Goal: Task Accomplishment & Management: Use online tool/utility

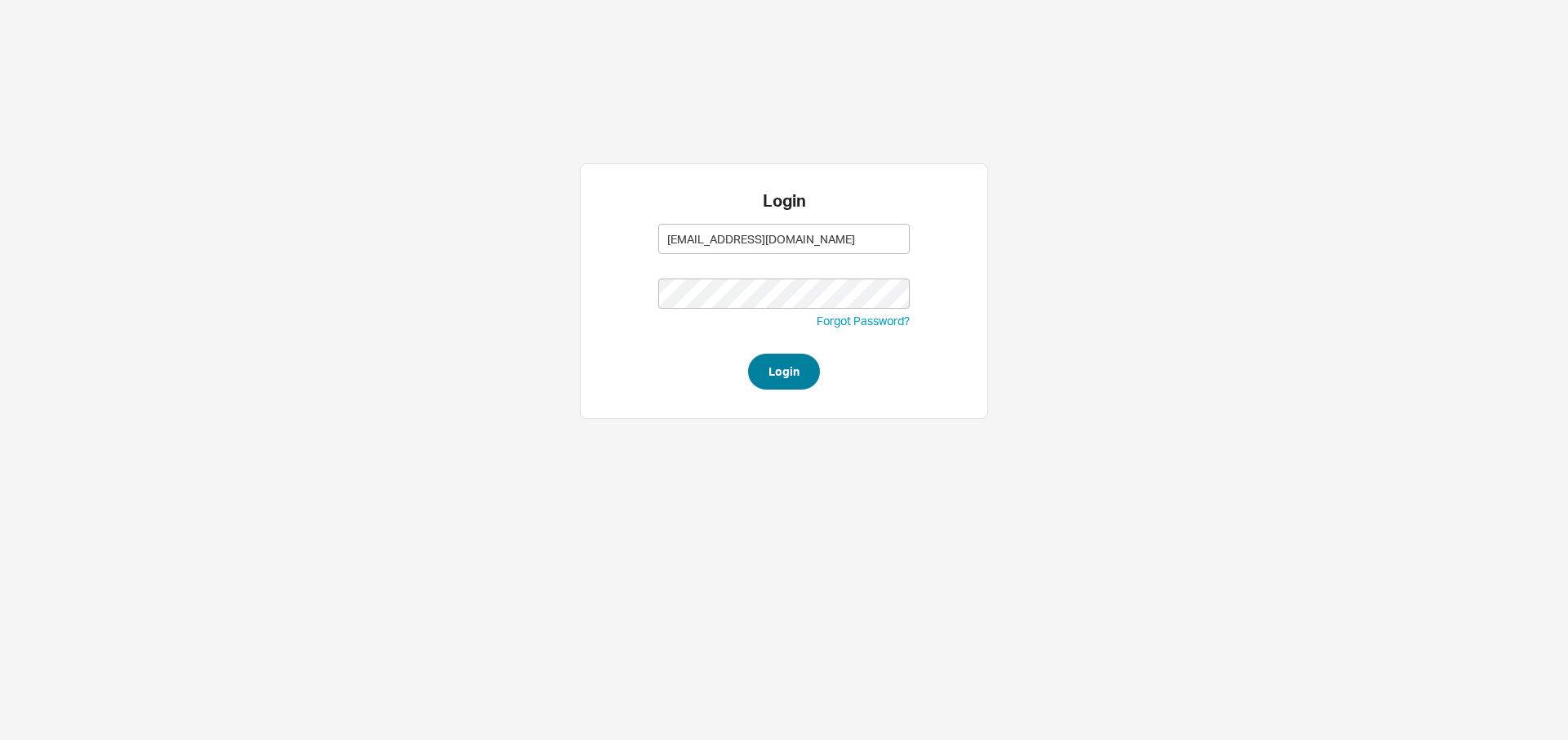
type input "adina@homeandstone.com"
click at [779, 368] on button "Login" at bounding box center [784, 370] width 72 height 36
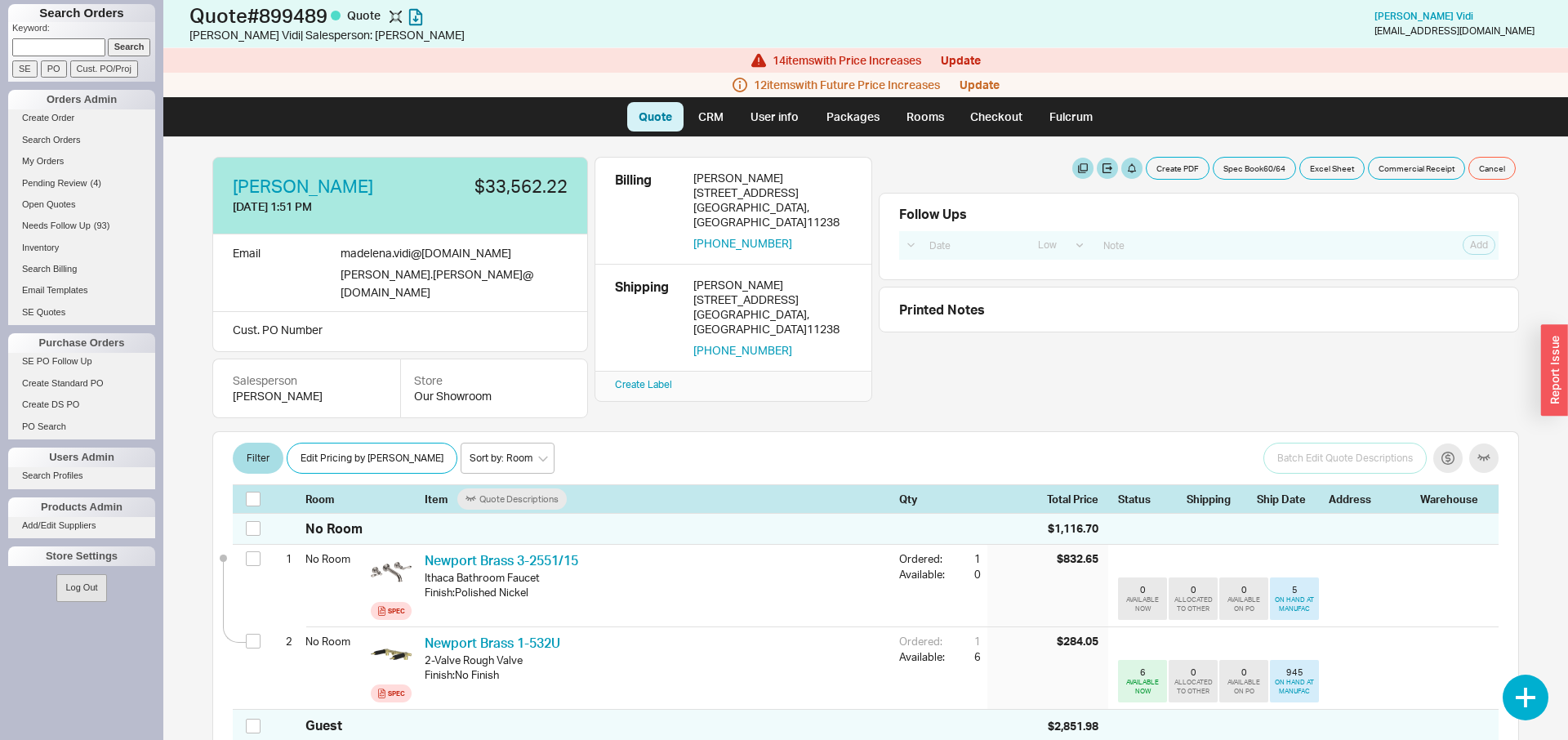
select select "LOW"
click at [73, 45] on input at bounding box center [59, 47] width 93 height 17
type input "feigenbaum"
click at [130, 44] on input "Search" at bounding box center [129, 47] width 43 height 17
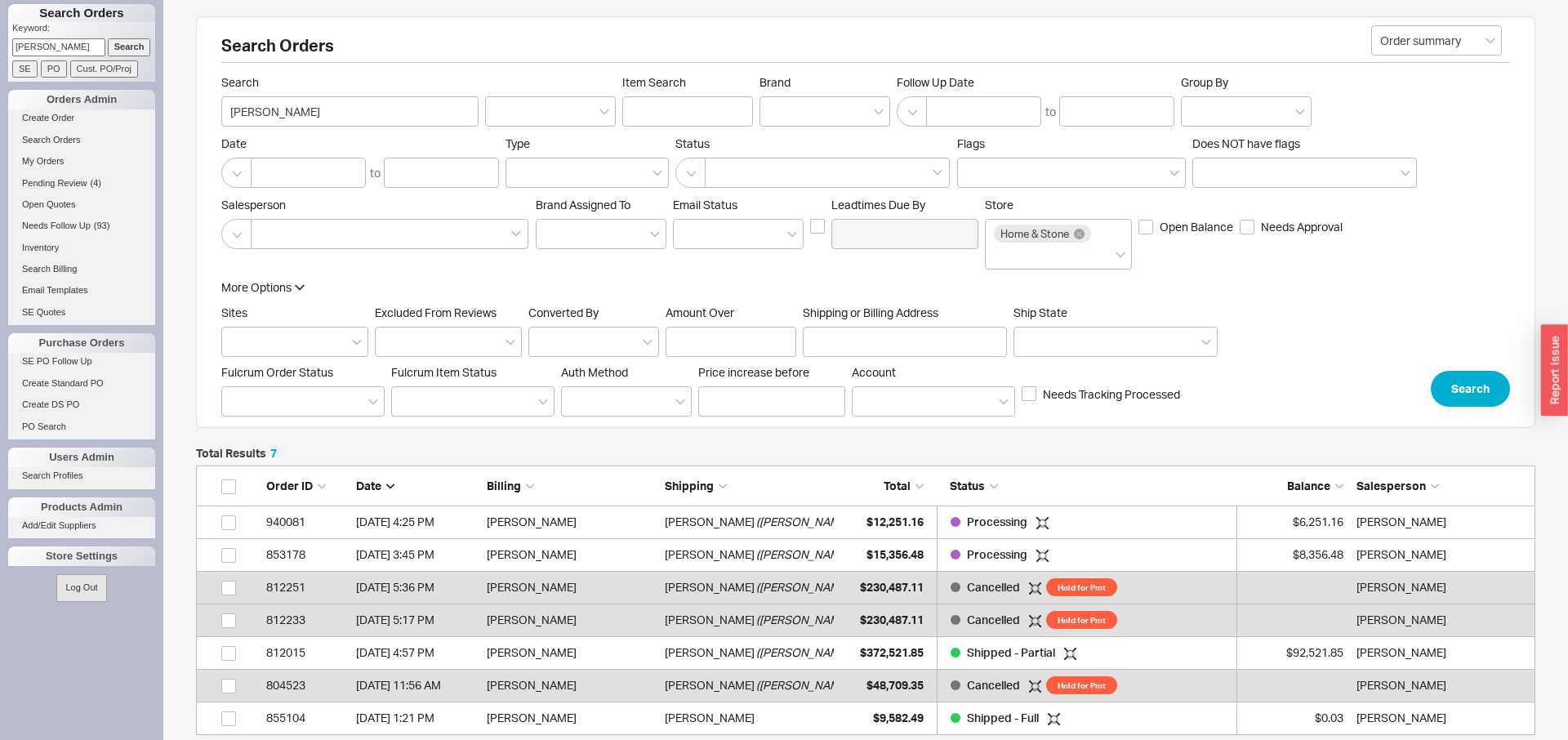
scroll to position [1, 1]
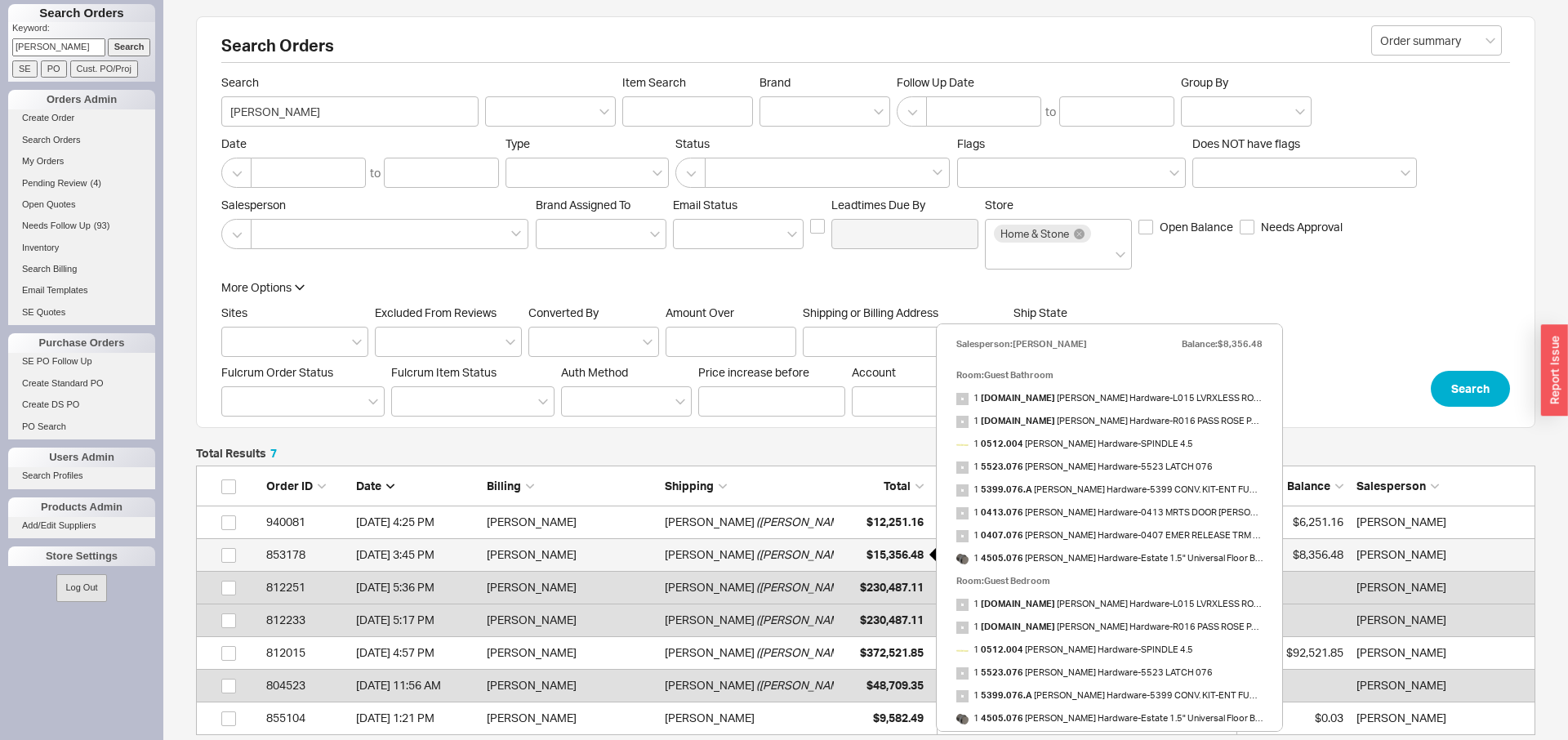
click at [908, 552] on span "$15,356.48" at bounding box center [894, 553] width 57 height 13
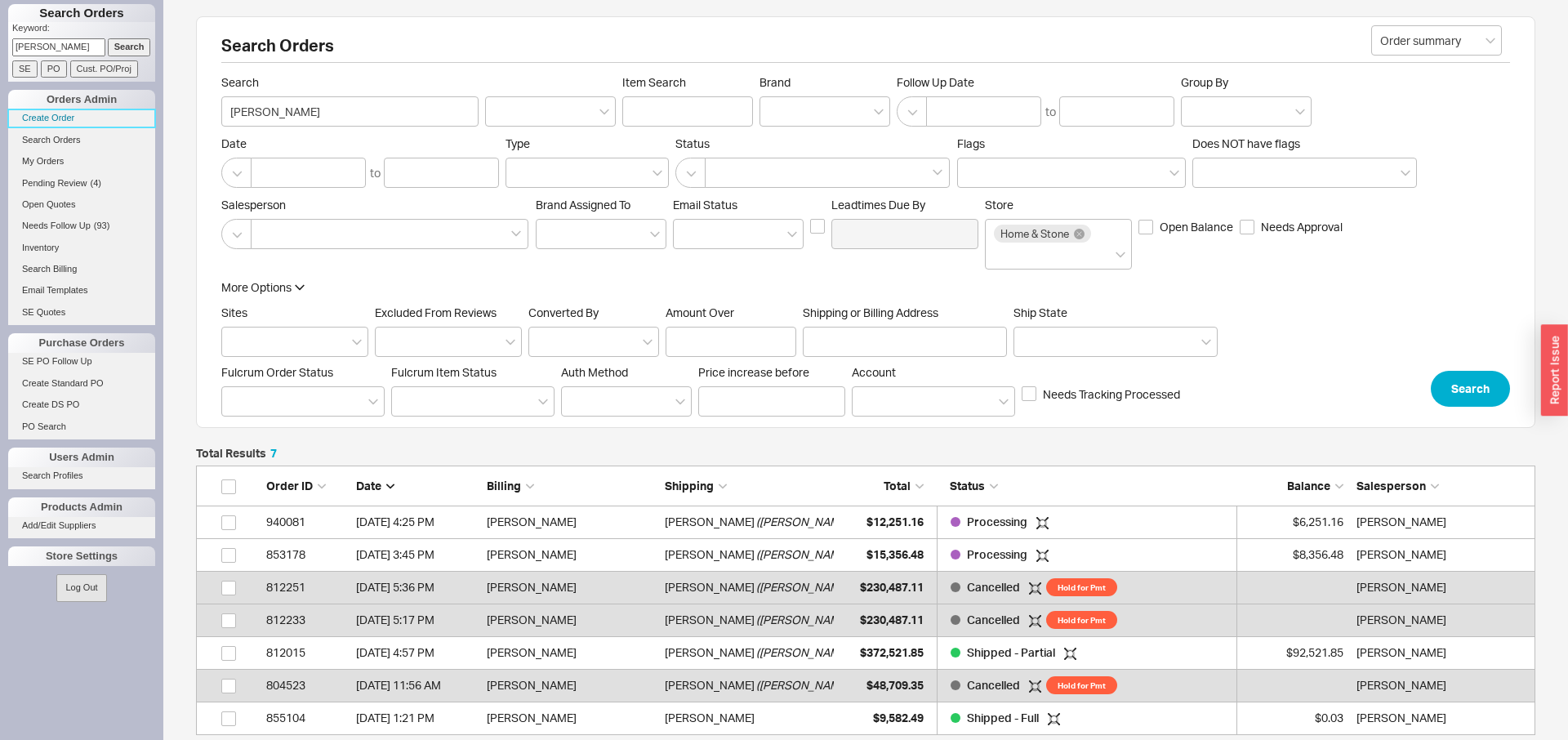
click at [70, 121] on link "Create Order" at bounding box center [81, 118] width 147 height 17
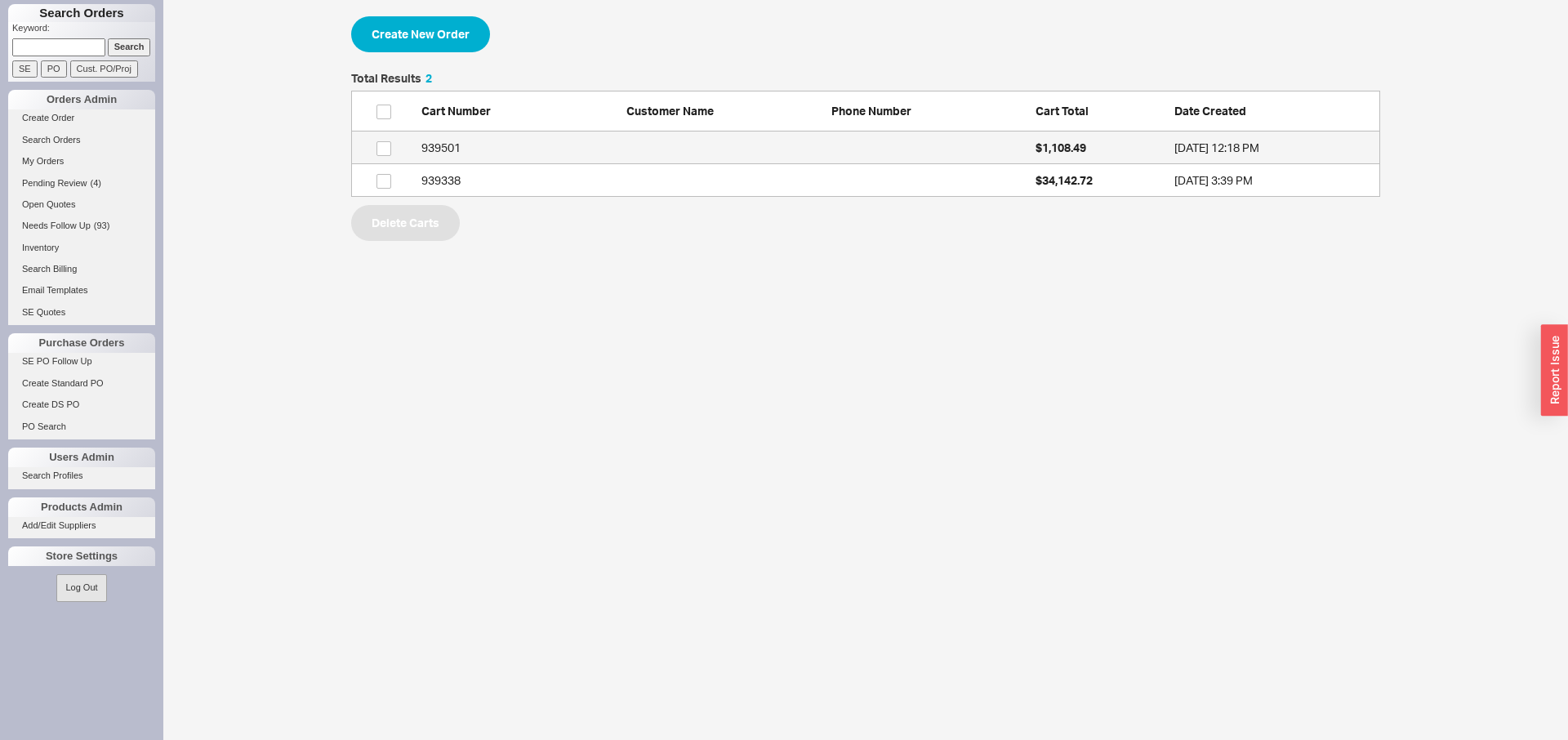
scroll to position [124, 1029]
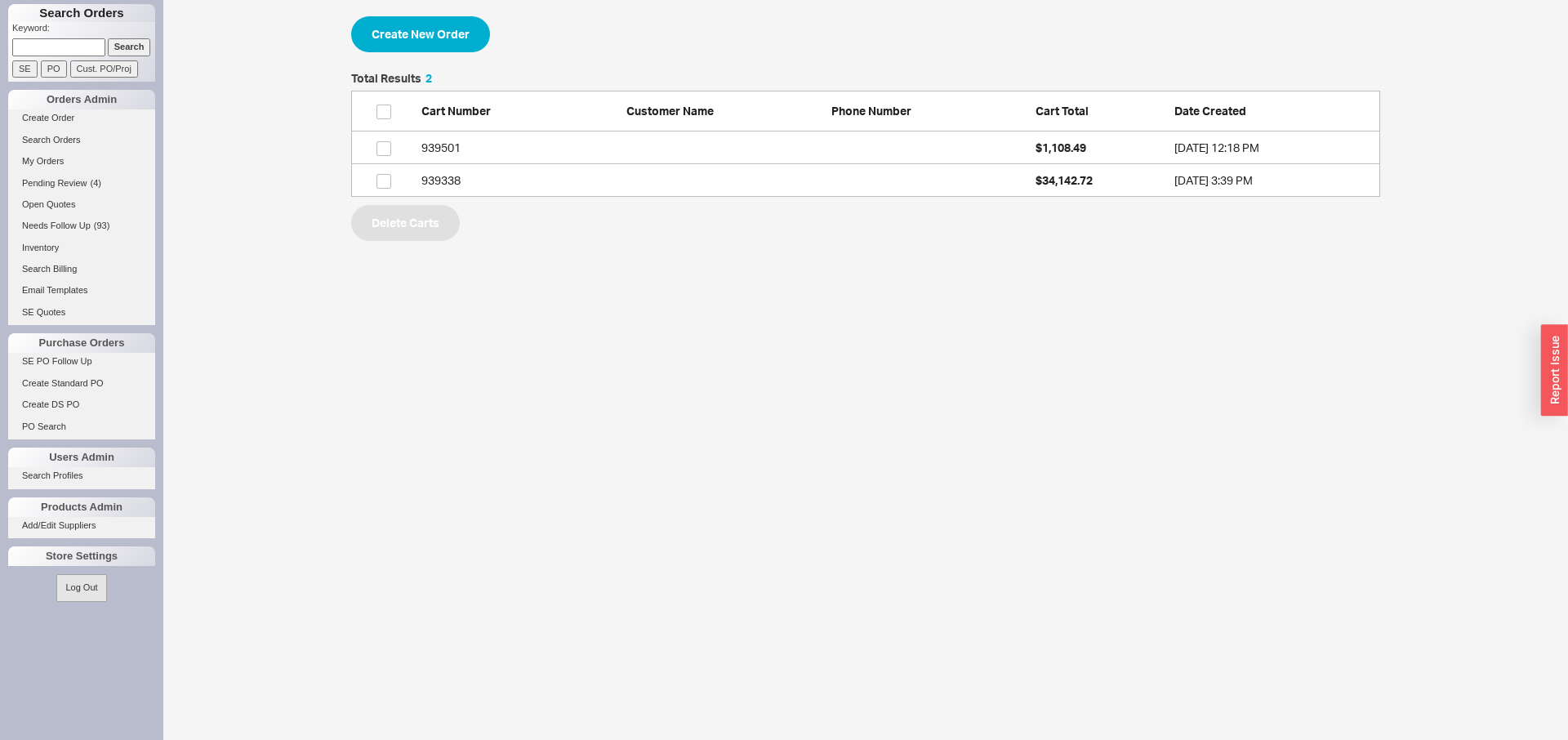
click at [67, 41] on input at bounding box center [59, 47] width 93 height 17
click at [61, 140] on link "Search Orders" at bounding box center [81, 140] width 147 height 17
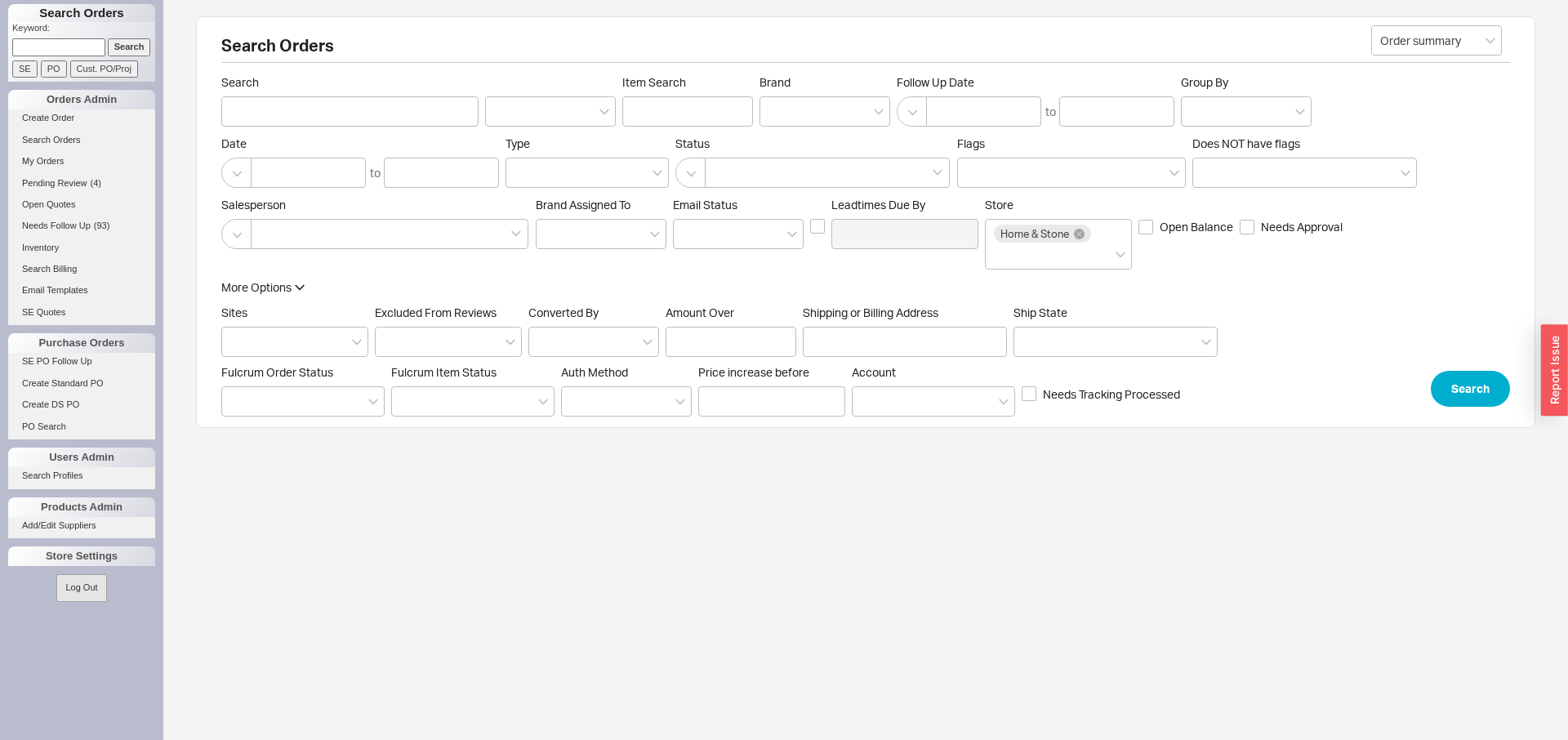
click at [849, 358] on div "More Options Sites Excluded From Reviews Converted By Amount Over Shipping or B…" at bounding box center [719, 343] width 996 height 127
click at [854, 351] on input "Shipping or Billing Address" at bounding box center [905, 341] width 204 height 30
type input "7 manor"
click at [1448, 394] on button "Search" at bounding box center [1470, 388] width 79 height 36
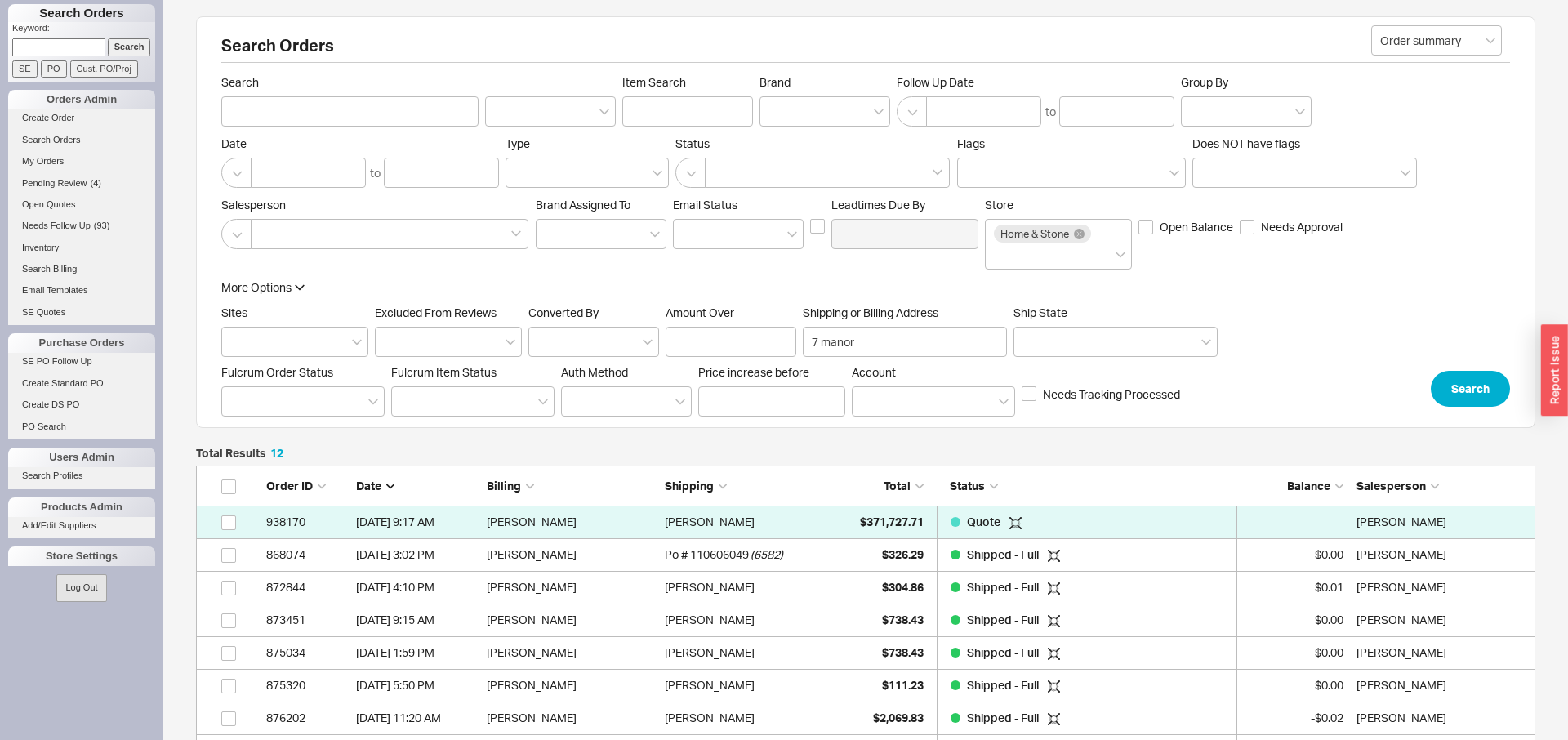
scroll to position [1, 1]
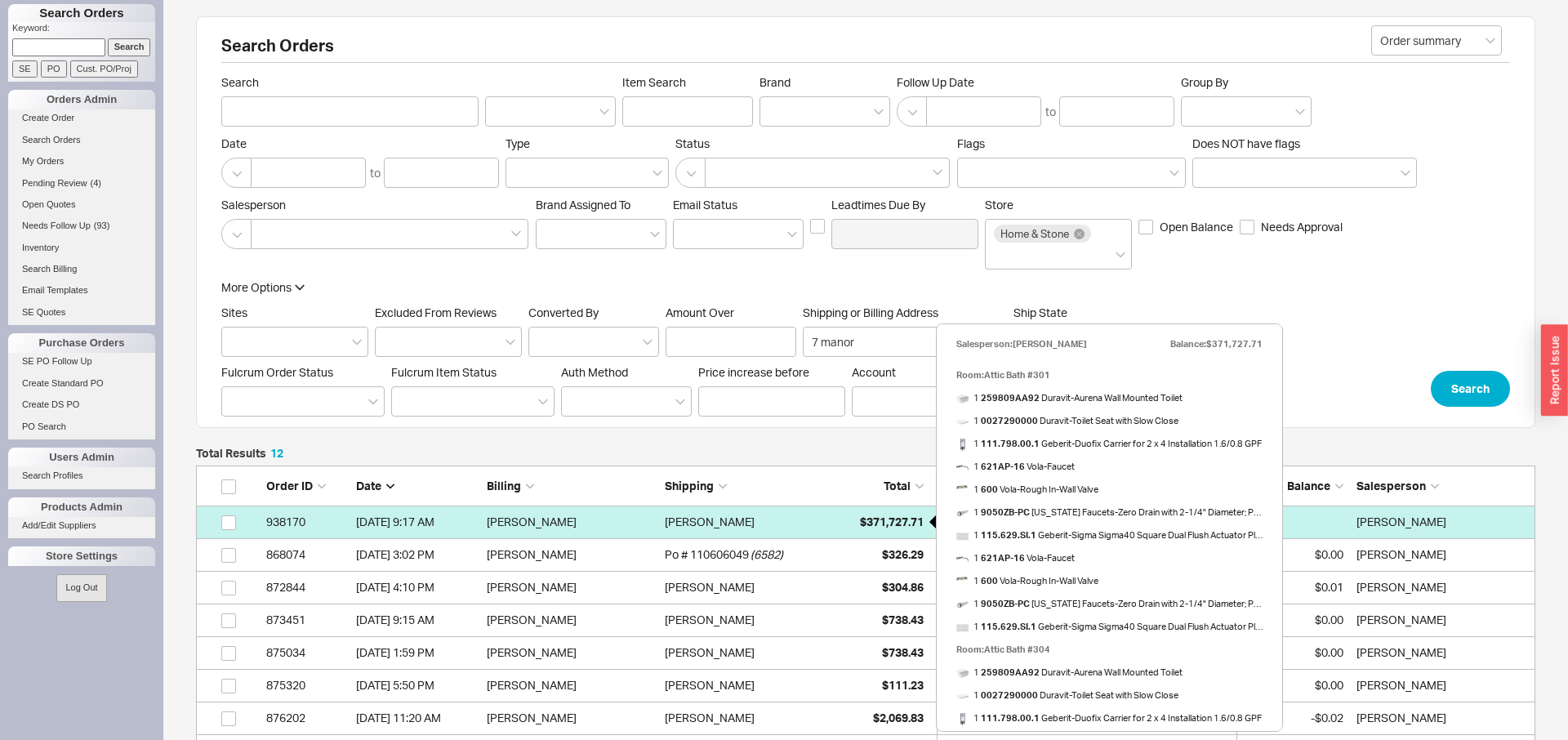
click at [880, 524] on span "$371,727.71" at bounding box center [891, 521] width 64 height 13
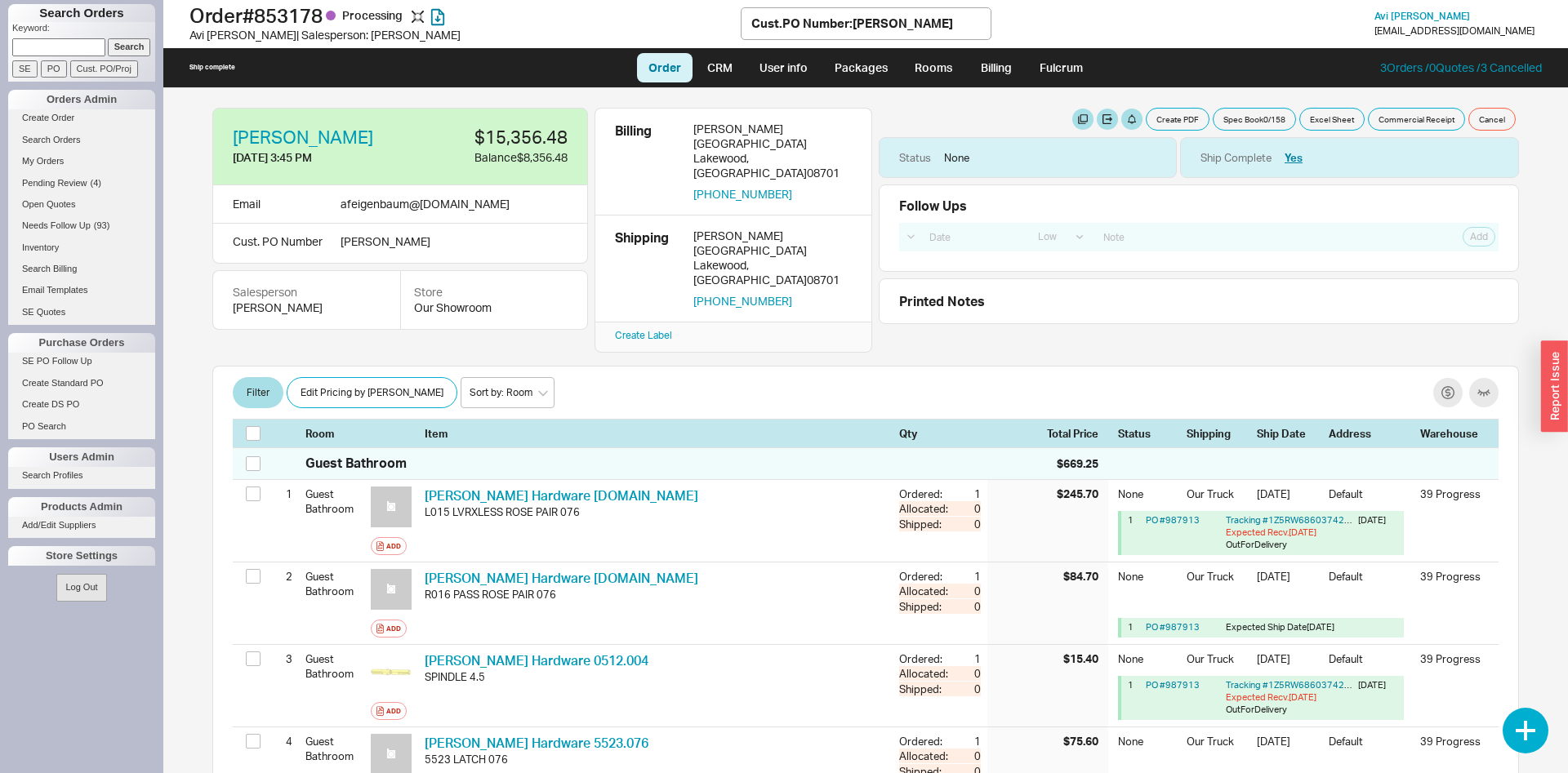
select select "LOW"
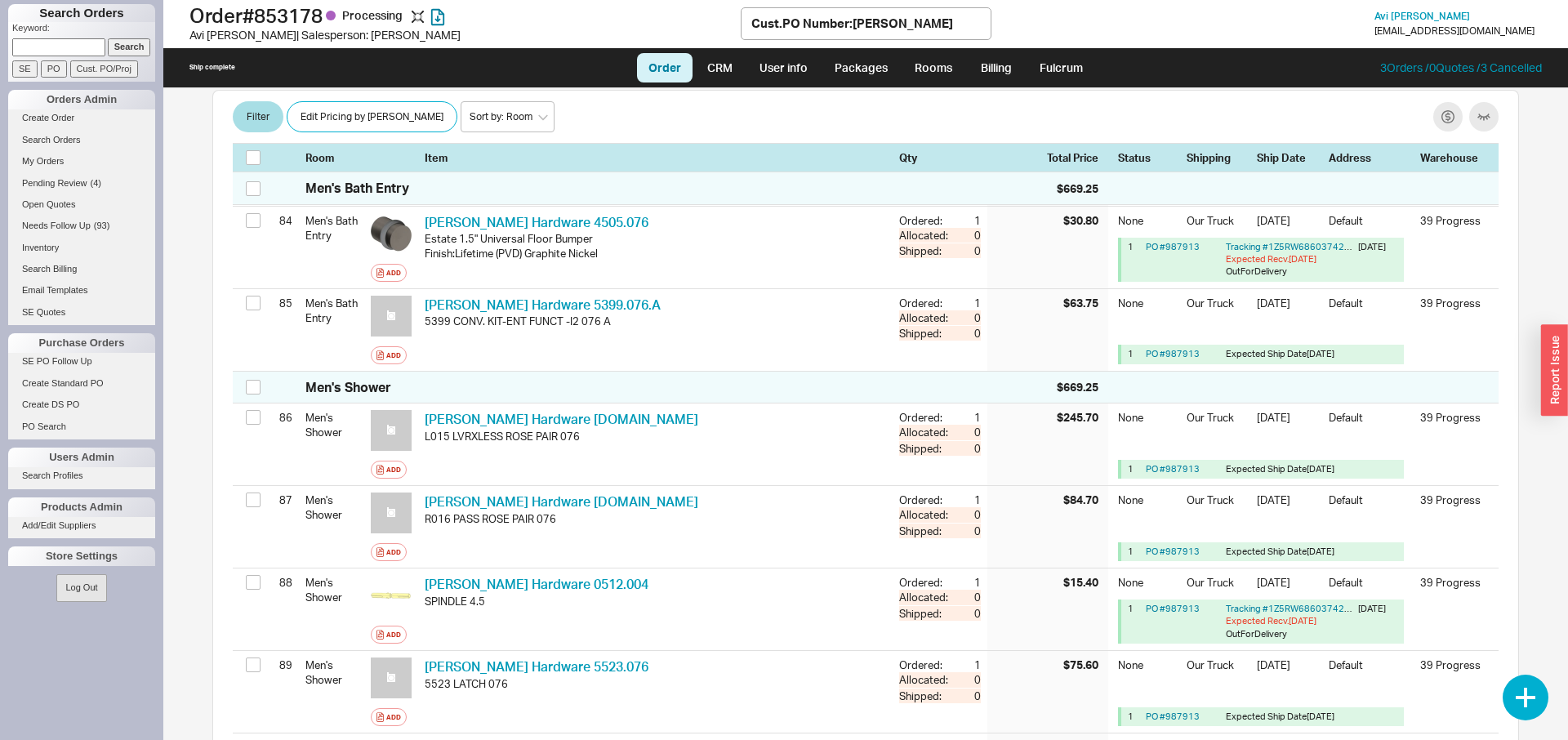
scroll to position [8227, 0]
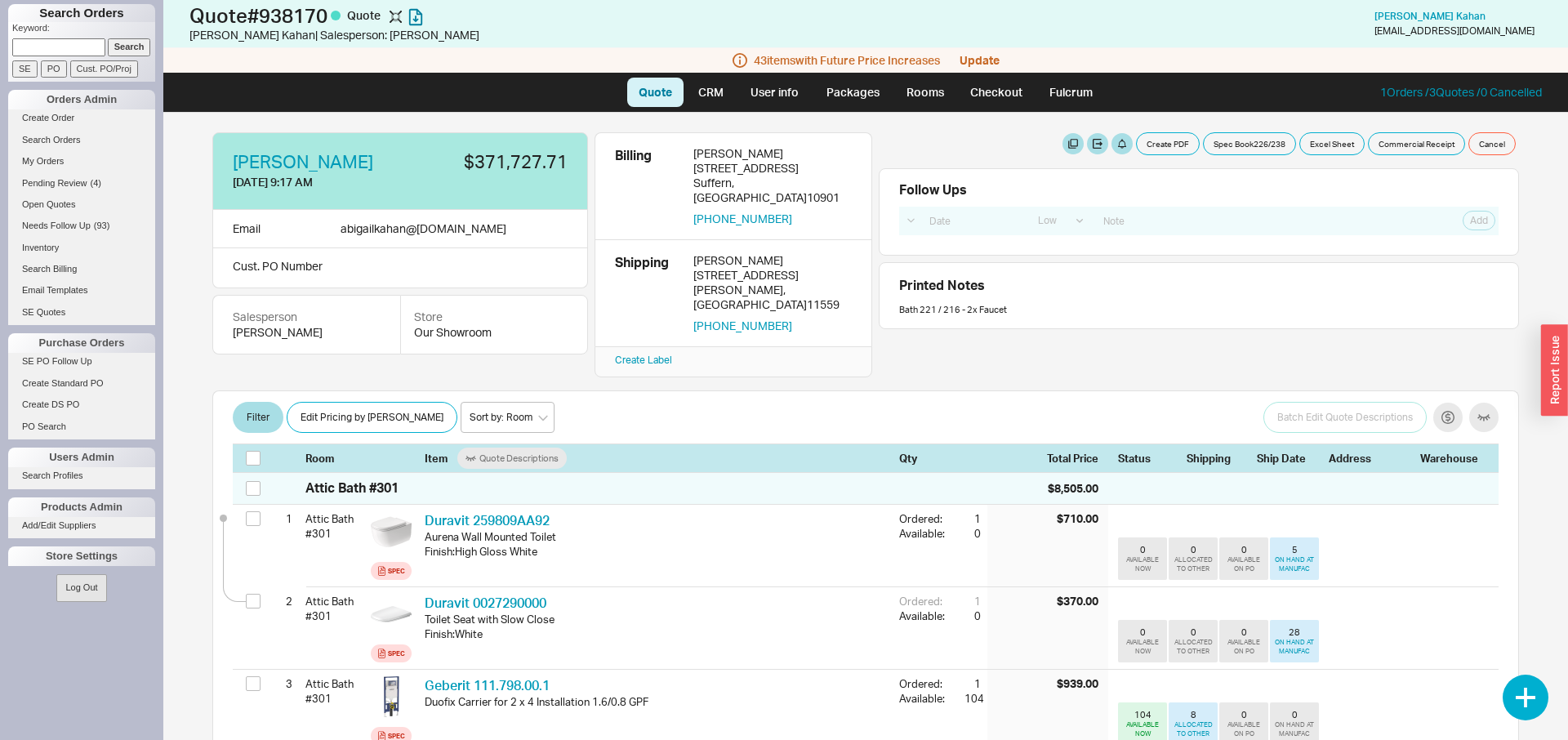
select select "LOW"
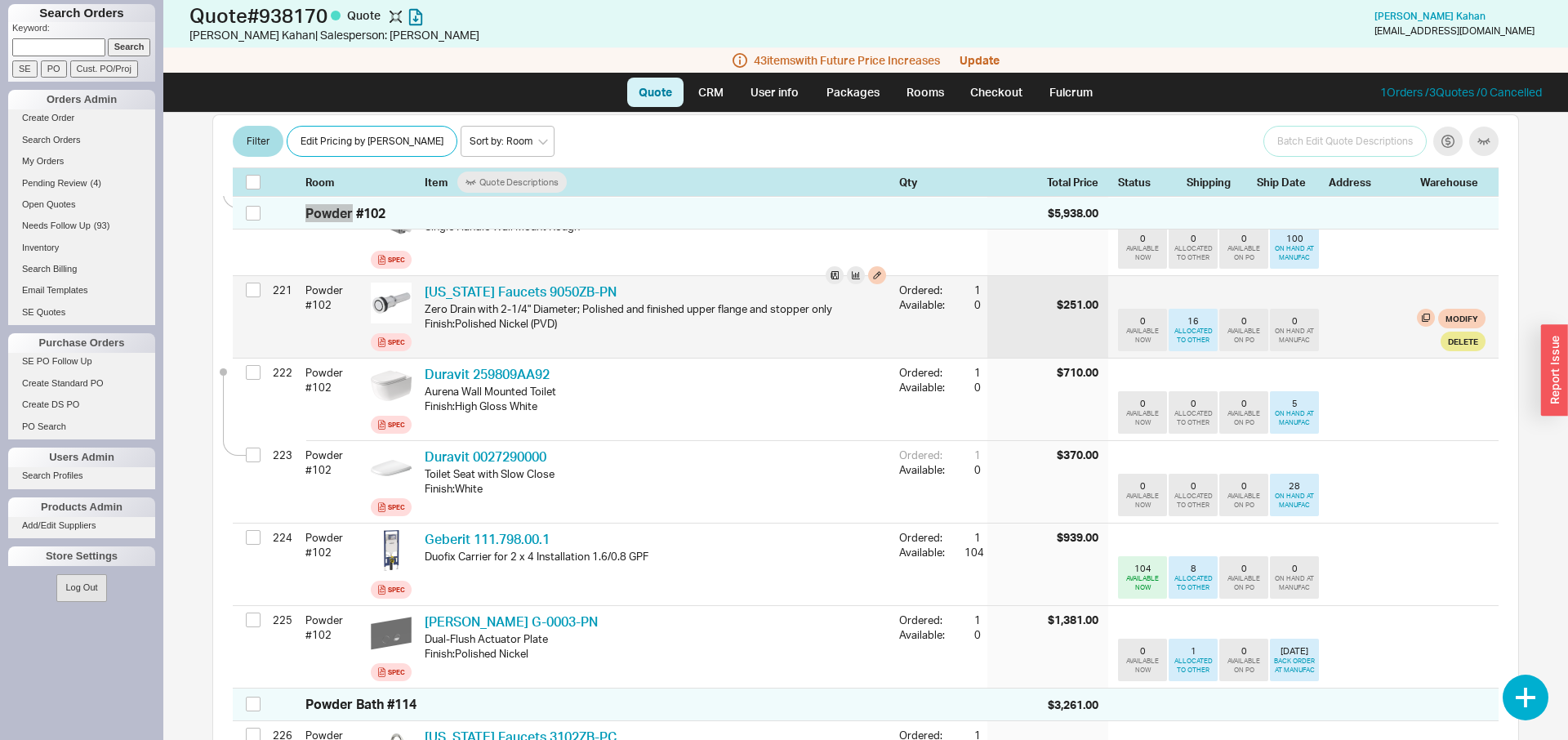
scroll to position [19117, 0]
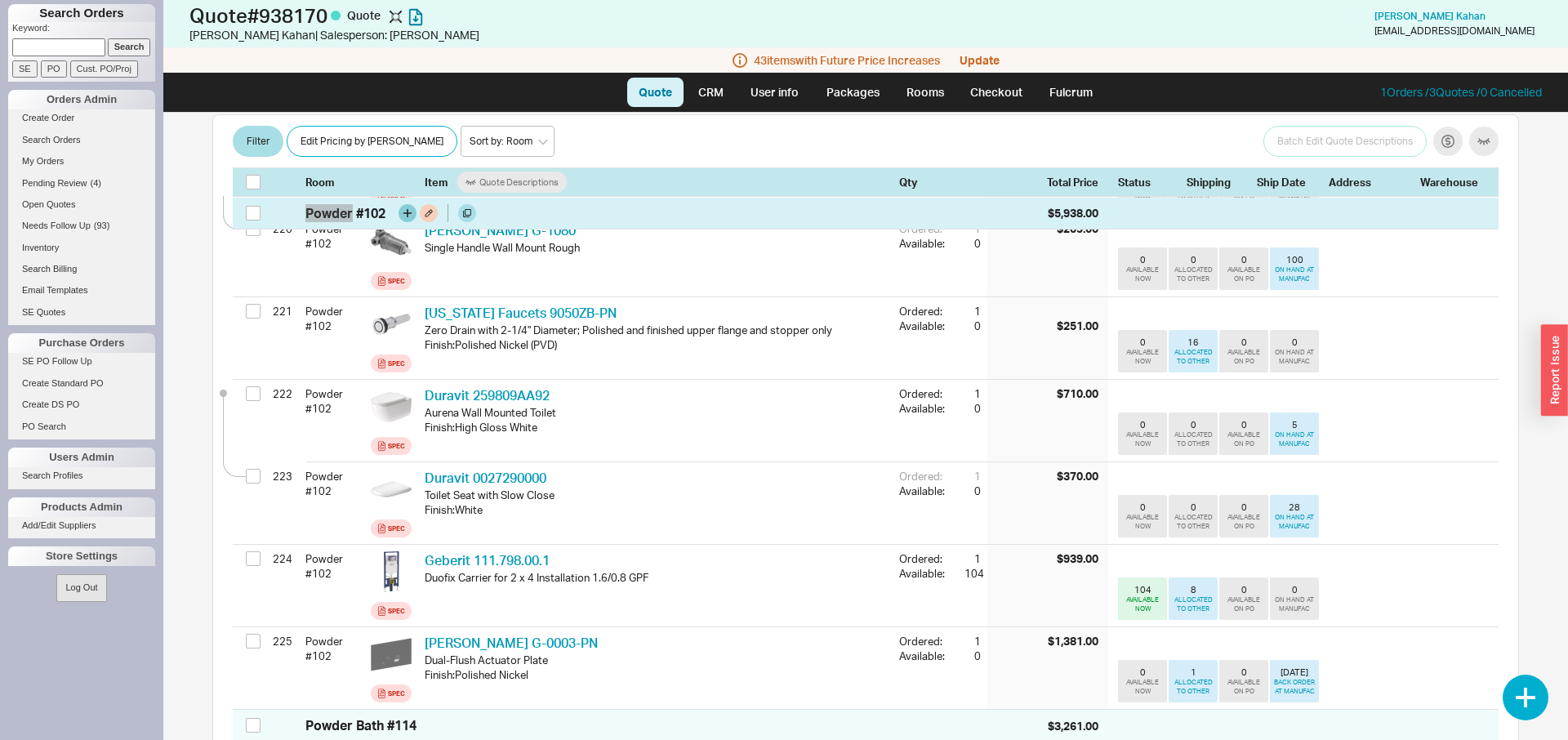
click at [407, 214] on icon "button" at bounding box center [407, 213] width 8 height 8
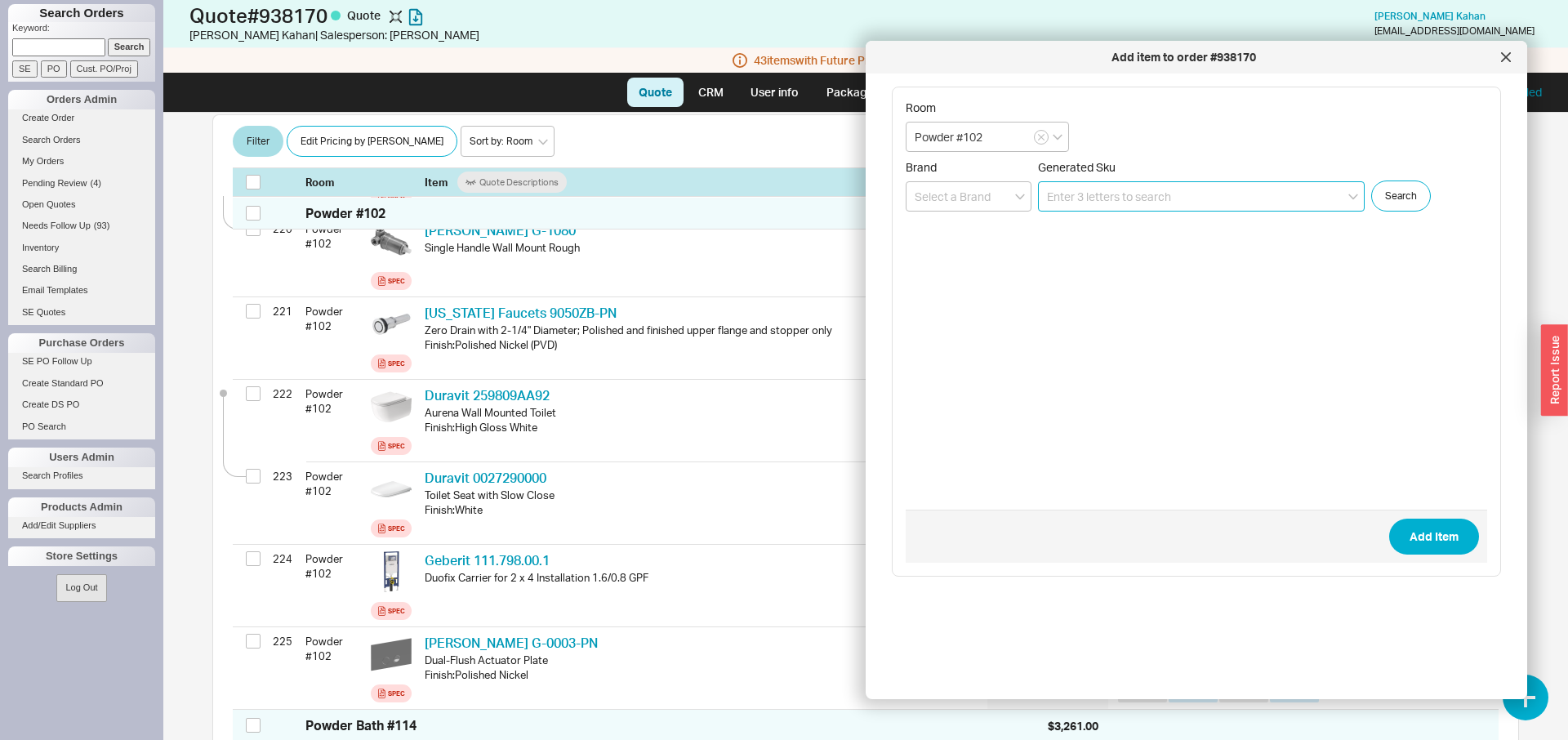
click at [1127, 183] on input at bounding box center [1200, 195] width 326 height 30
paste input "G7A-538A"
click at [1163, 266] on icon "create option G7A-538A-B01" at bounding box center [1120, 259] width 147 height 13
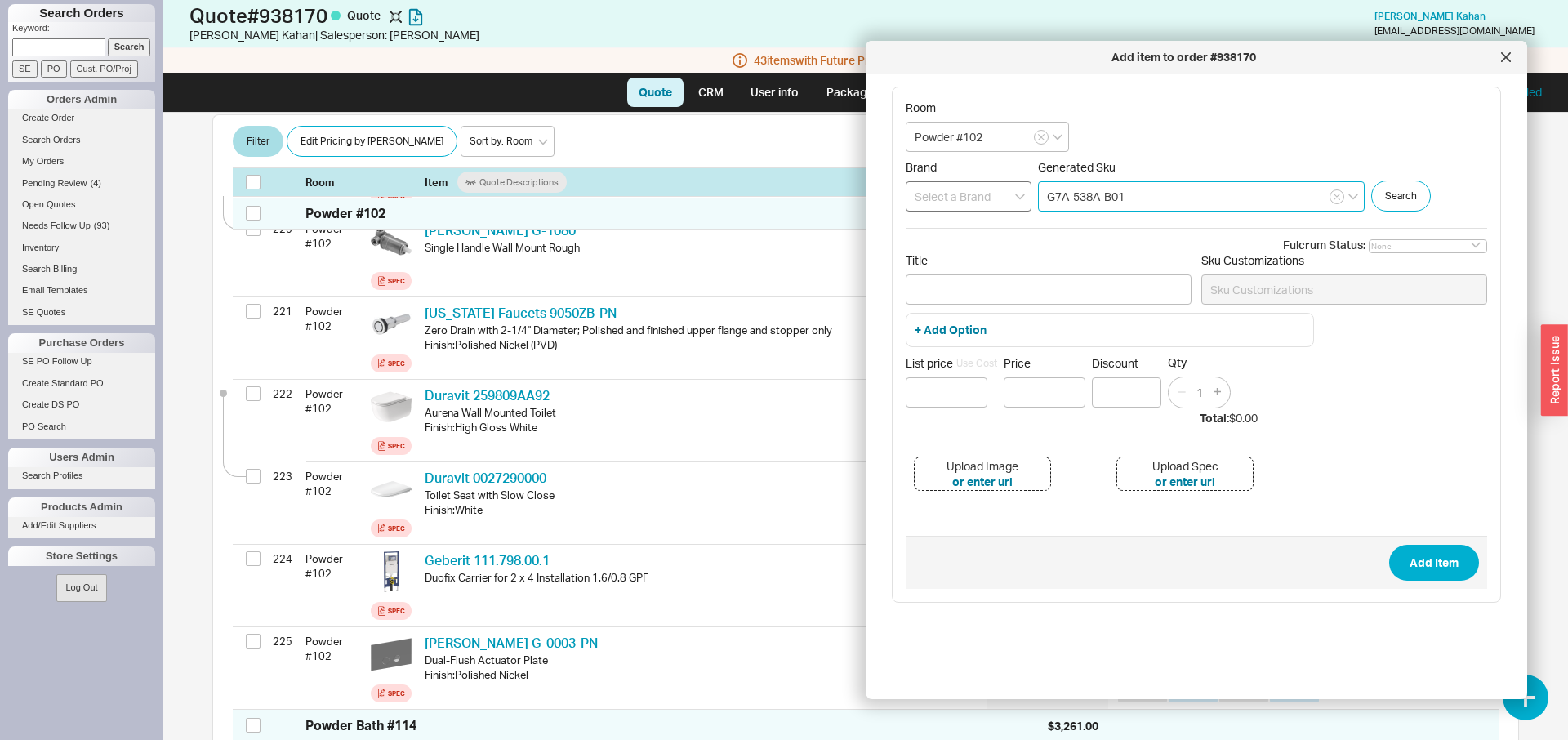
type input "G7A-538A-B01"
click at [971, 198] on input at bounding box center [968, 195] width 126 height 30
type input "Thg Usa Llc"
paste input "Toilet paper holder, single mount without cover"
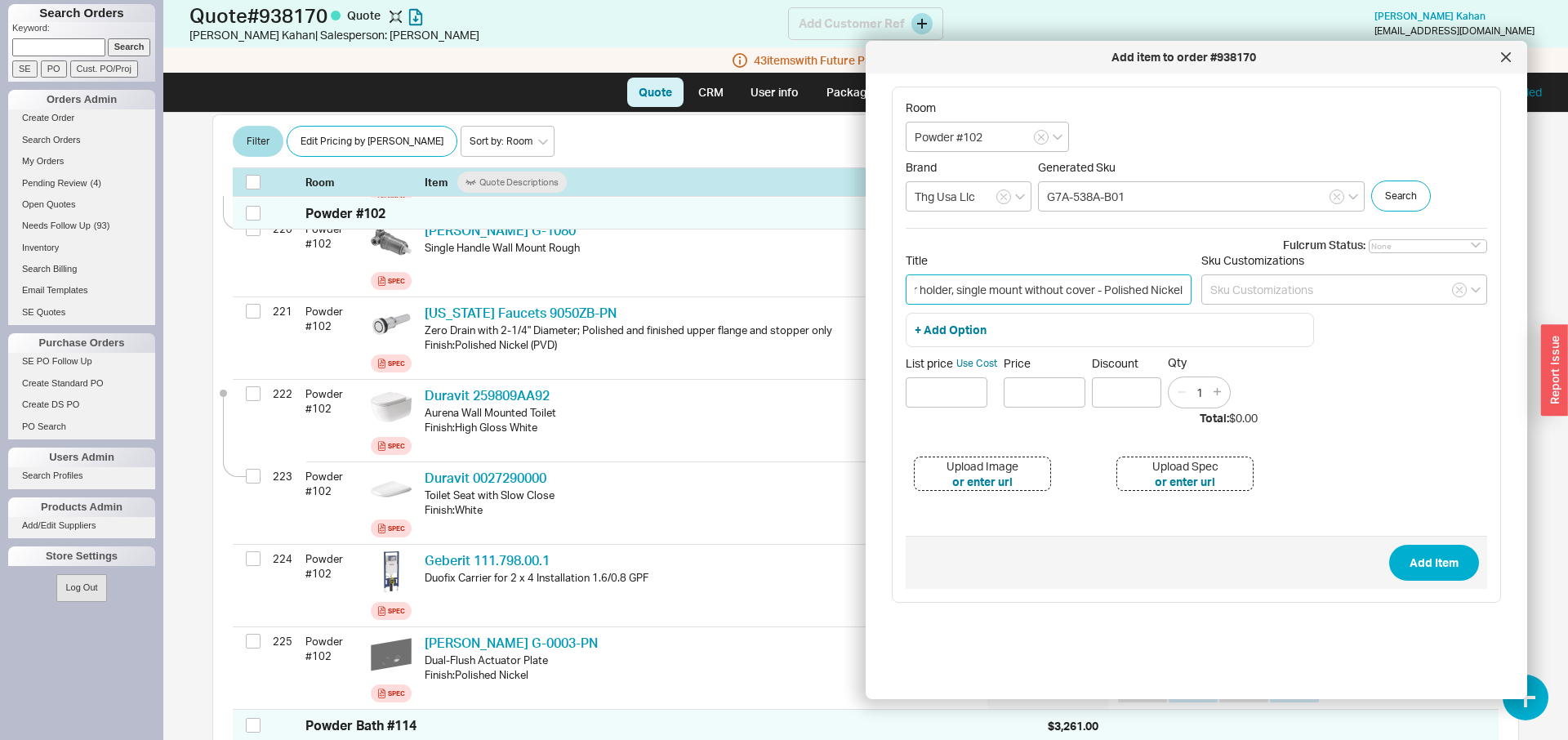
type input "Beaubourg Toilet paper holder, single mount without cover - Polished Nickel"
type input "$ 527"
type input "$527.00"
click at [1389, 545] on button "Add Item" at bounding box center [1433, 562] width 90 height 36
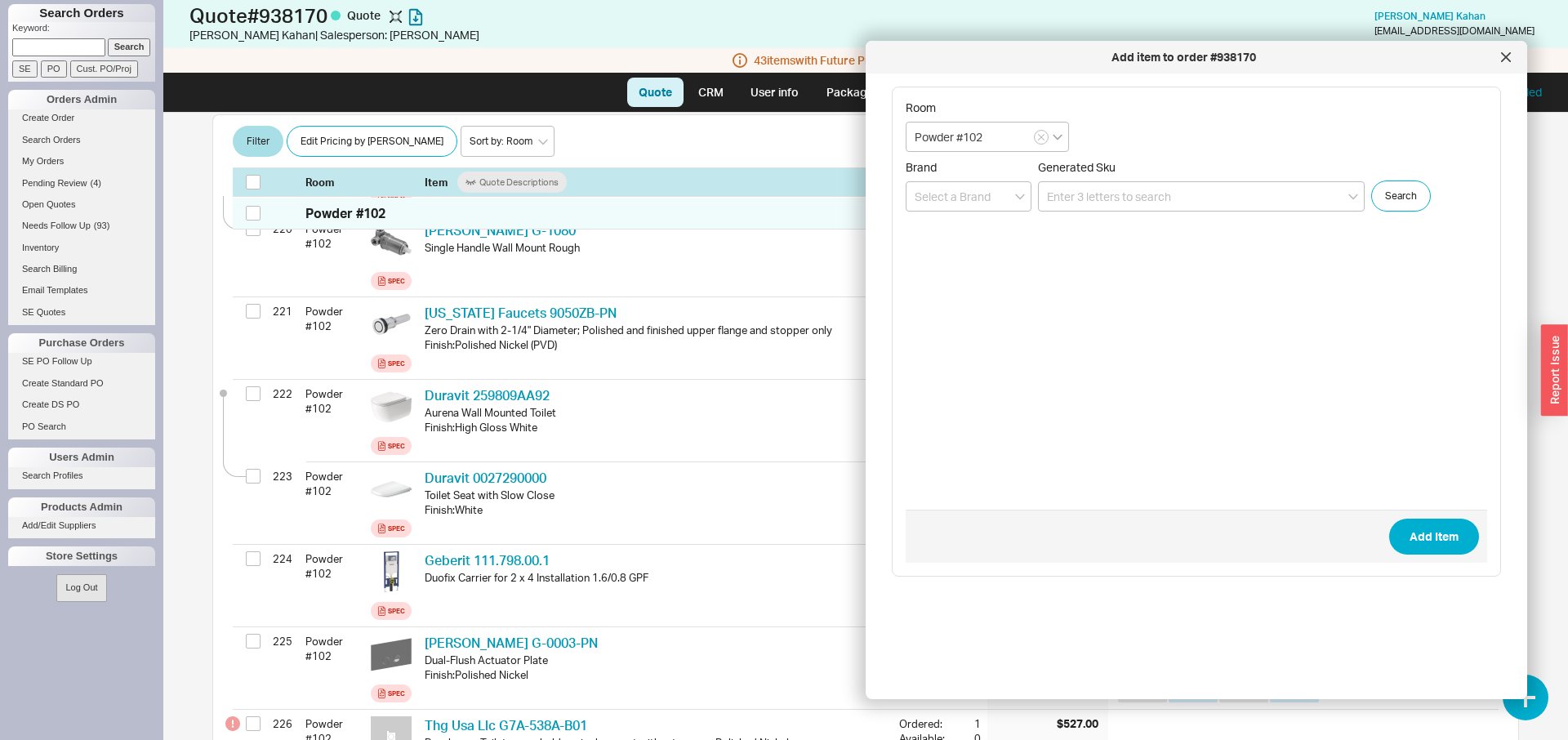
click at [1054, 135] on icon "open menu" at bounding box center [1057, 137] width 10 height 7
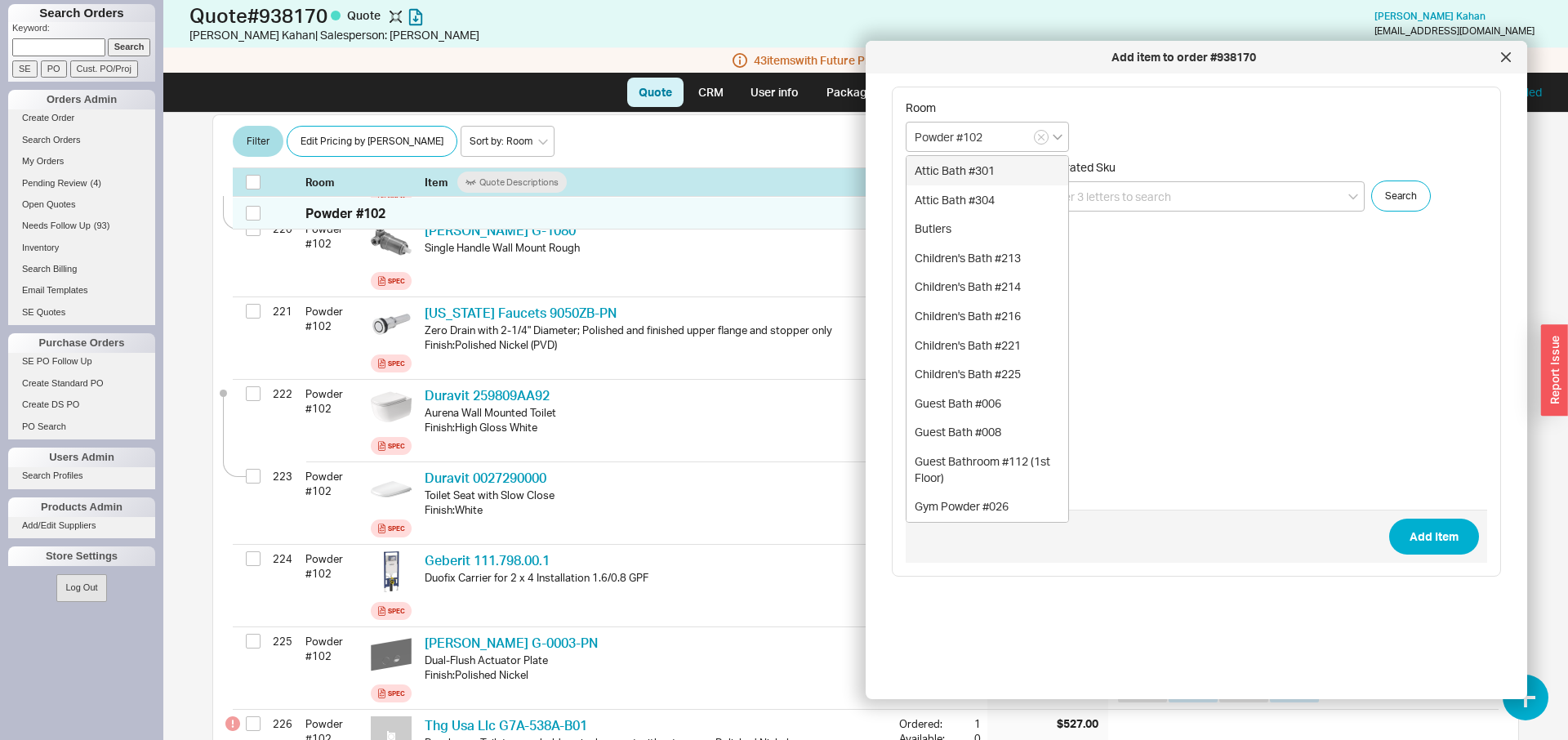
click at [1060, 136] on icon "close menu" at bounding box center [1057, 137] width 10 height 7
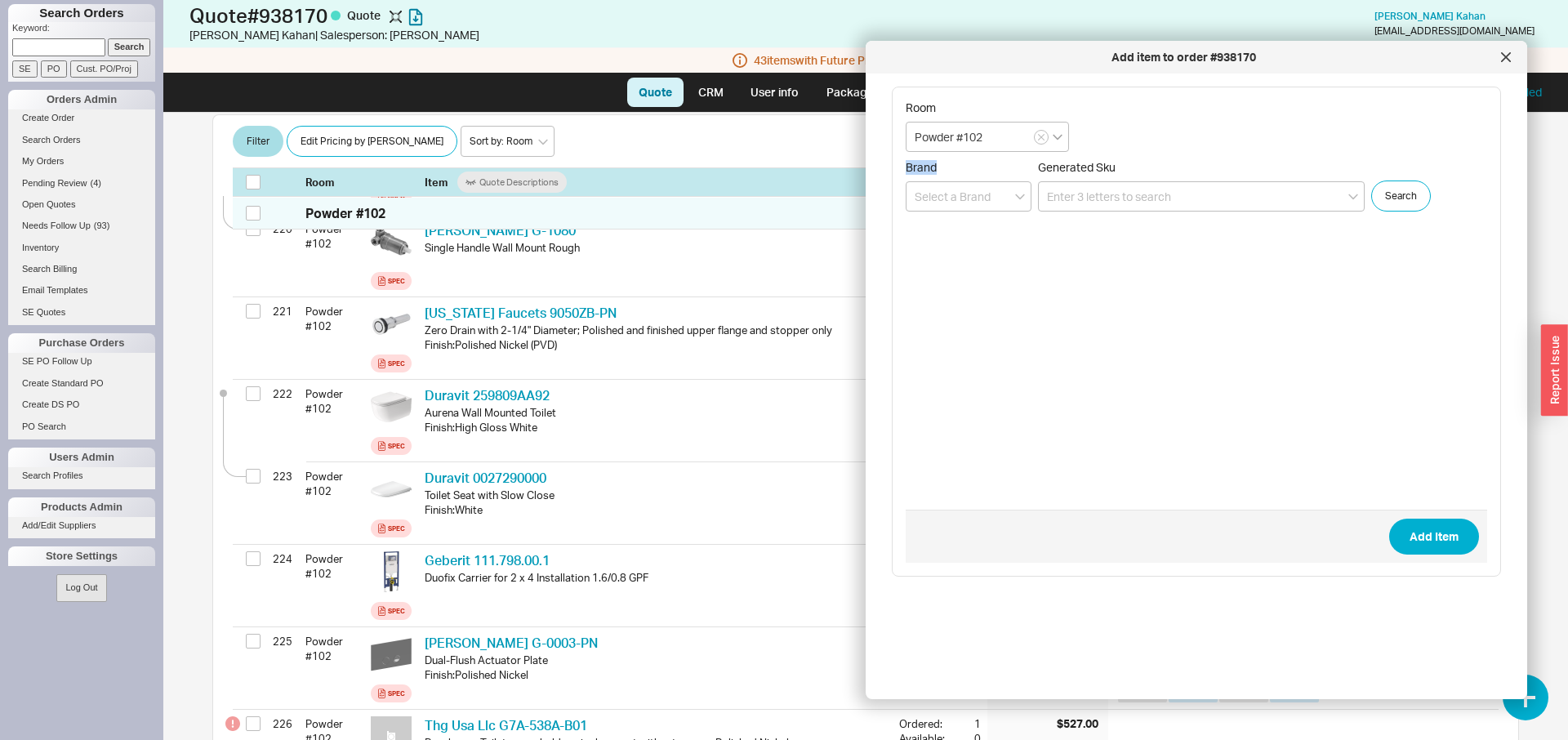
click at [1060, 136] on icon "open menu" at bounding box center [1057, 137] width 10 height 7
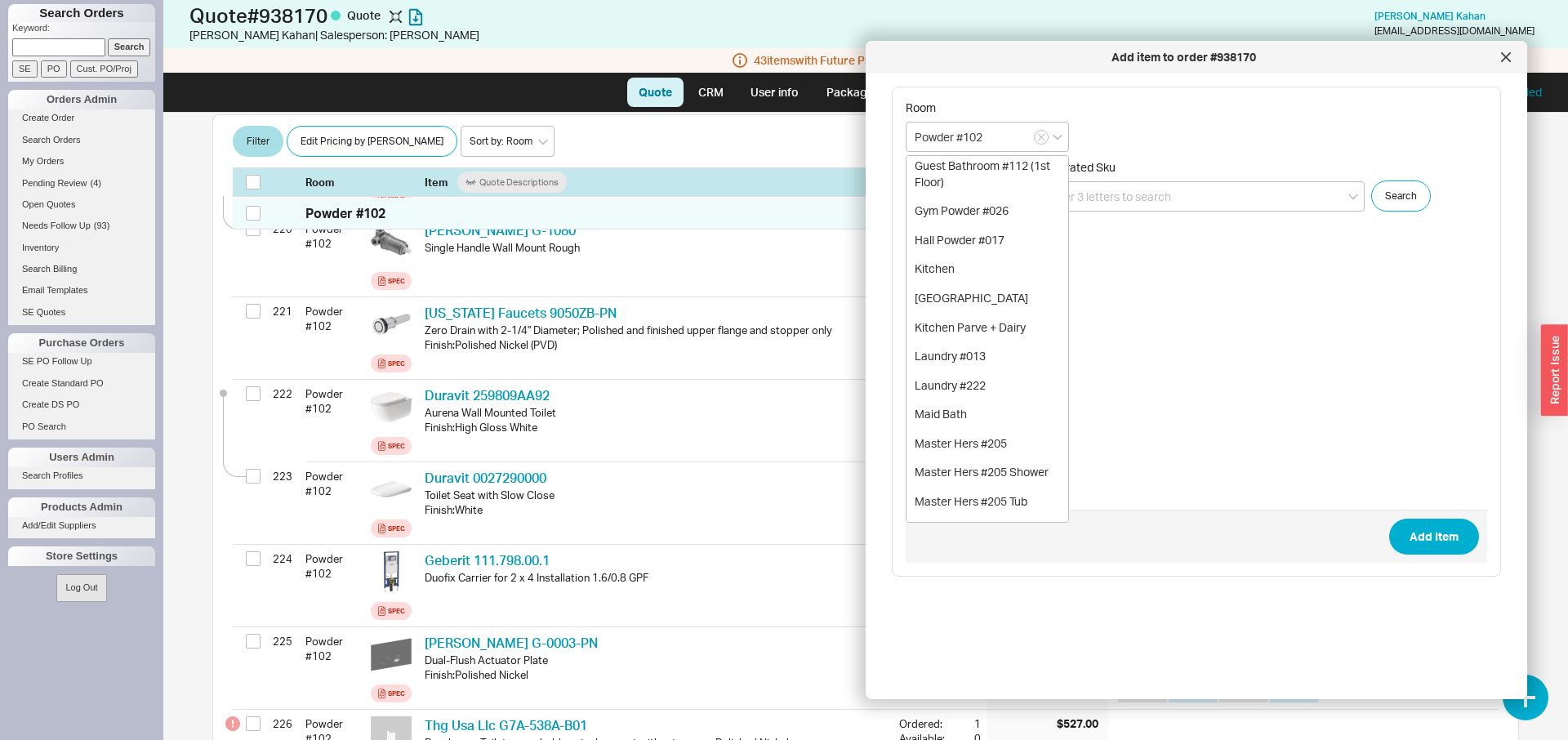
scroll to position [417, 0]
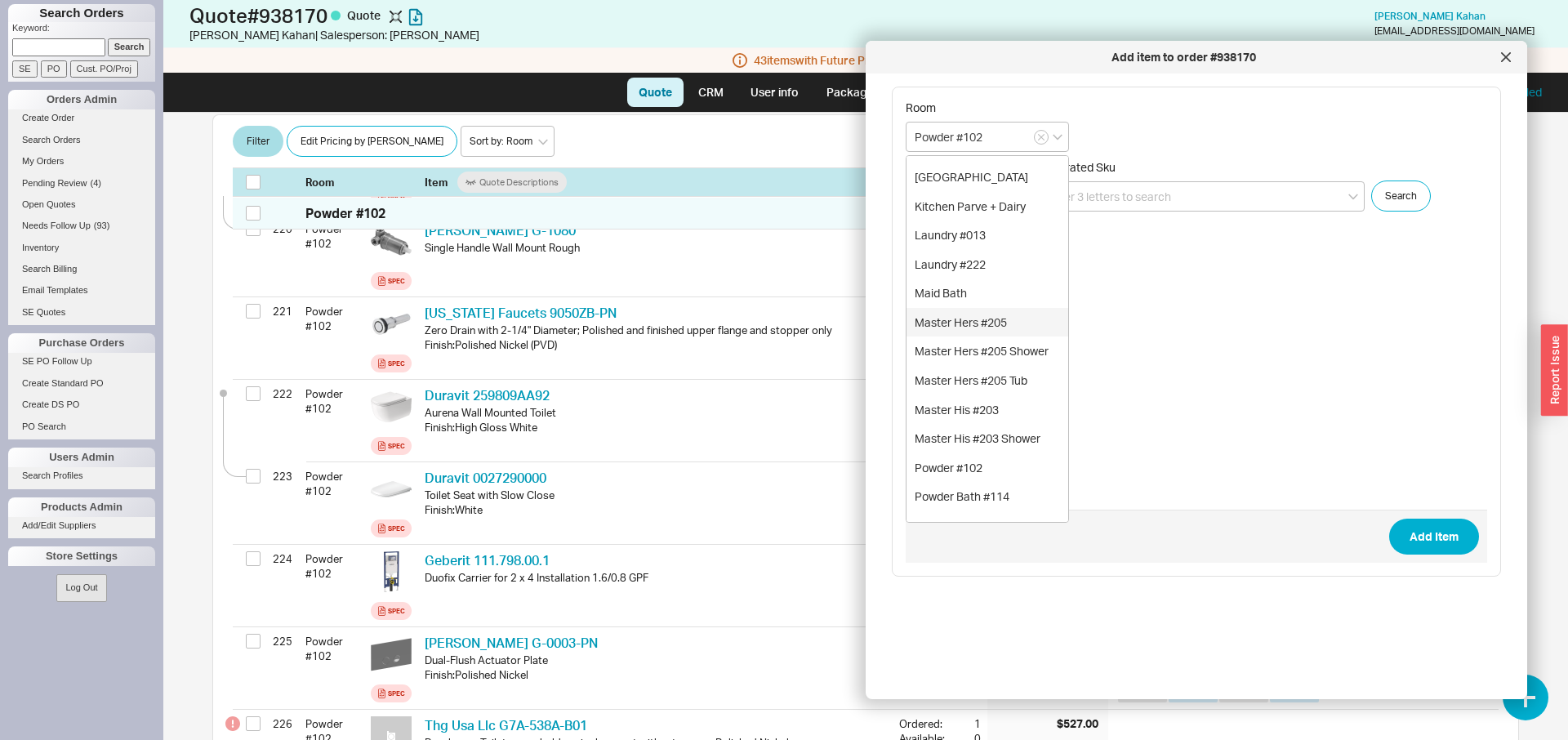
click at [999, 329] on div "Master Hers #205" at bounding box center [988, 322] width 162 height 30
type input "Master Hers #205"
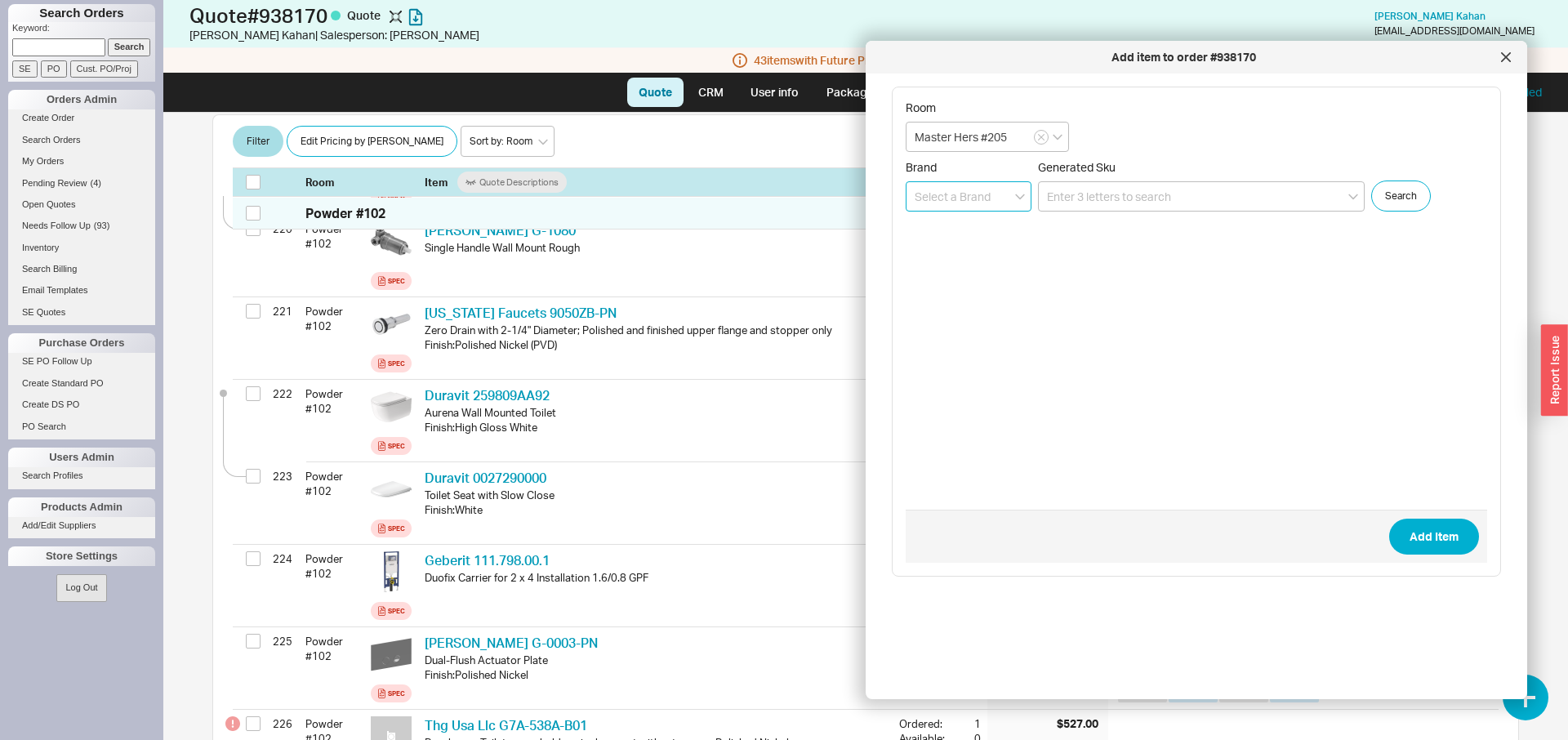
click at [998, 196] on input at bounding box center [968, 195] width 126 height 30
type input "Thg Usa Llc"
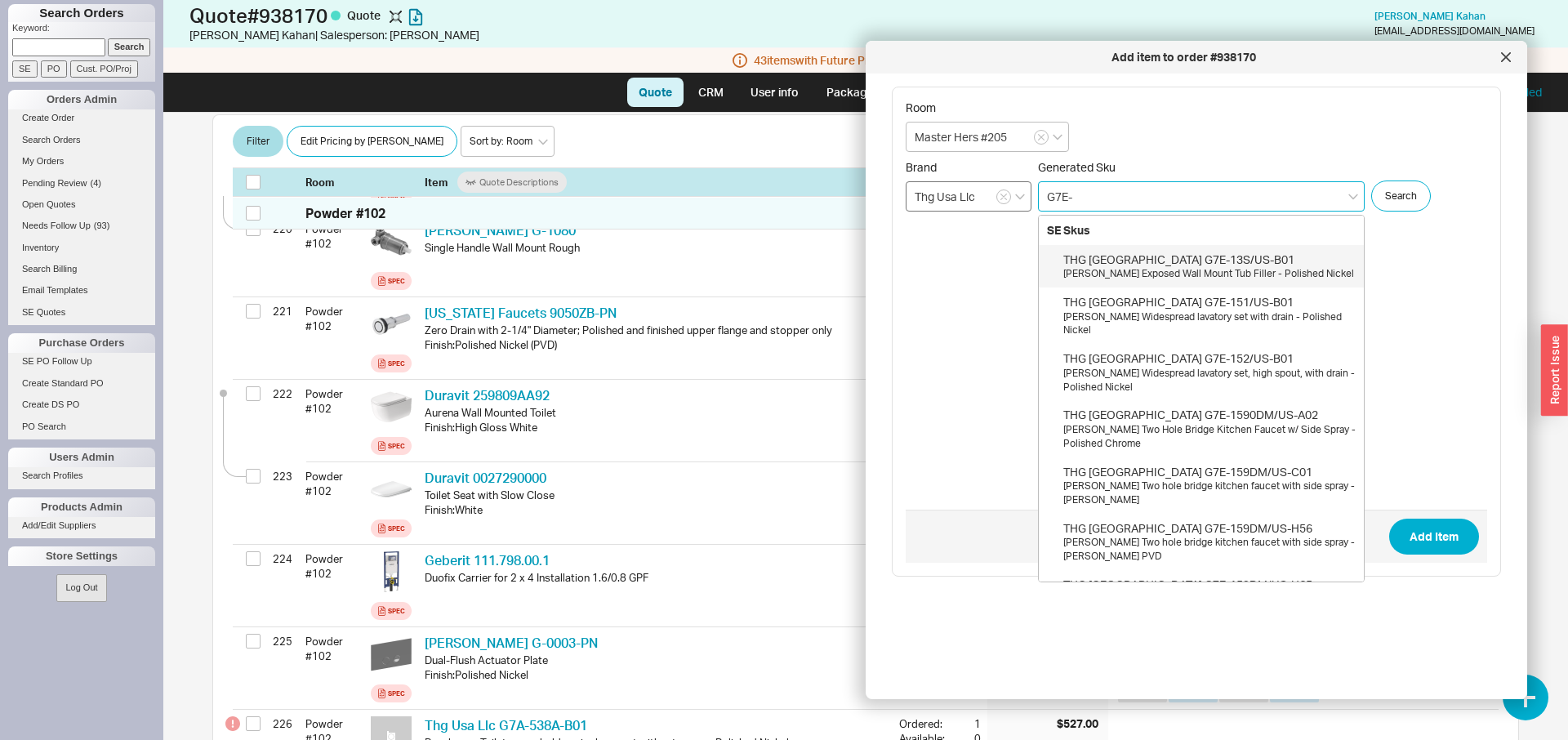
paste input "520/30"
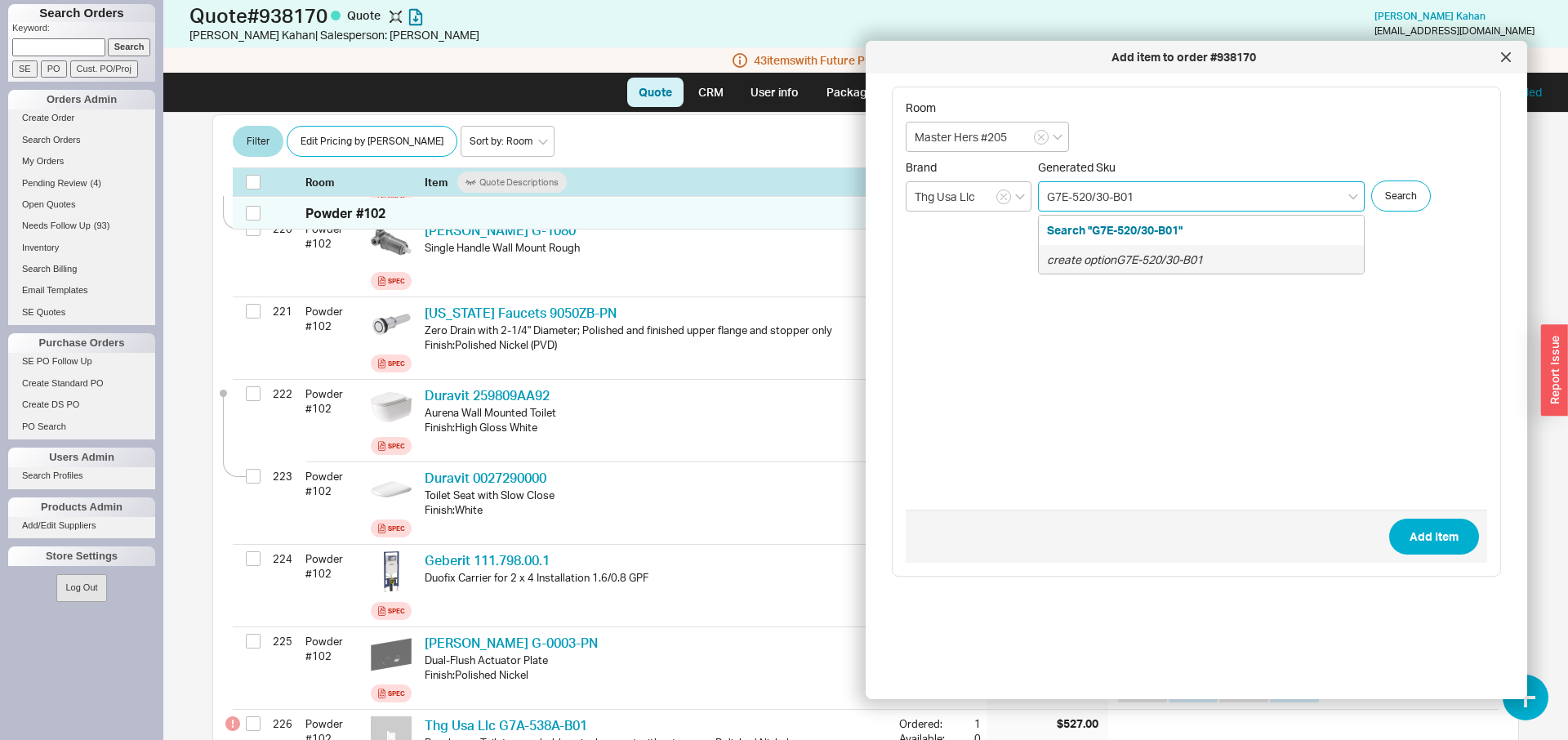
click at [1089, 261] on icon "create option G7E-520/30-B01" at bounding box center [1125, 259] width 156 height 13
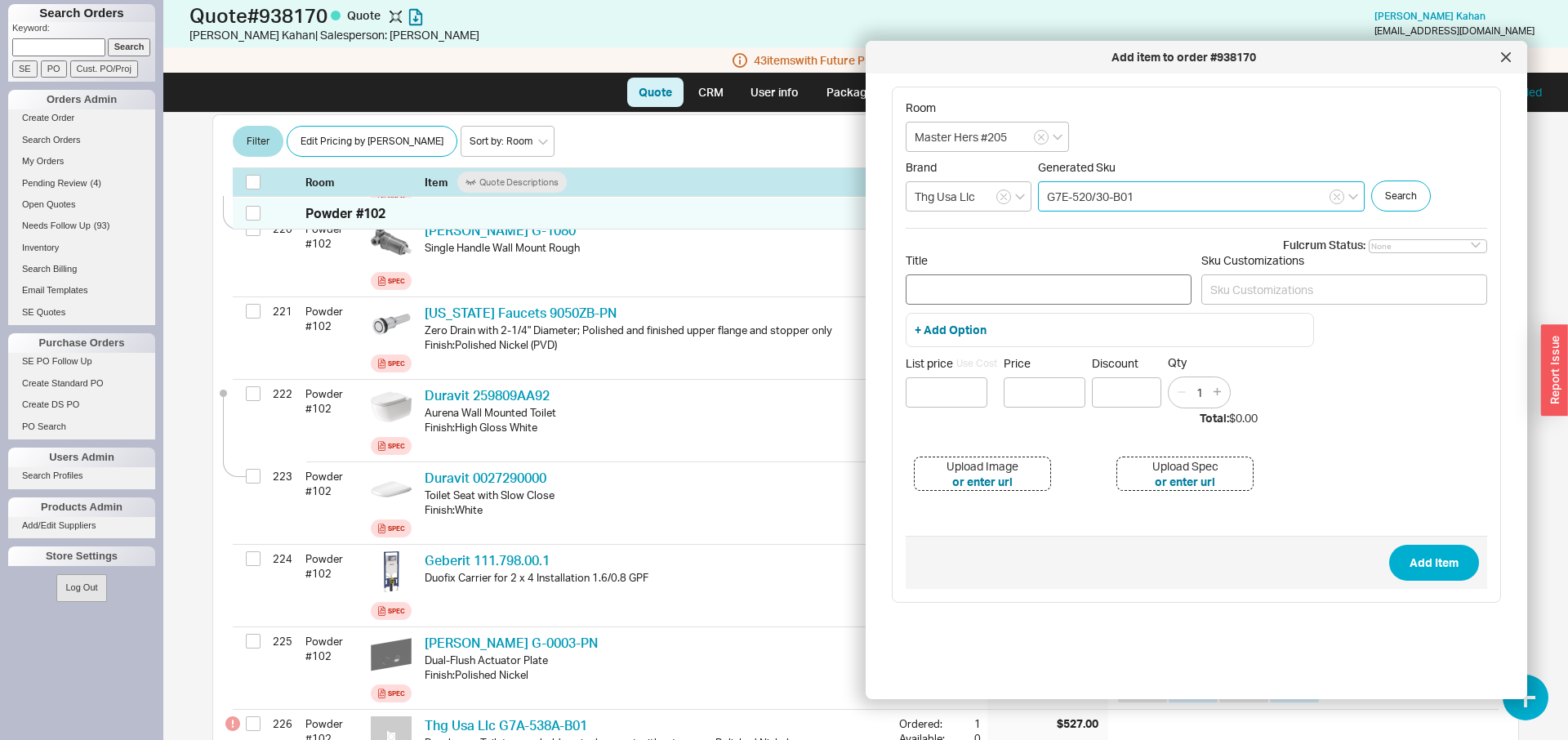
type input "G7E-520/30-B01"
click at [990, 290] on input "Title" at bounding box center [1048, 289] width 286 height 30
paste input "Towel bar, 12" long"
type input "[PERSON_NAME] Towel bar, 12" long - Polished Nickel"
type input "$ 773"
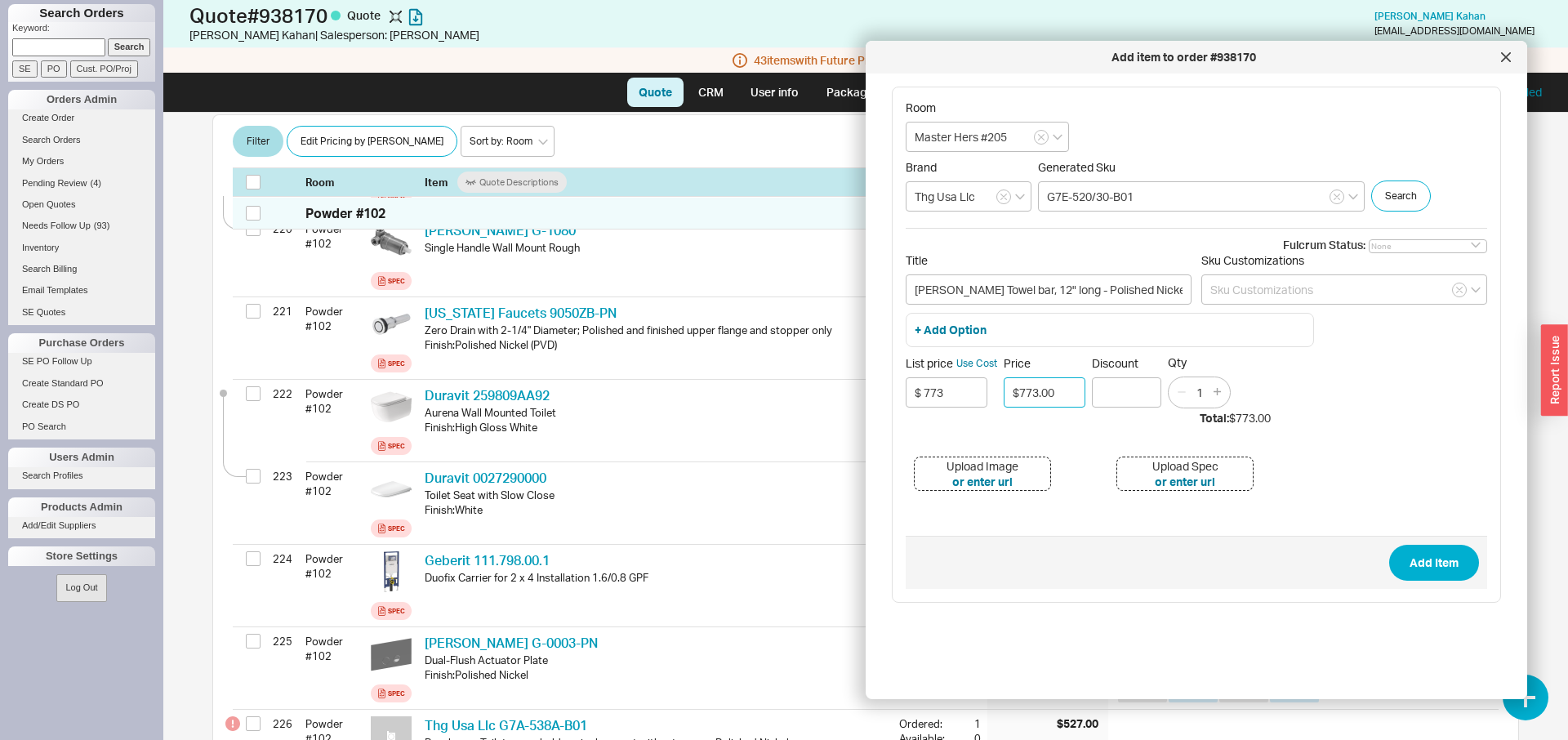
type input "$773.00"
click at [1389, 545] on button "Add Item" at bounding box center [1433, 562] width 90 height 36
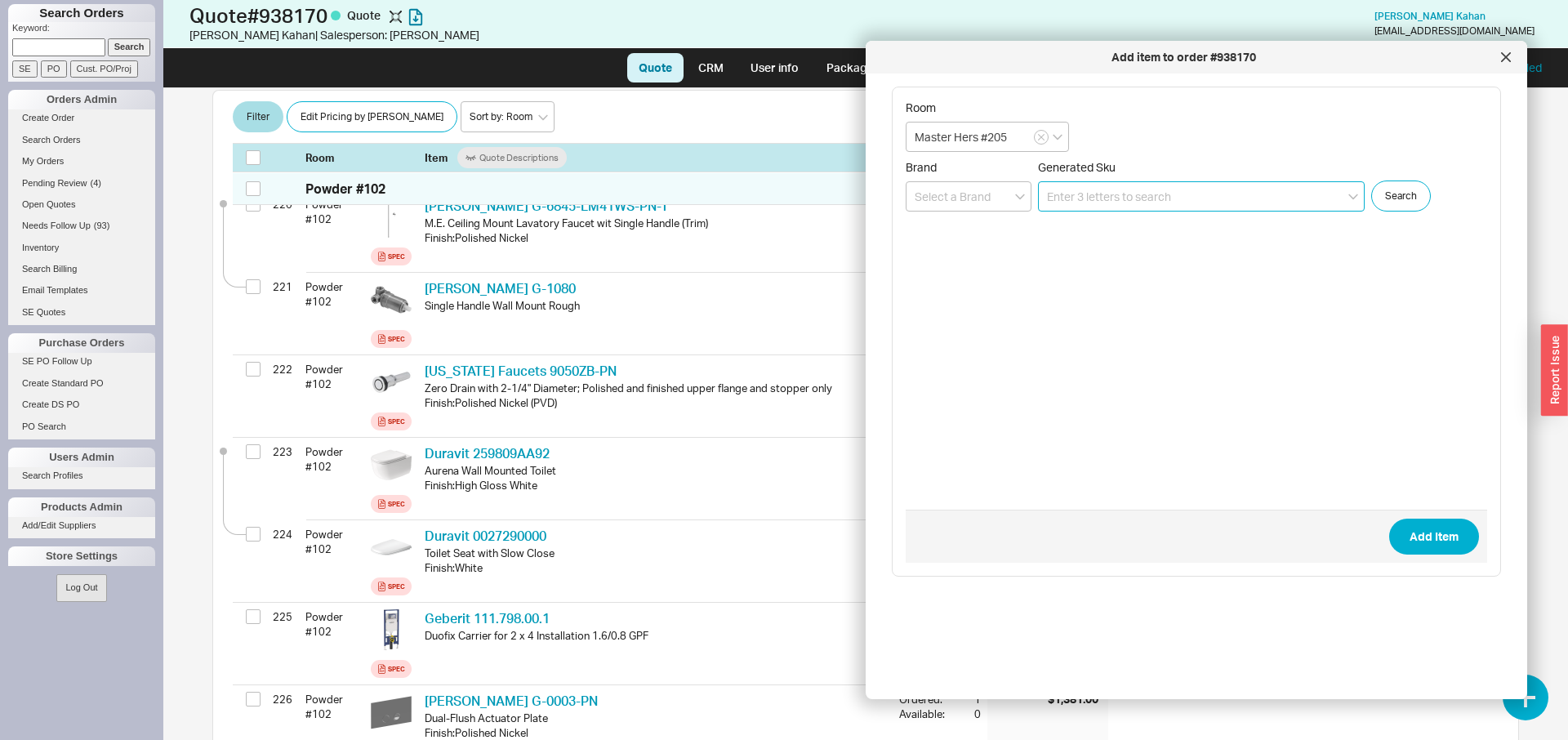
scroll to position [19200, 0]
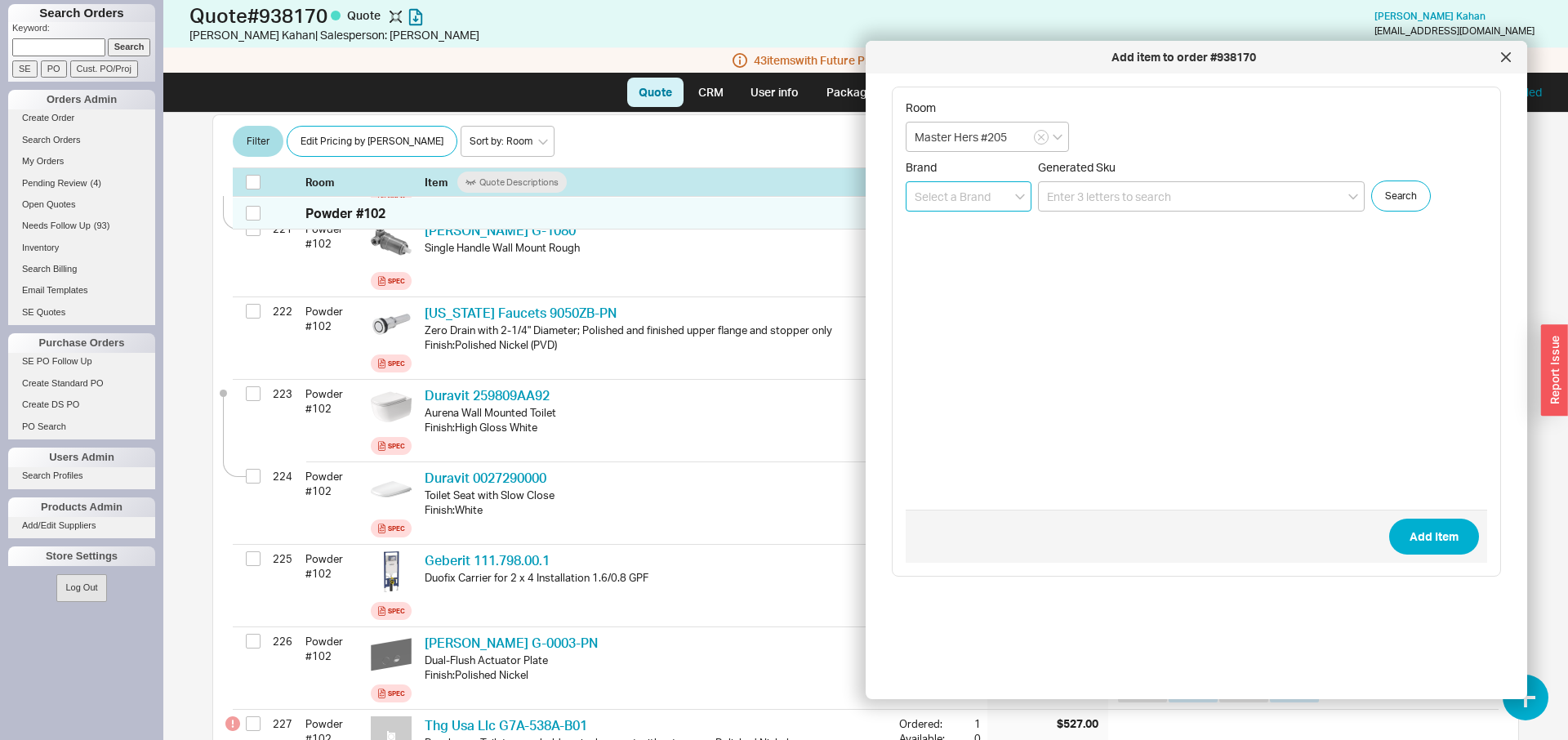
click at [989, 202] on input at bounding box center [968, 195] width 126 height 30
type input "h"
type input "Thg Usa Llc"
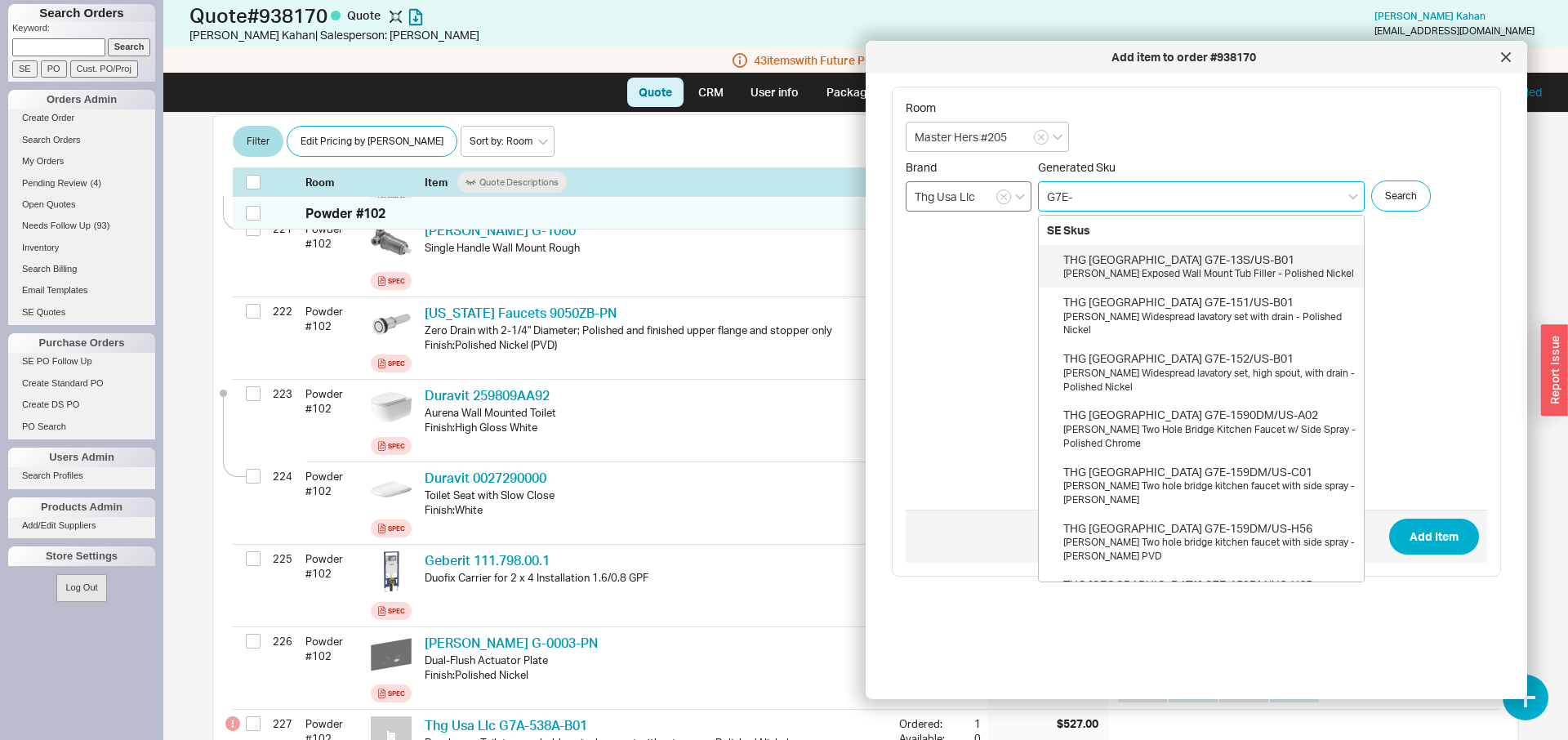
paste input "520/60"
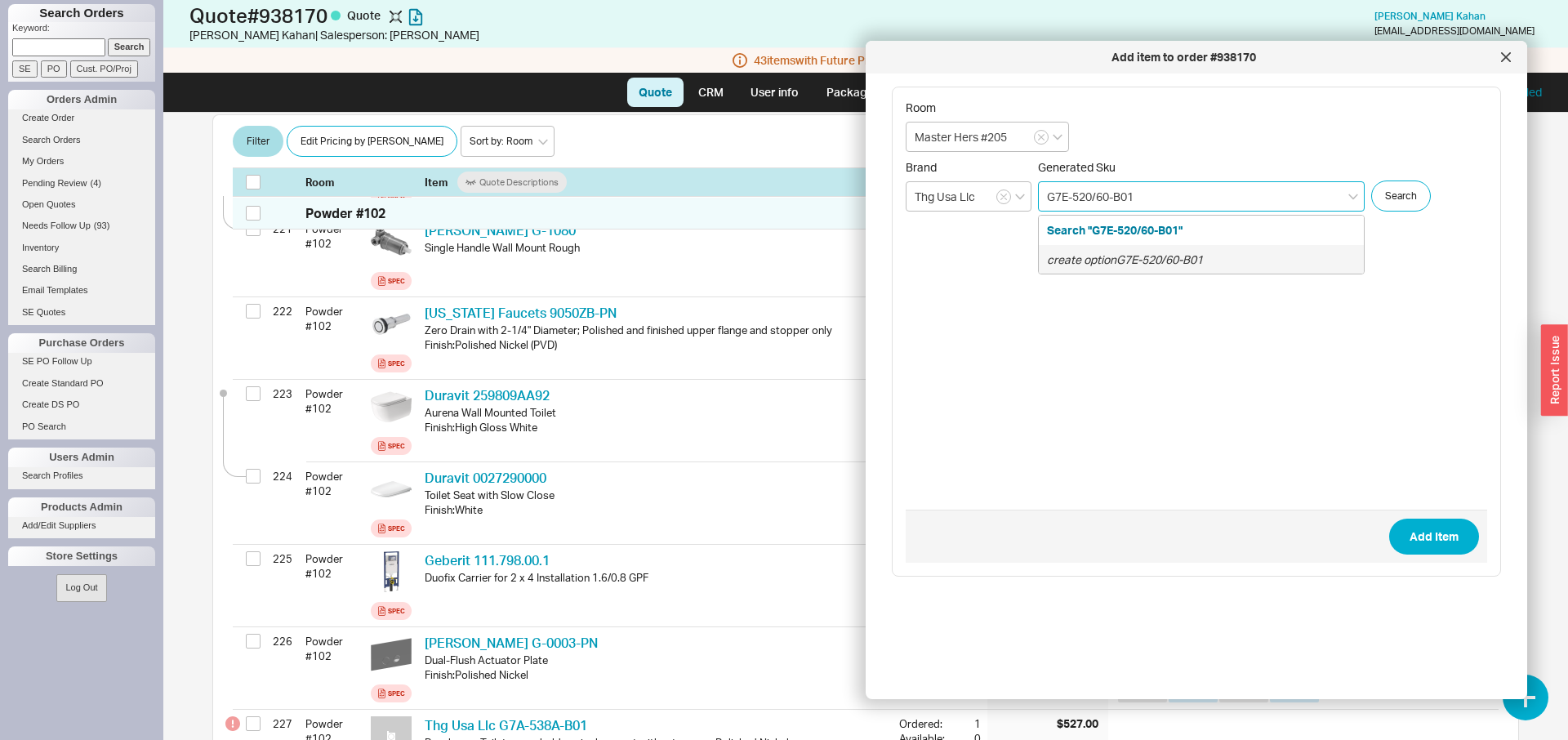
click at [1068, 262] on icon "create option G7E-520/60-B01" at bounding box center [1125, 259] width 156 height 13
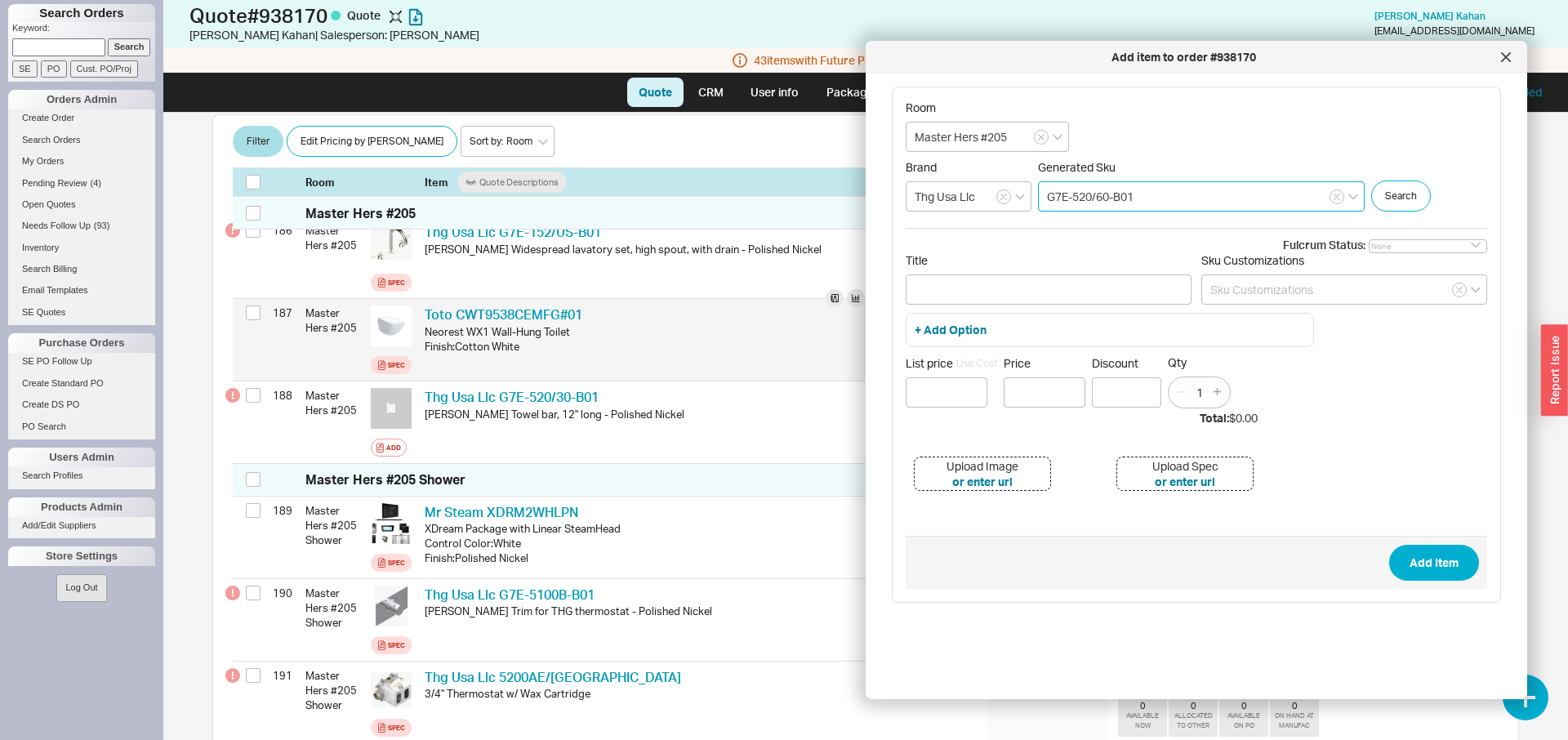
scroll to position [16113, 0]
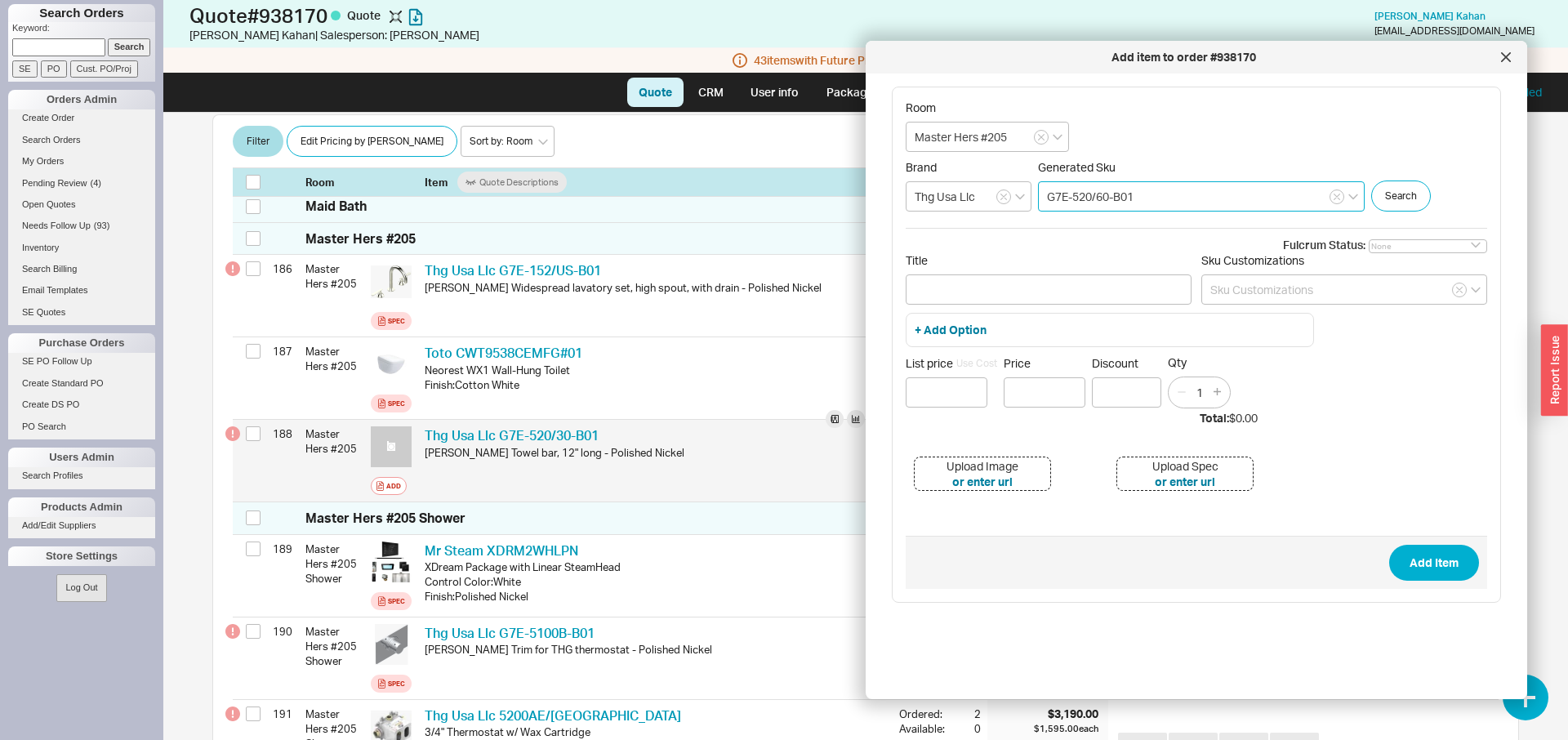
type input "G7E-520/60-B01"
click at [621, 445] on div "[PERSON_NAME] Towel bar, 12" long - Polished Nickel" at bounding box center [655, 451] width 461 height 14
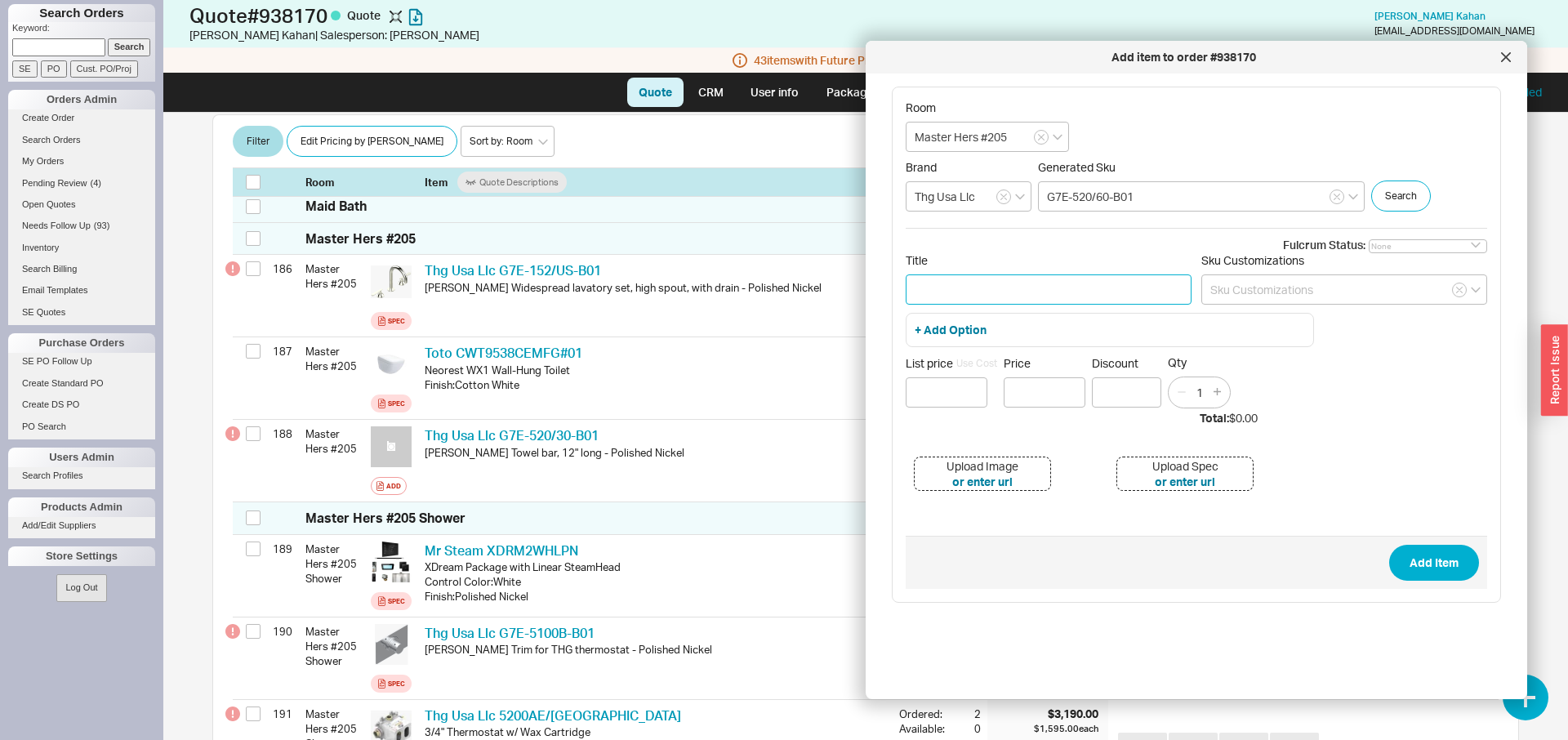
click at [1026, 289] on input "Title" at bounding box center [1048, 289] width 286 height 30
paste input "[PERSON_NAME] Towel bar, 12" long - Polished Nickel"
drag, startPoint x: 1009, startPoint y: 287, endPoint x: 998, endPoint y: 293, distance: 12.5
click at [998, 293] on input "[PERSON_NAME] Towel bar, 12" long - Polished Nickel" at bounding box center [1048, 289] width 286 height 30
type input "[PERSON_NAME] Towel bar, 24" long - Polished Nickel"
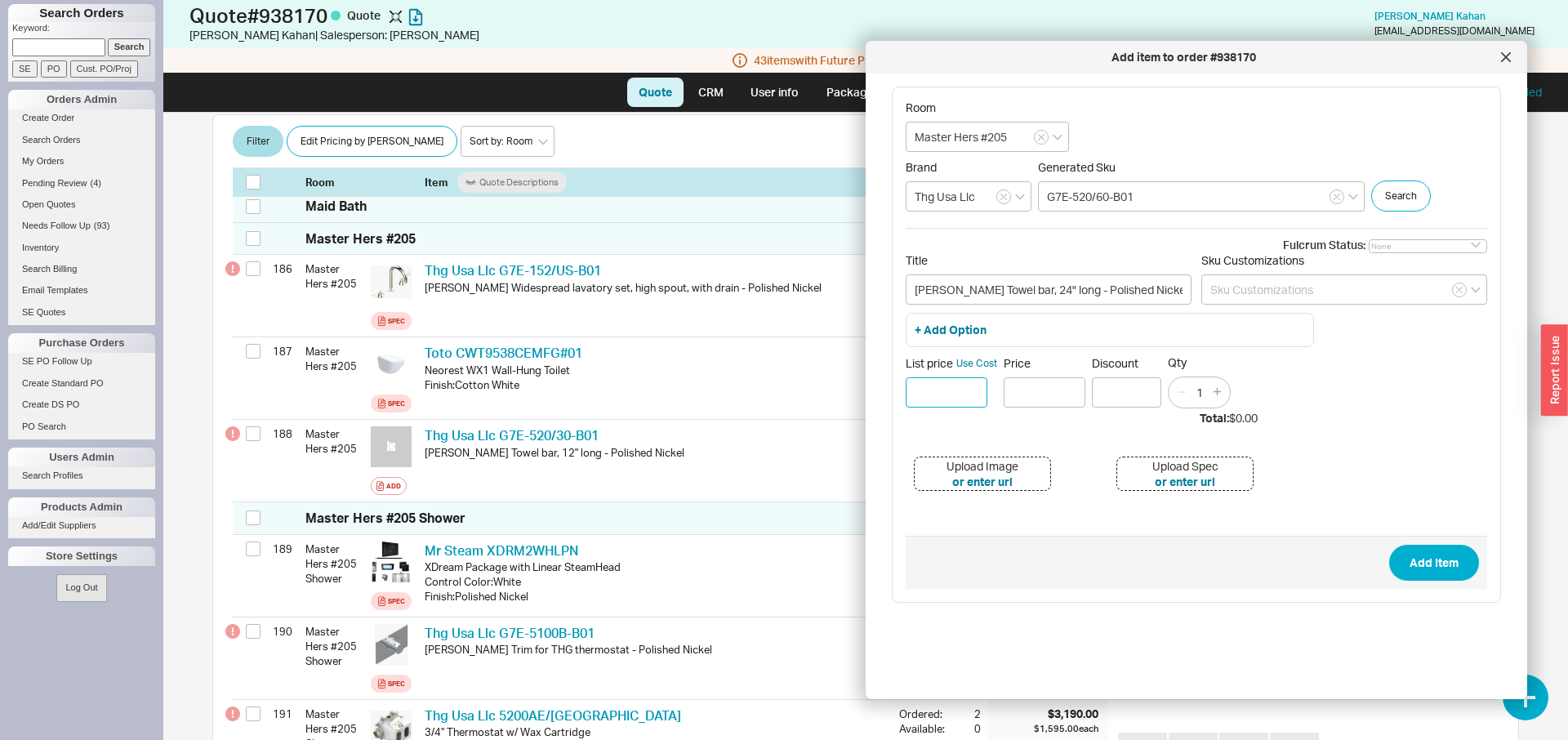
click at [967, 387] on input at bounding box center [946, 392] width 82 height 30
type input "$ 773"
type input "$773.00"
click at [1389, 545] on button "Add Item" at bounding box center [1433, 562] width 90 height 36
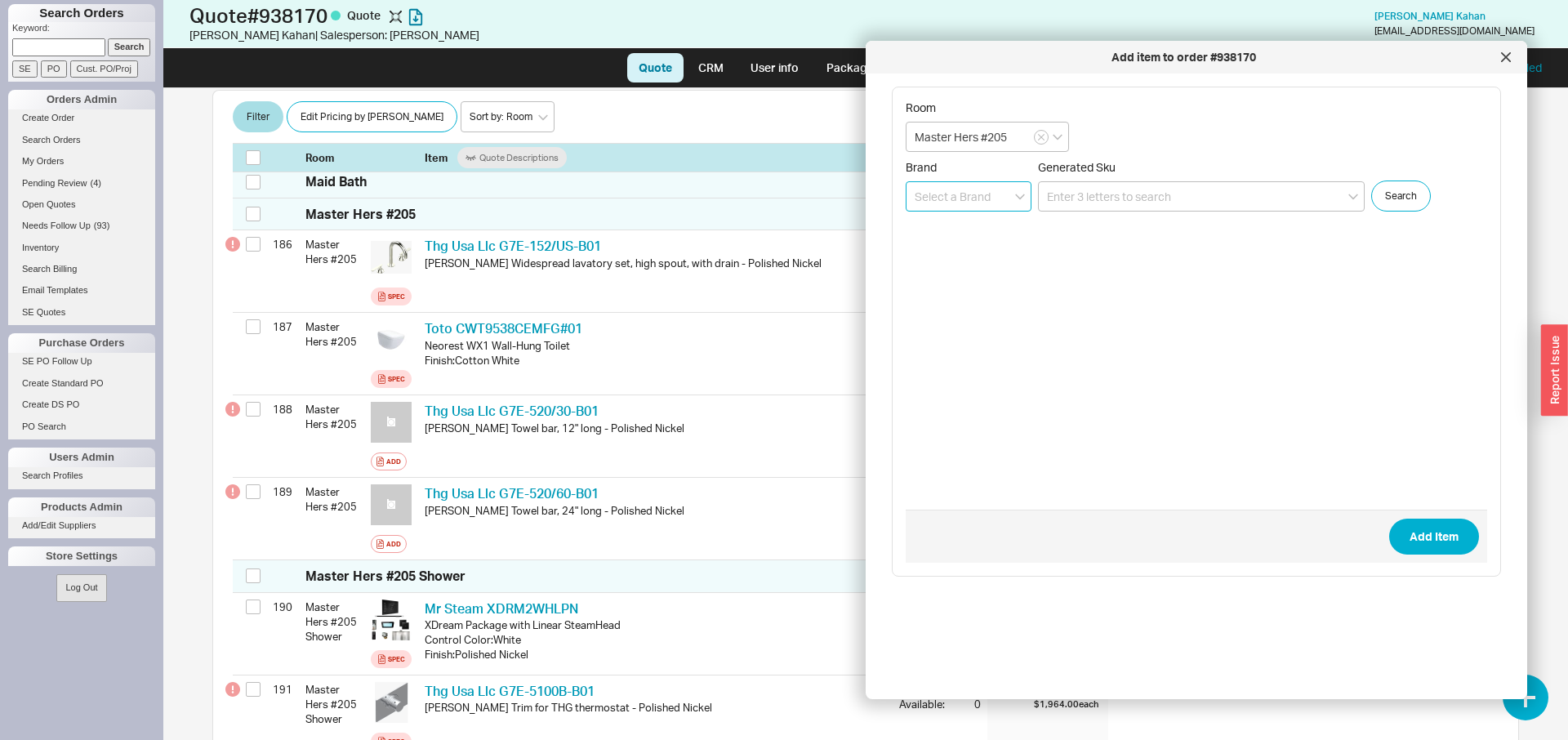
click at [932, 202] on input at bounding box center [968, 195] width 126 height 30
type input "Thg Usa Llc"
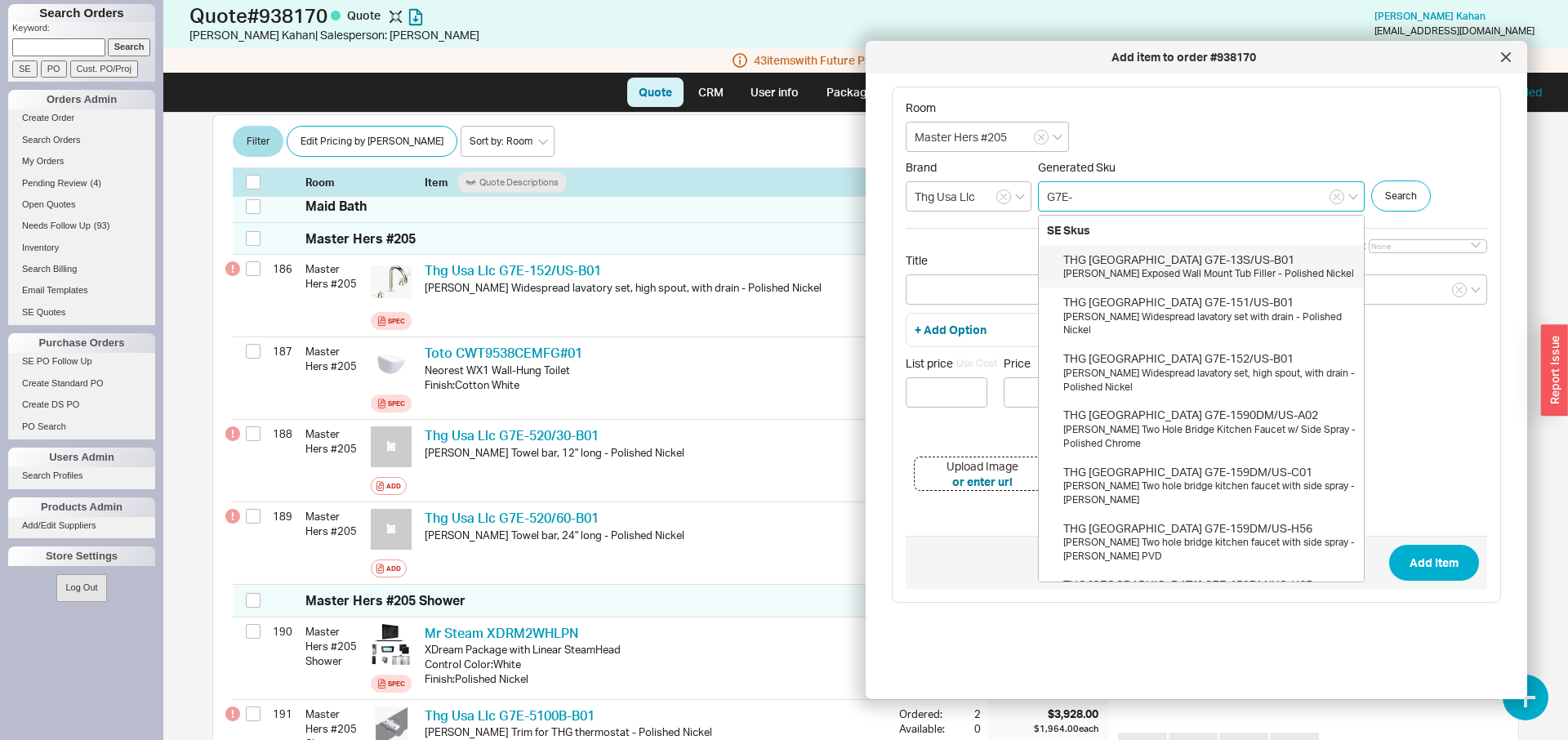
paste input "538A"
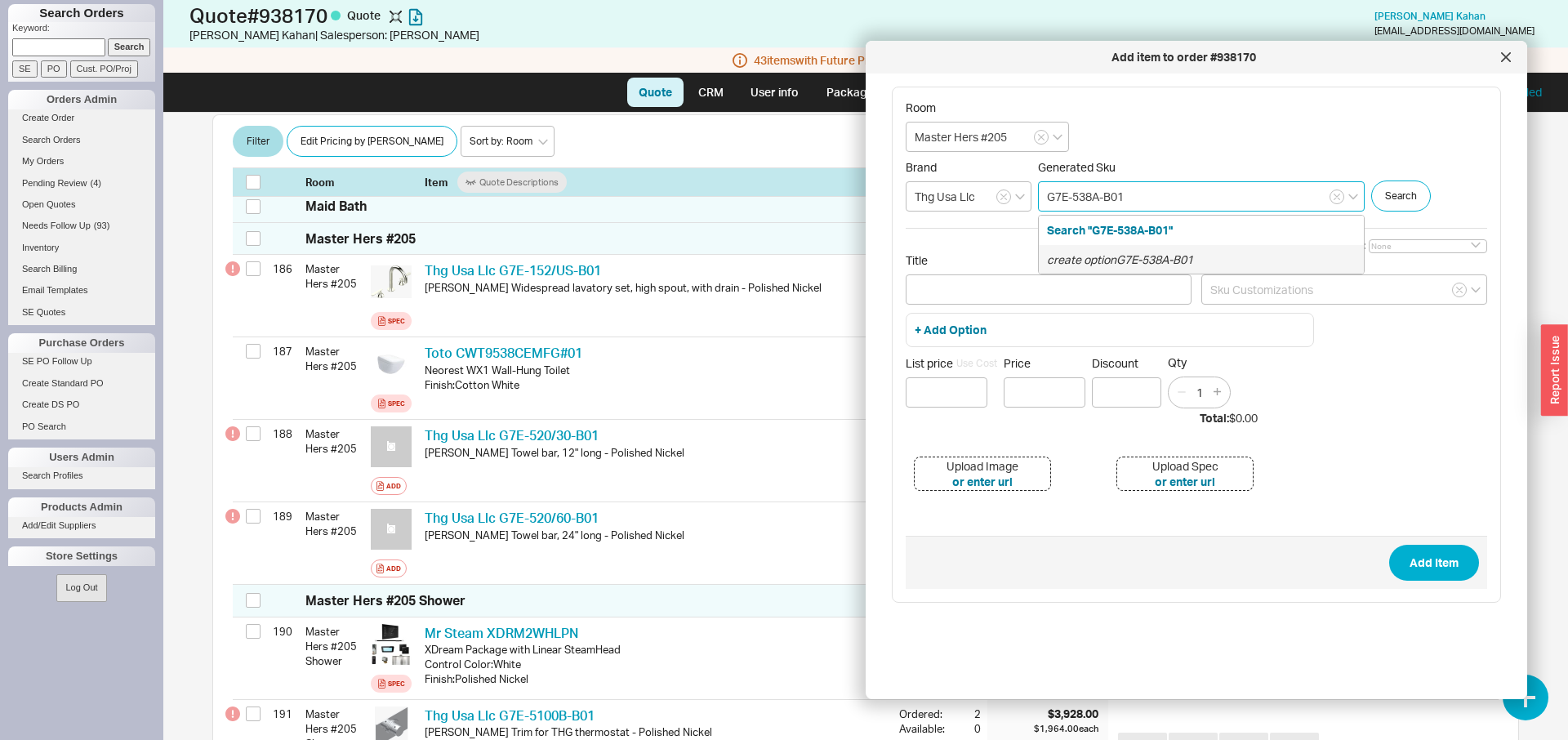
click at [1144, 250] on div "create option G7E-538A-B01" at bounding box center [1201, 259] width 325 height 30
type input "G7E-538A-B01"
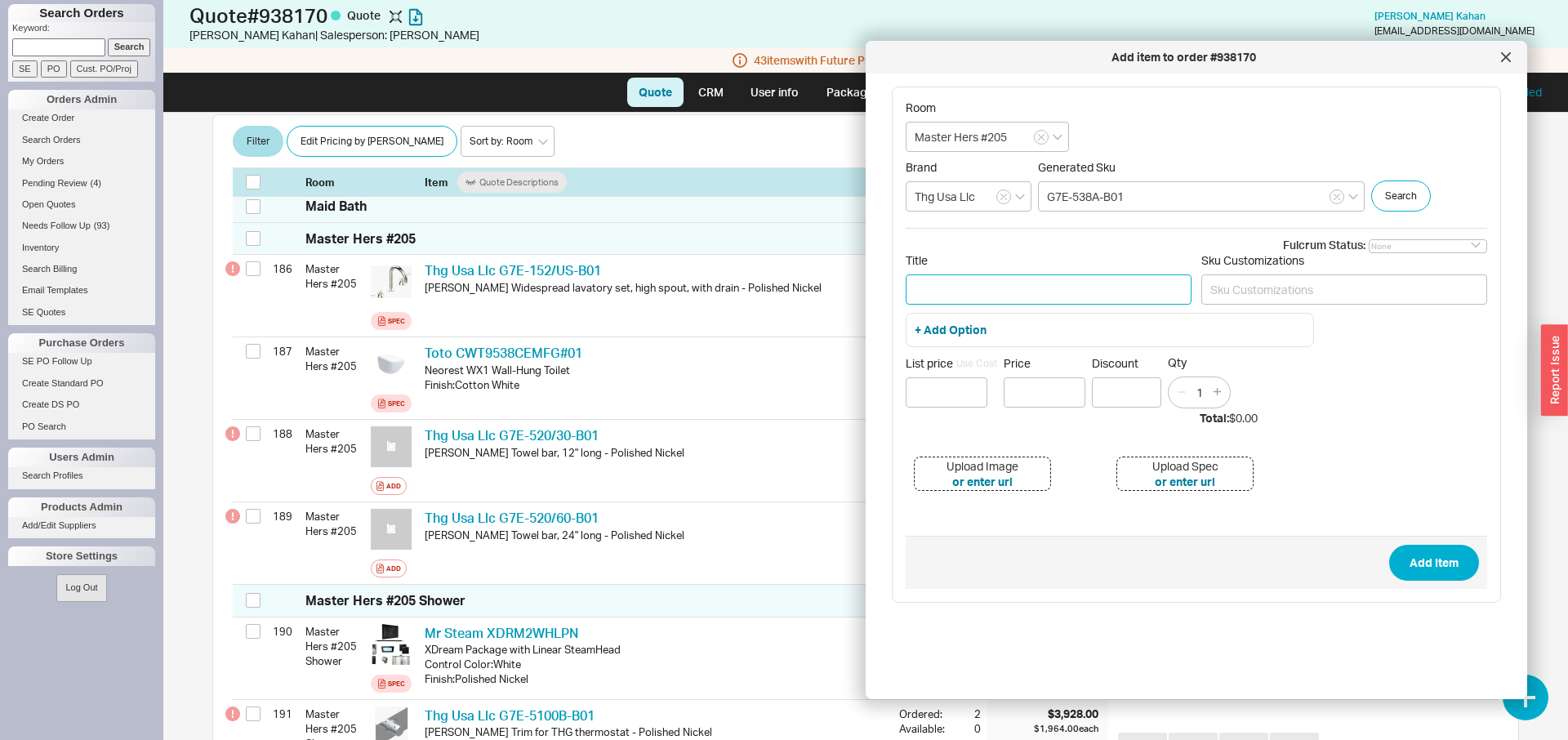
click at [1068, 293] on input "Title" at bounding box center [1048, 289] width 286 height 30
paste input "Toilet paper holder, single mount without cover"
type input "[PERSON_NAME] Toilet paper holder, single mount without cover - Polished Nickel"
type input "$ 538"
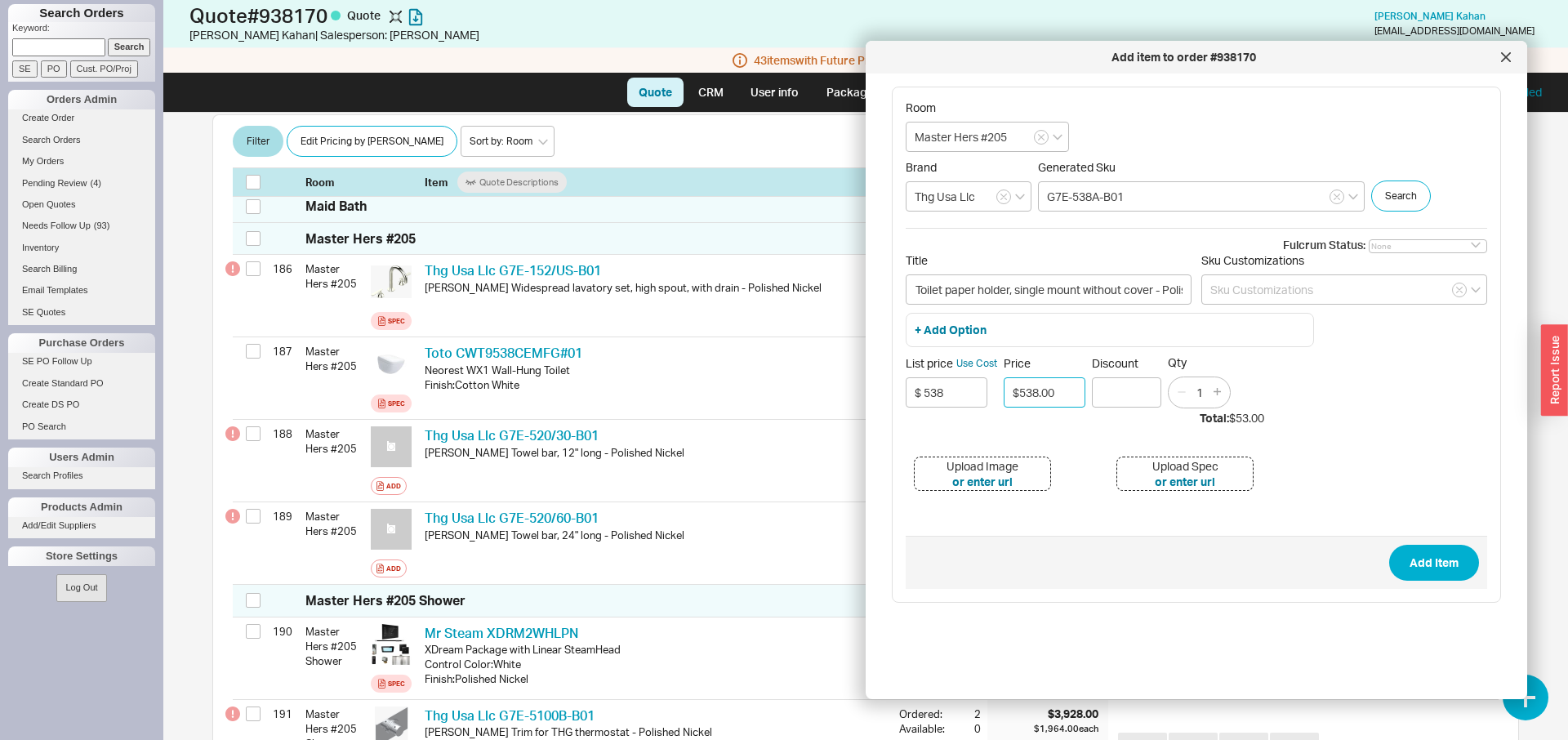
type input "$538.00"
click at [1389, 545] on button "Add Item" at bounding box center [1433, 562] width 90 height 36
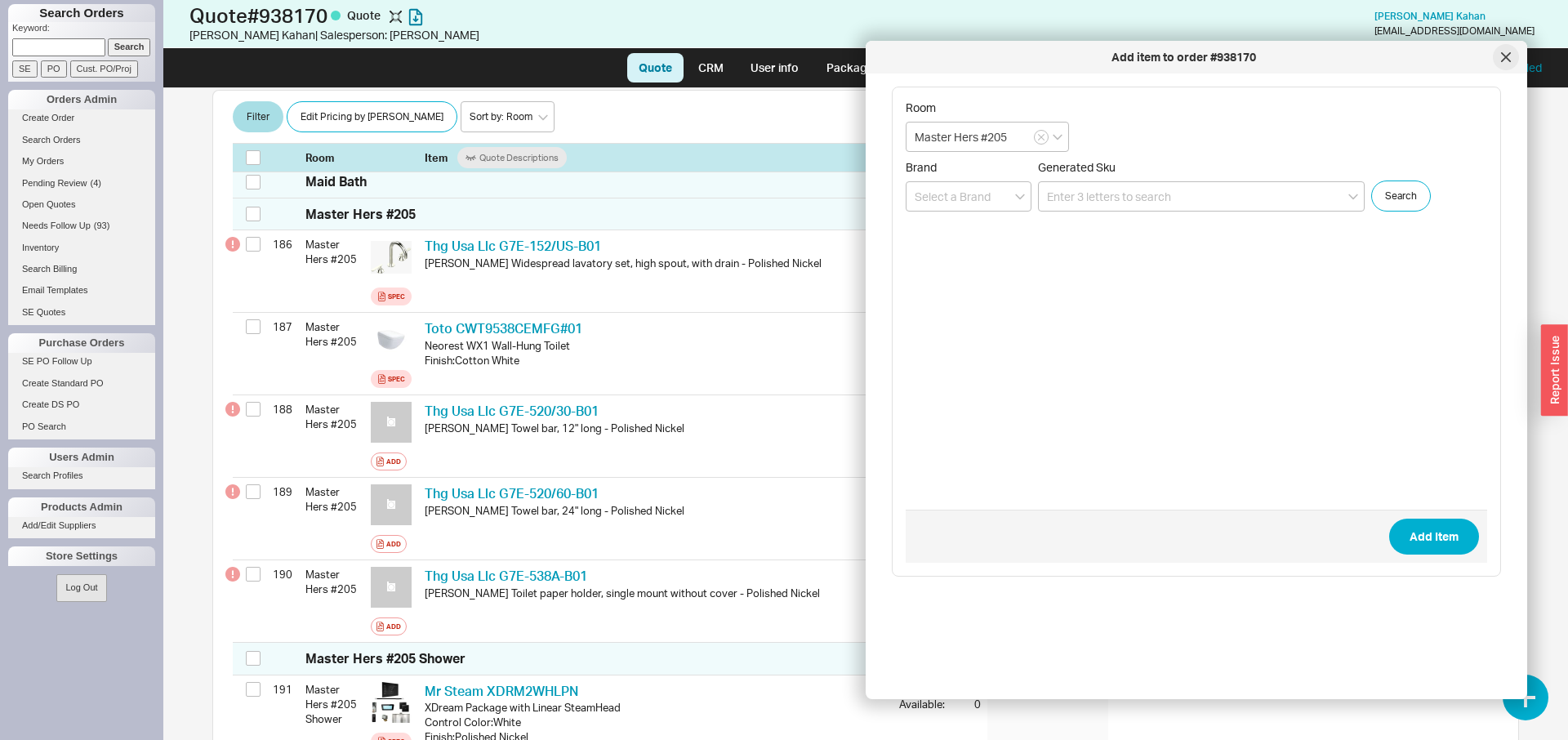
click at [1507, 57] on icon at bounding box center [1505, 57] width 8 height 8
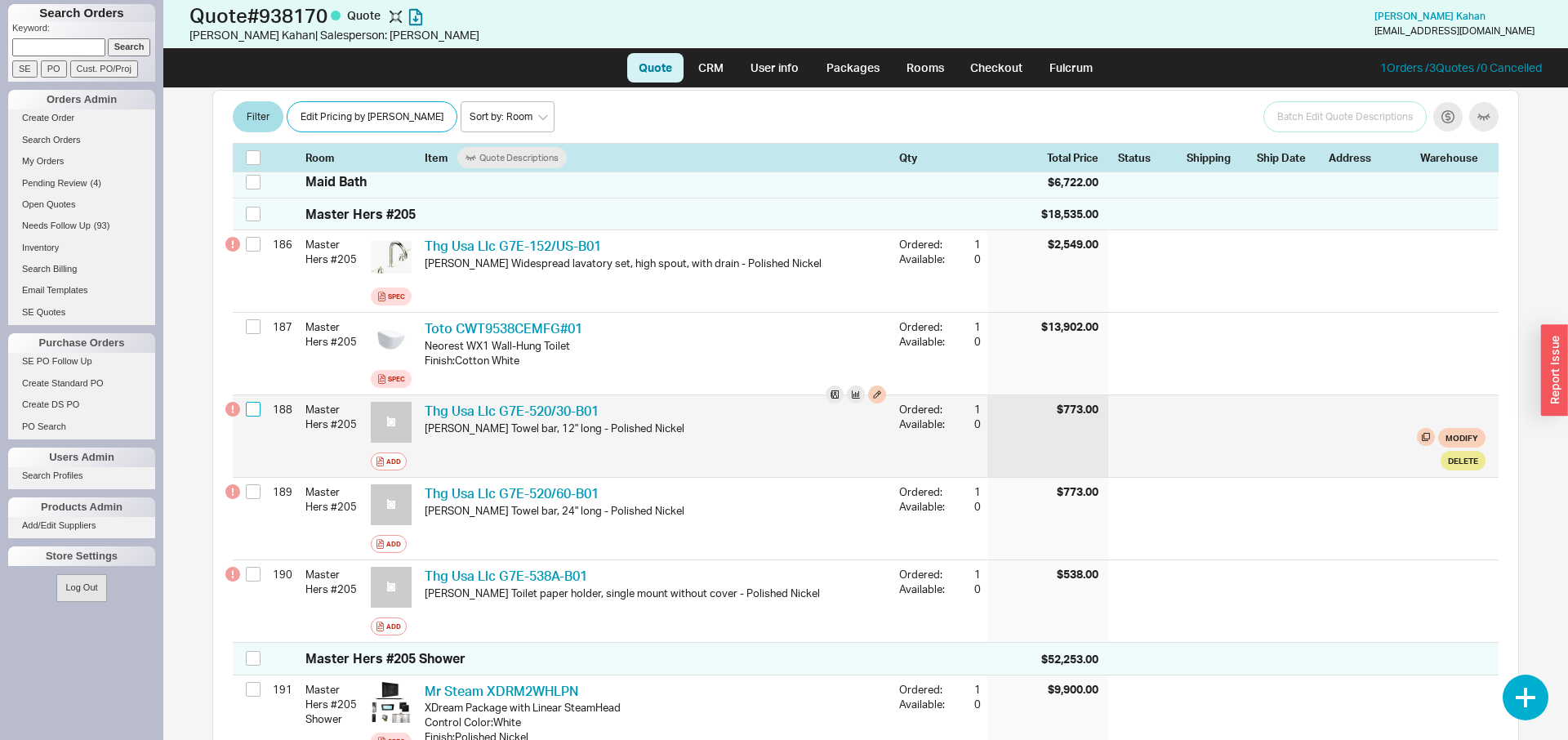
click at [252, 401] on input "checkbox" at bounding box center [252, 408] width 14 height 14
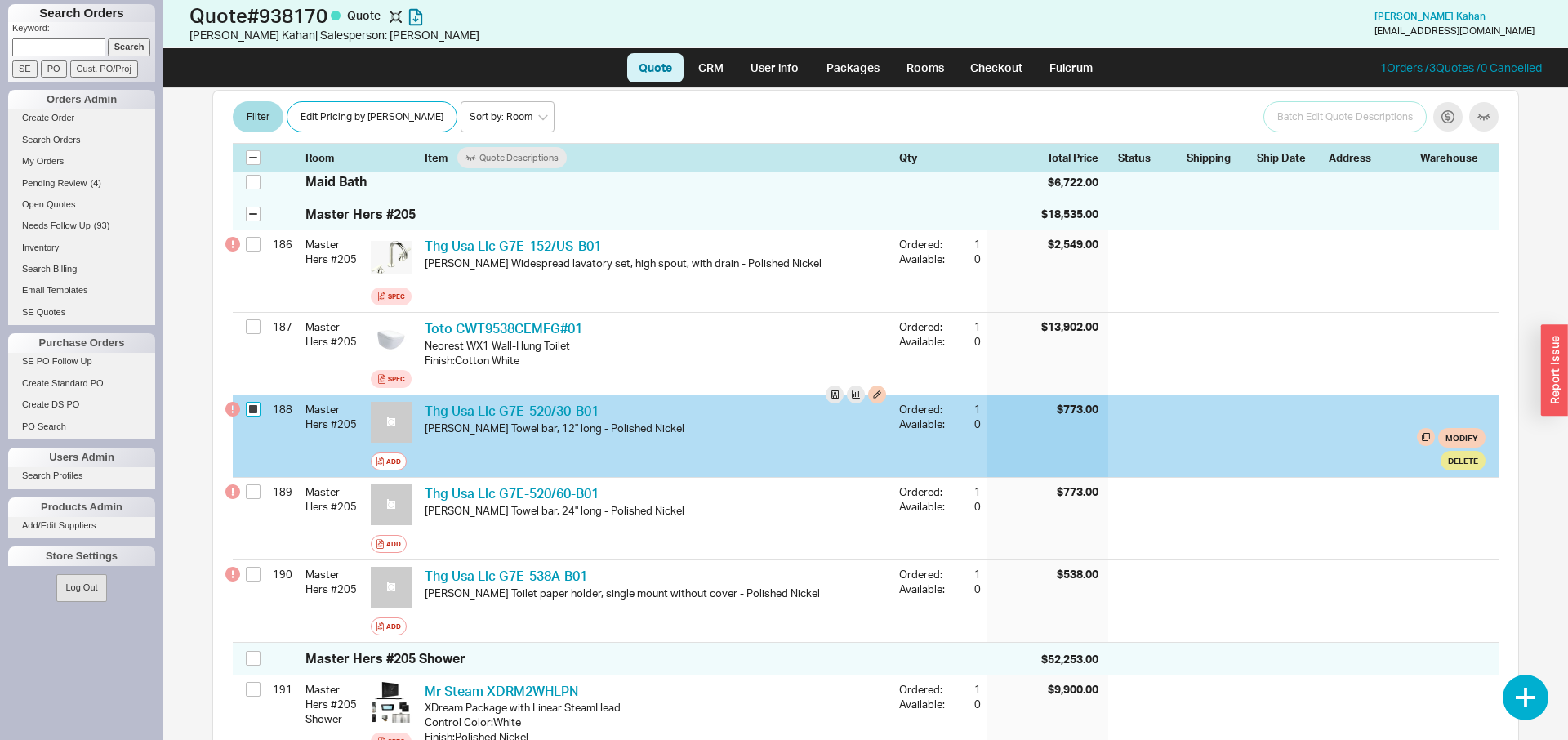
checkbox input "true"
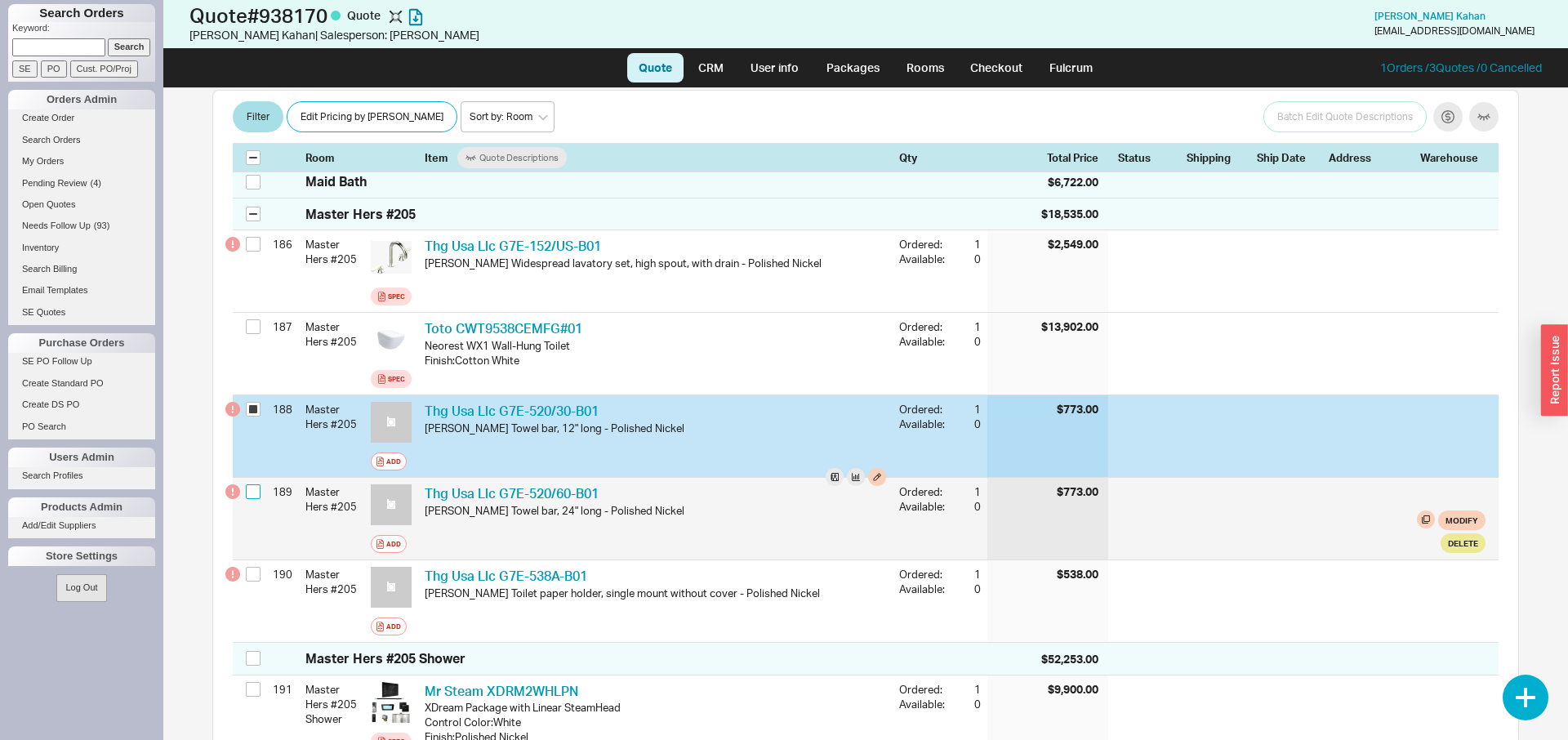
click at [252, 484] on input "checkbox" at bounding box center [252, 491] width 14 height 14
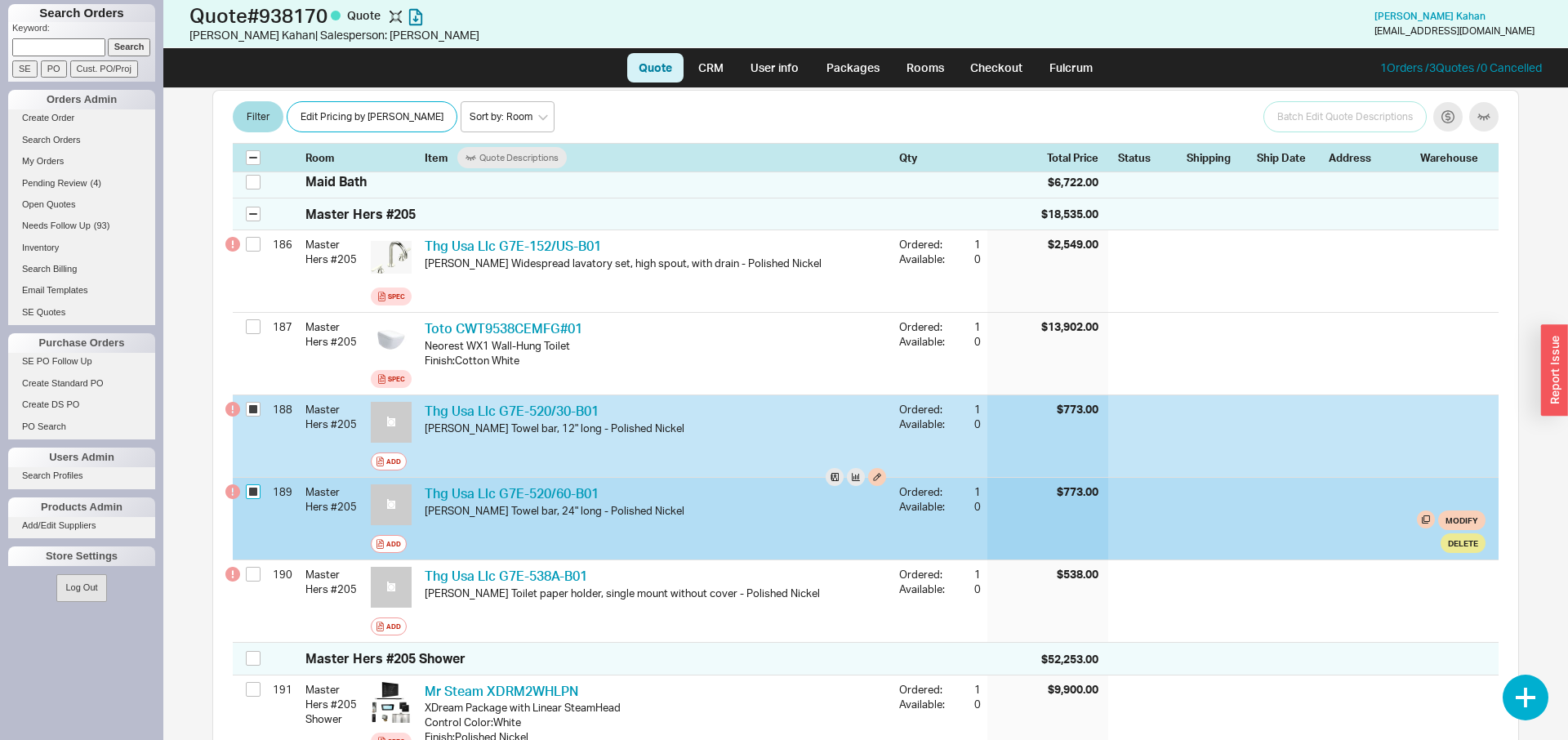
checkbox input "true"
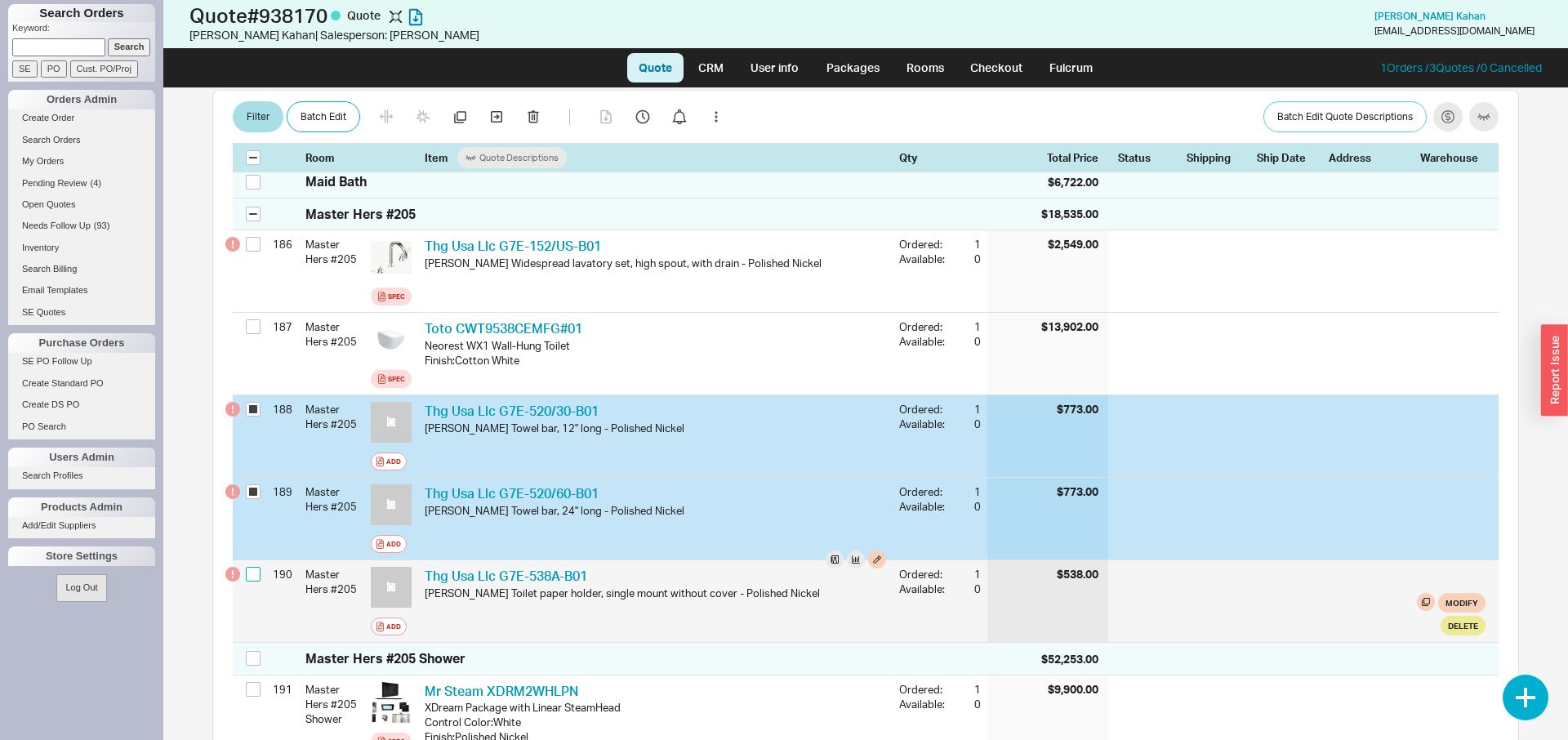
click at [256, 567] on input "checkbox" at bounding box center [252, 574] width 14 height 14
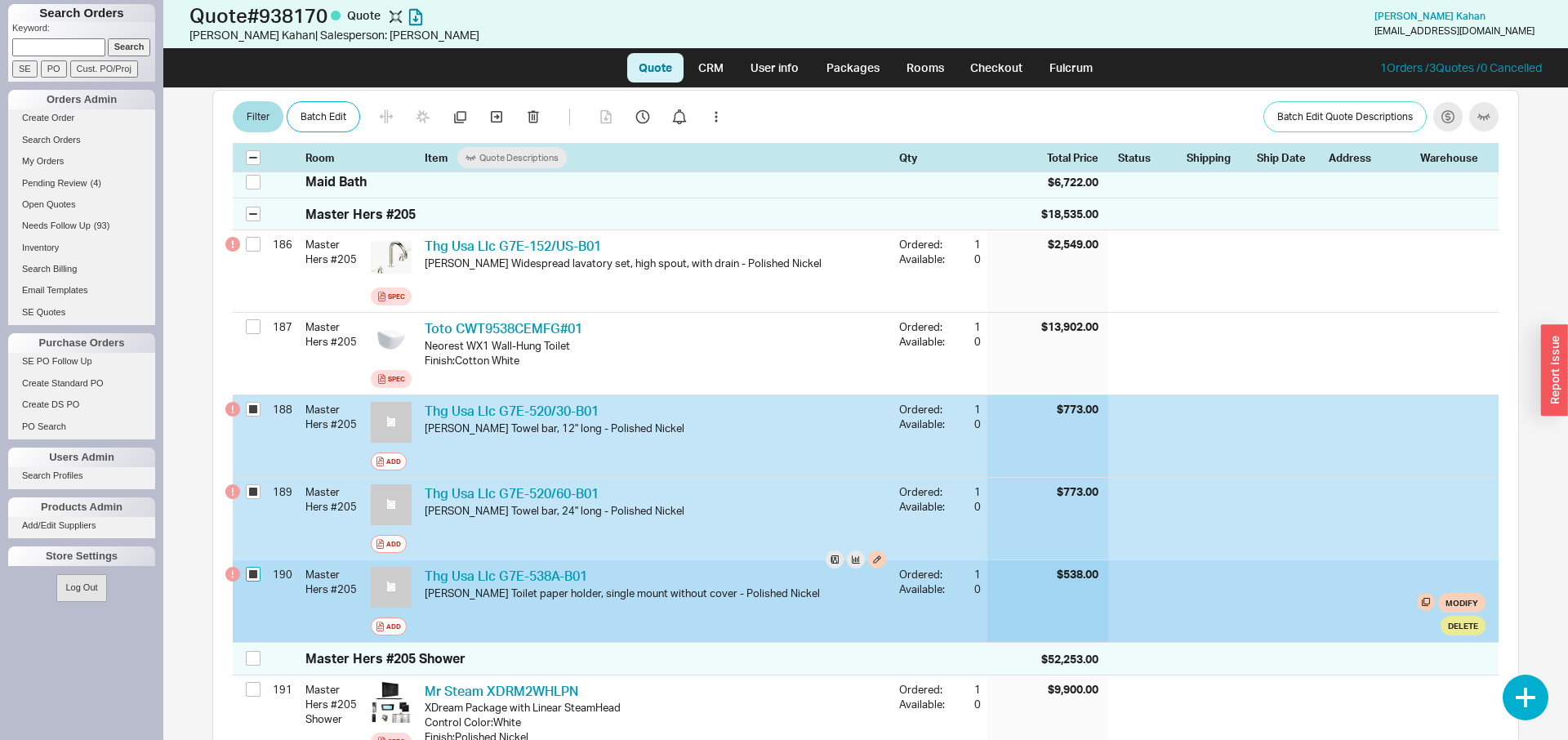
checkbox input "true"
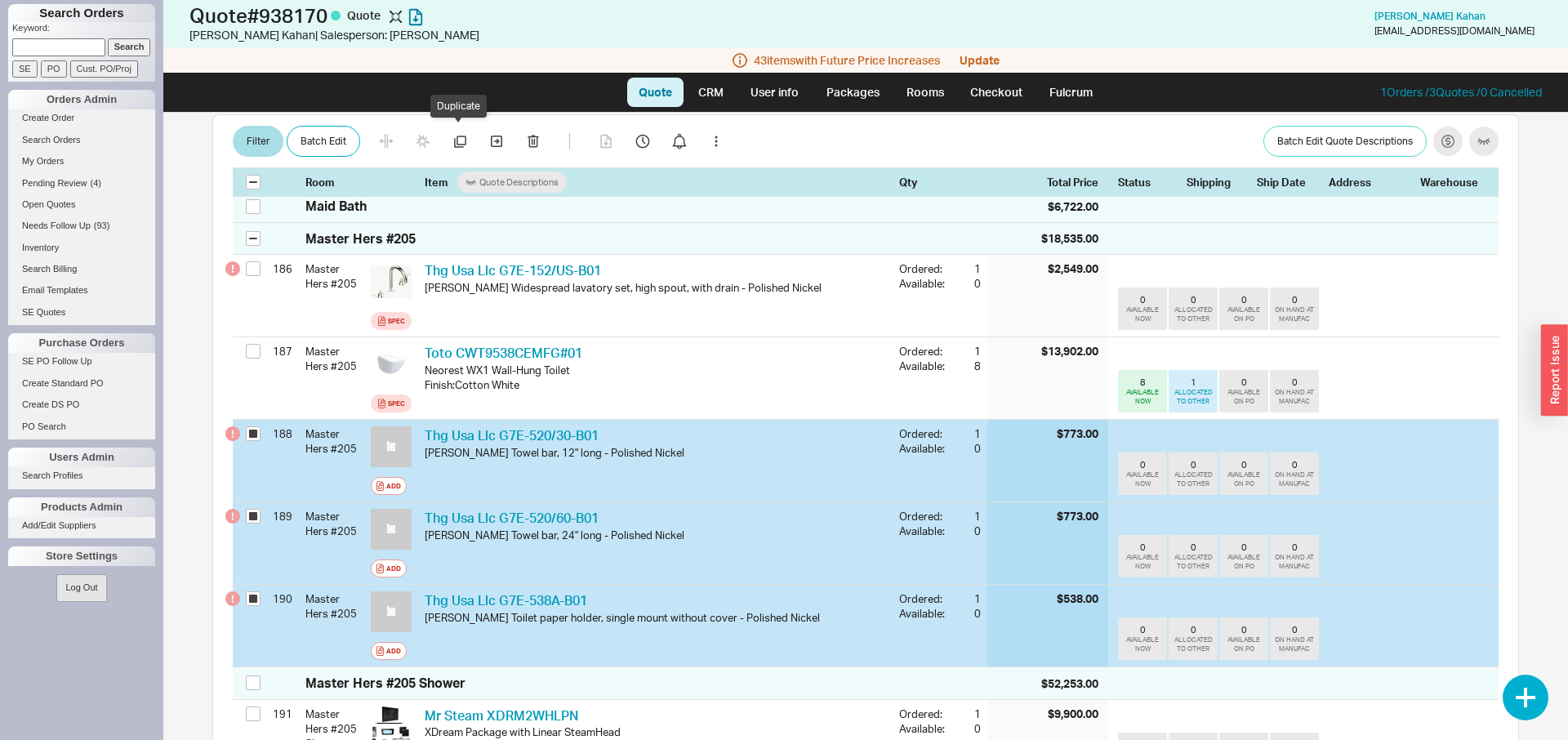
click at [452, 117] on div "Filter Batch Edit Batch Edit Quote Descriptions Room Item Quote Descriptions Qt…" at bounding box center [865, 156] width 1306 height 82
click at [463, 138] on icon "button" at bounding box center [460, 141] width 13 height 13
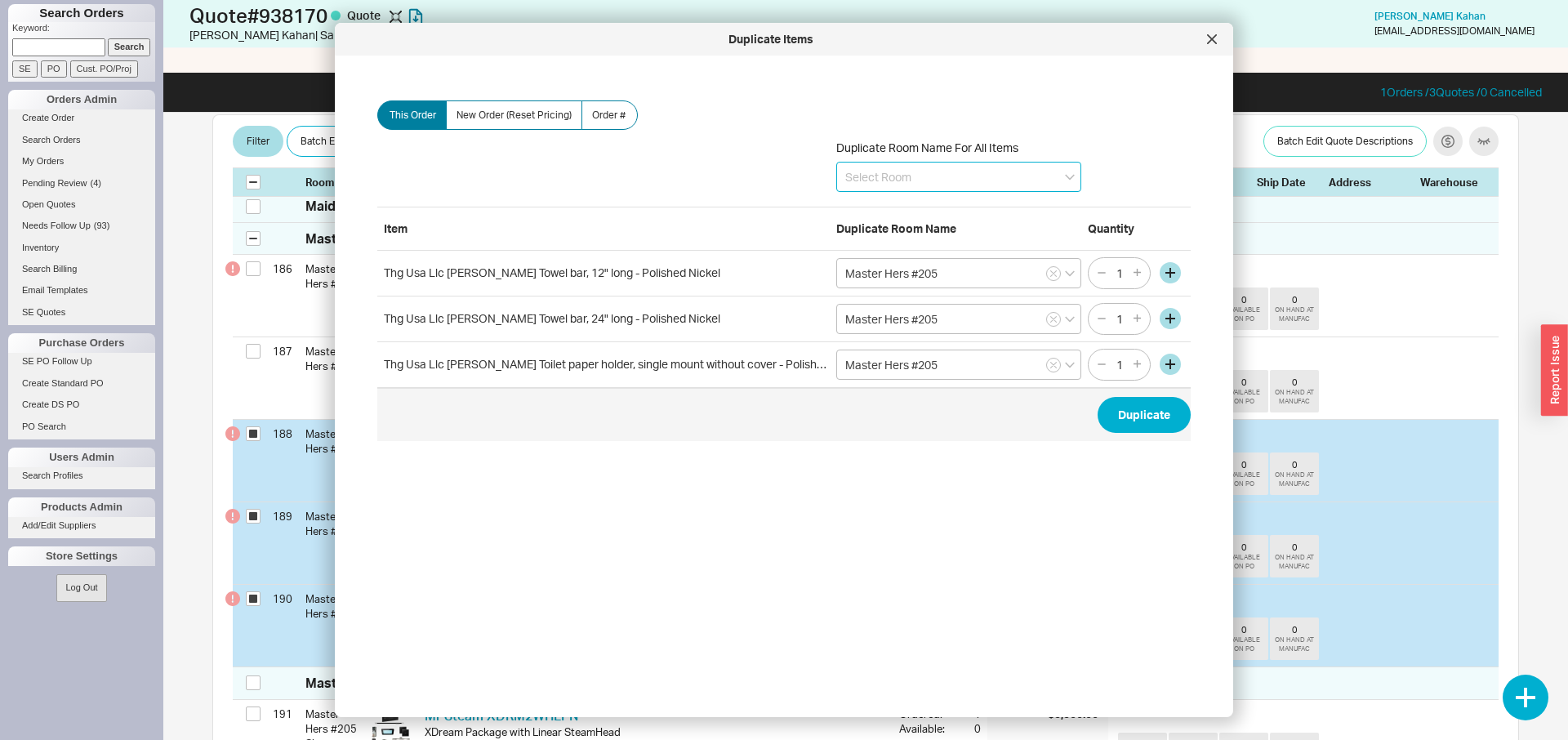
click at [1057, 163] on input at bounding box center [959, 176] width 244 height 30
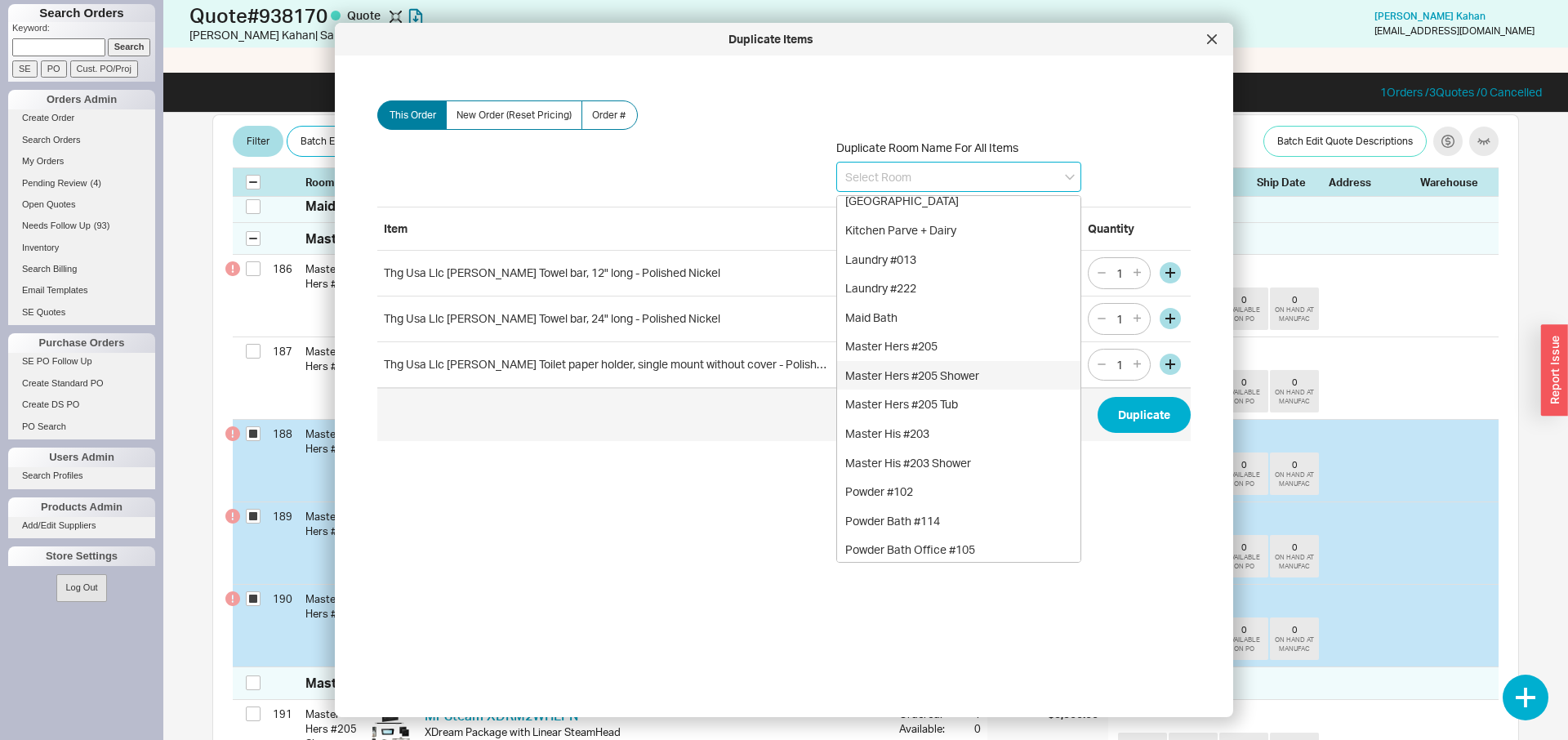
scroll to position [448, 0]
click at [923, 401] on div "Master His #203" at bounding box center [958, 401] width 244 height 30
type input "Master His #203"
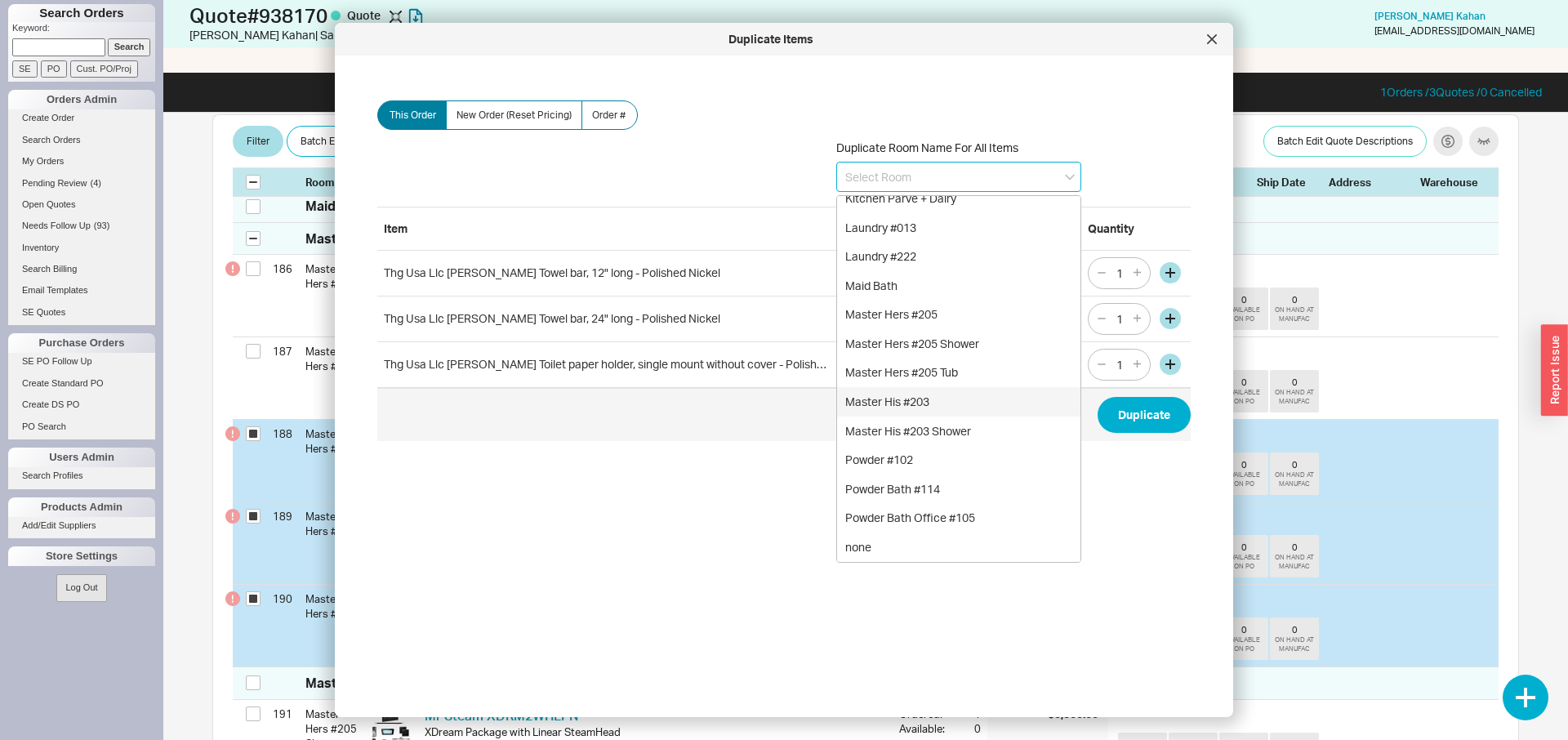
type input "Master His #203"
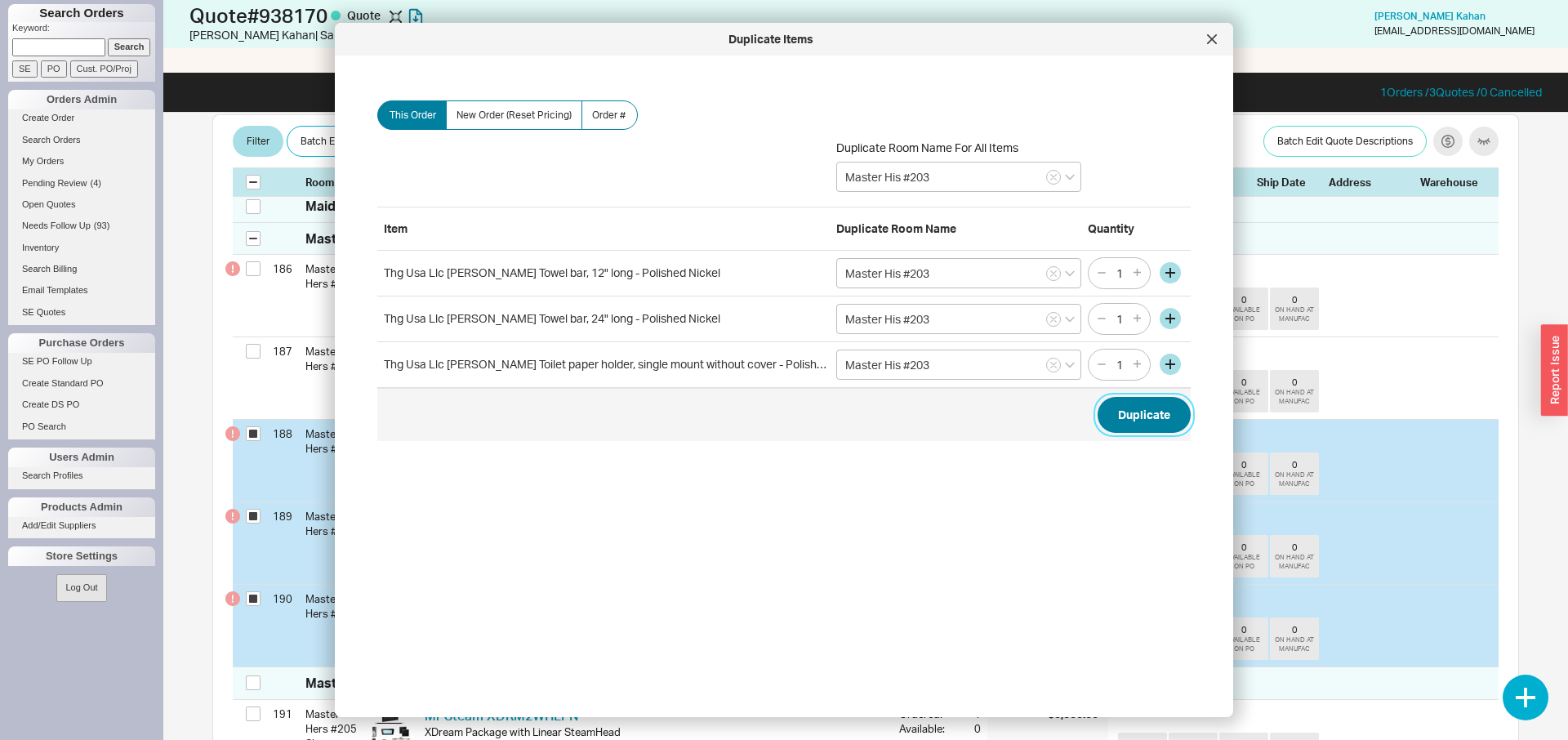
click at [1133, 409] on button "Duplicate" at bounding box center [1144, 414] width 93 height 36
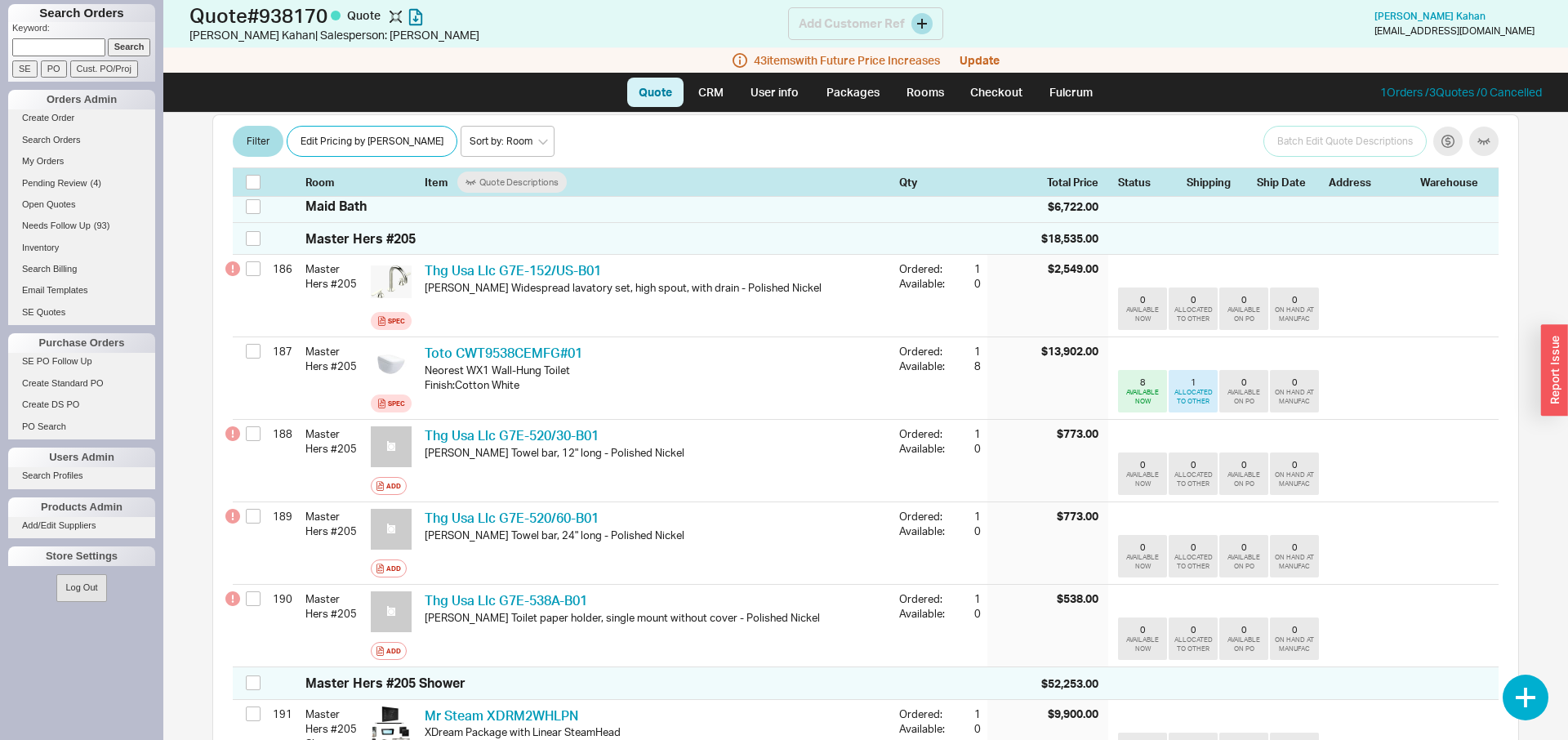
checkbox input "false"
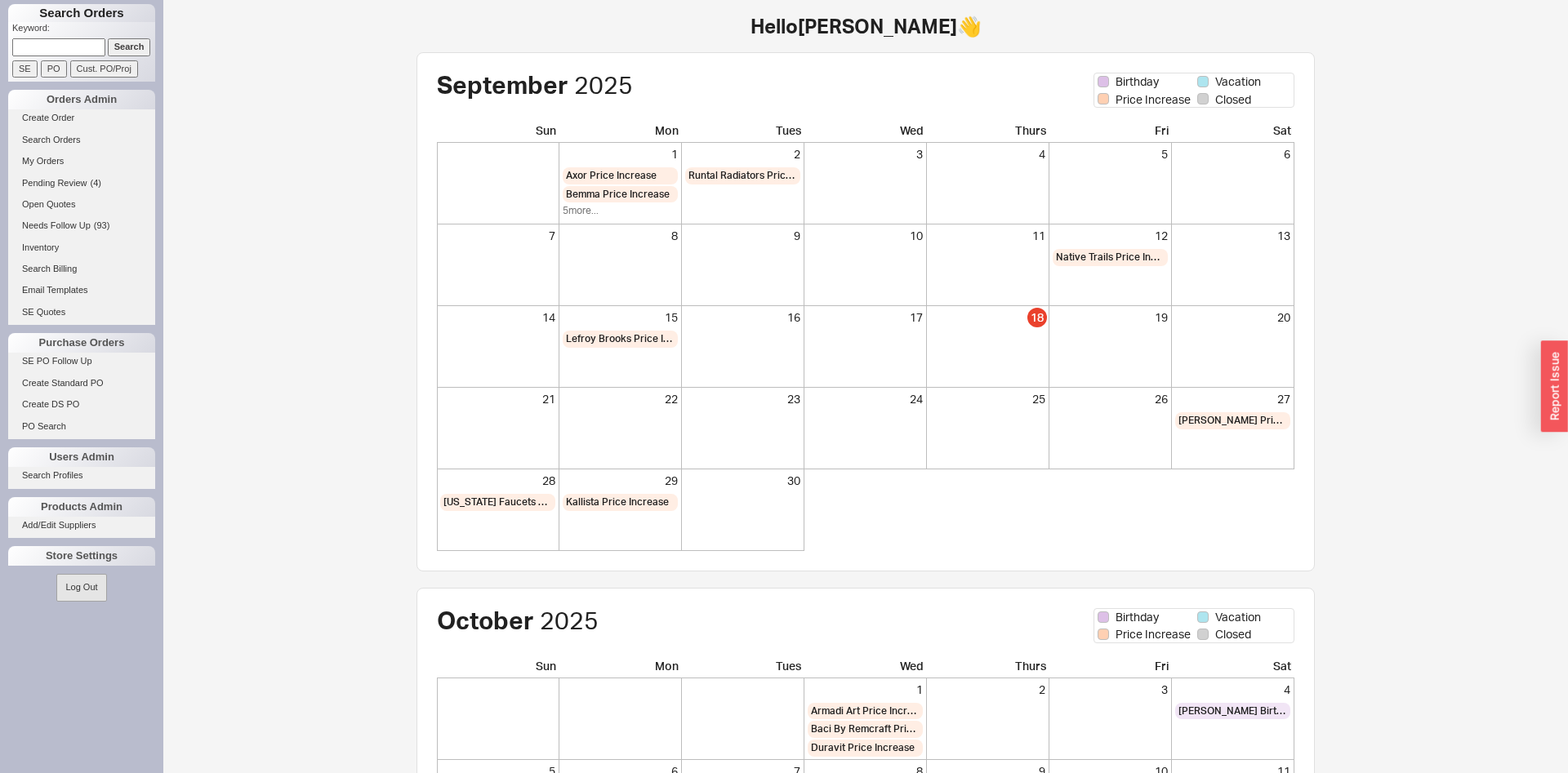
click at [48, 51] on input at bounding box center [59, 47] width 93 height 17
click at [33, 141] on link "Search Orders" at bounding box center [81, 141] width 147 height 17
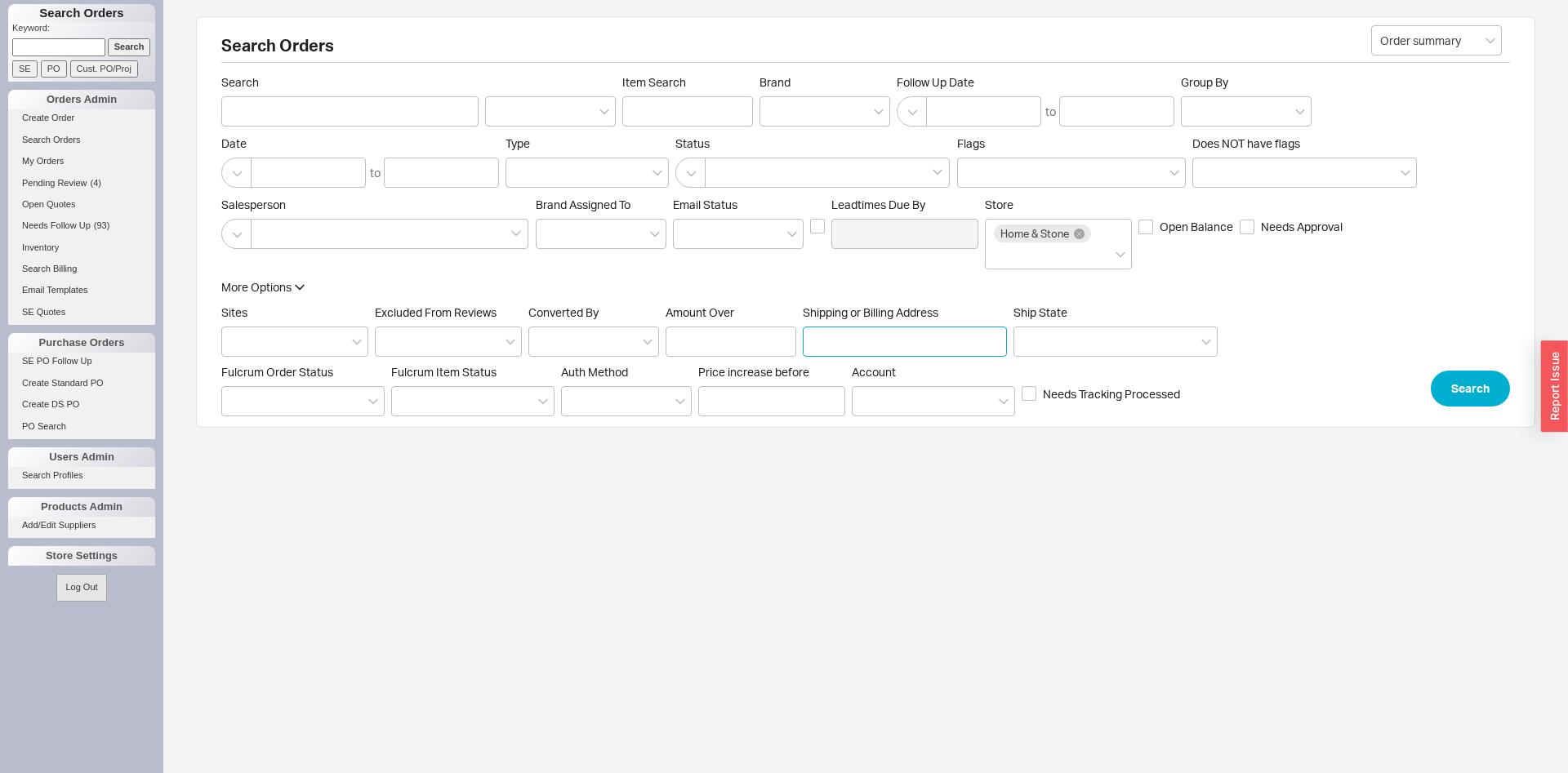
click at [809, 335] on input "Shipping or Billing Address" at bounding box center [905, 341] width 204 height 30
type input "7 manor"
click at [1453, 399] on button "Search" at bounding box center [1470, 388] width 79 height 36
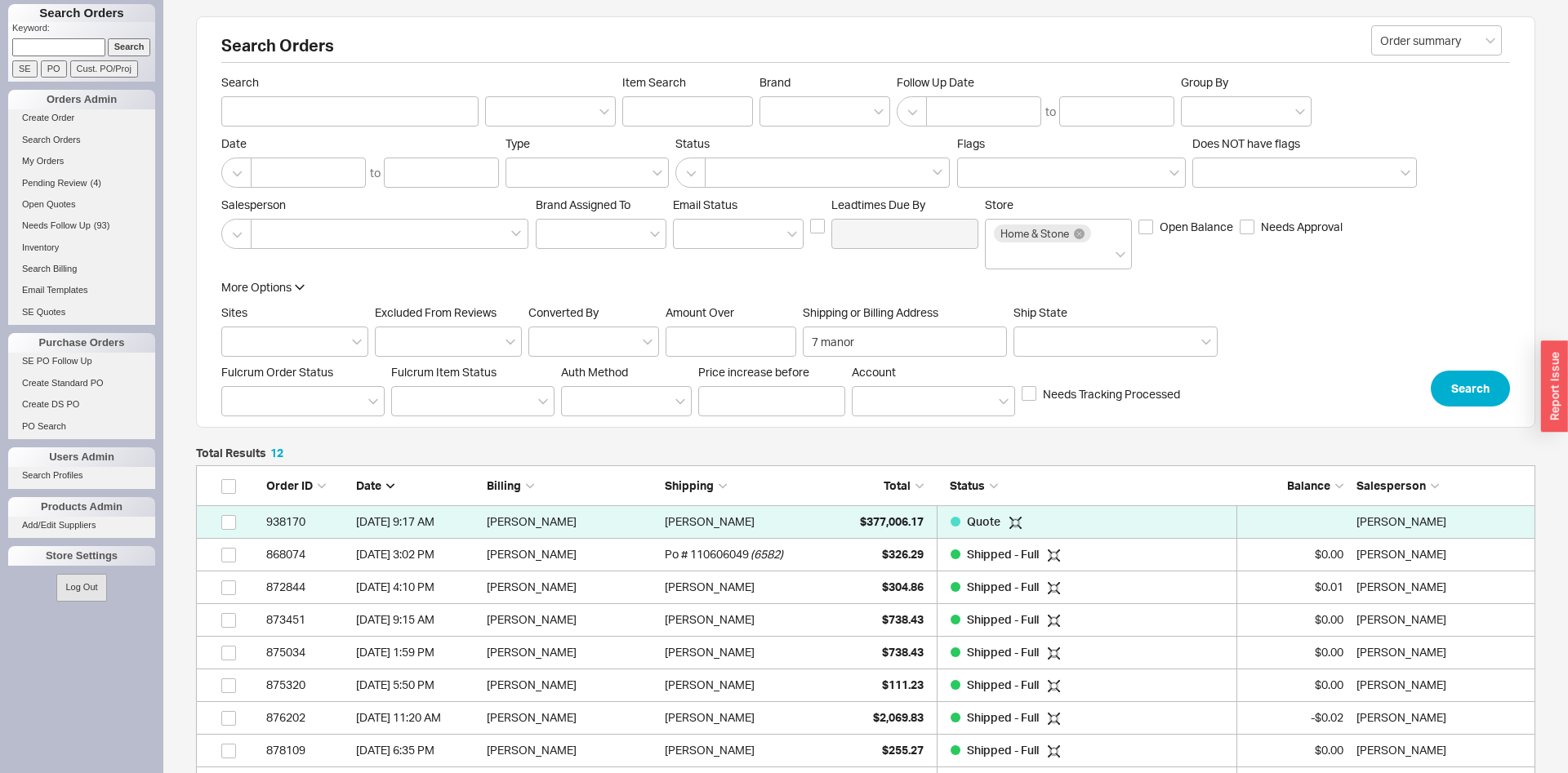
scroll to position [433, 1339]
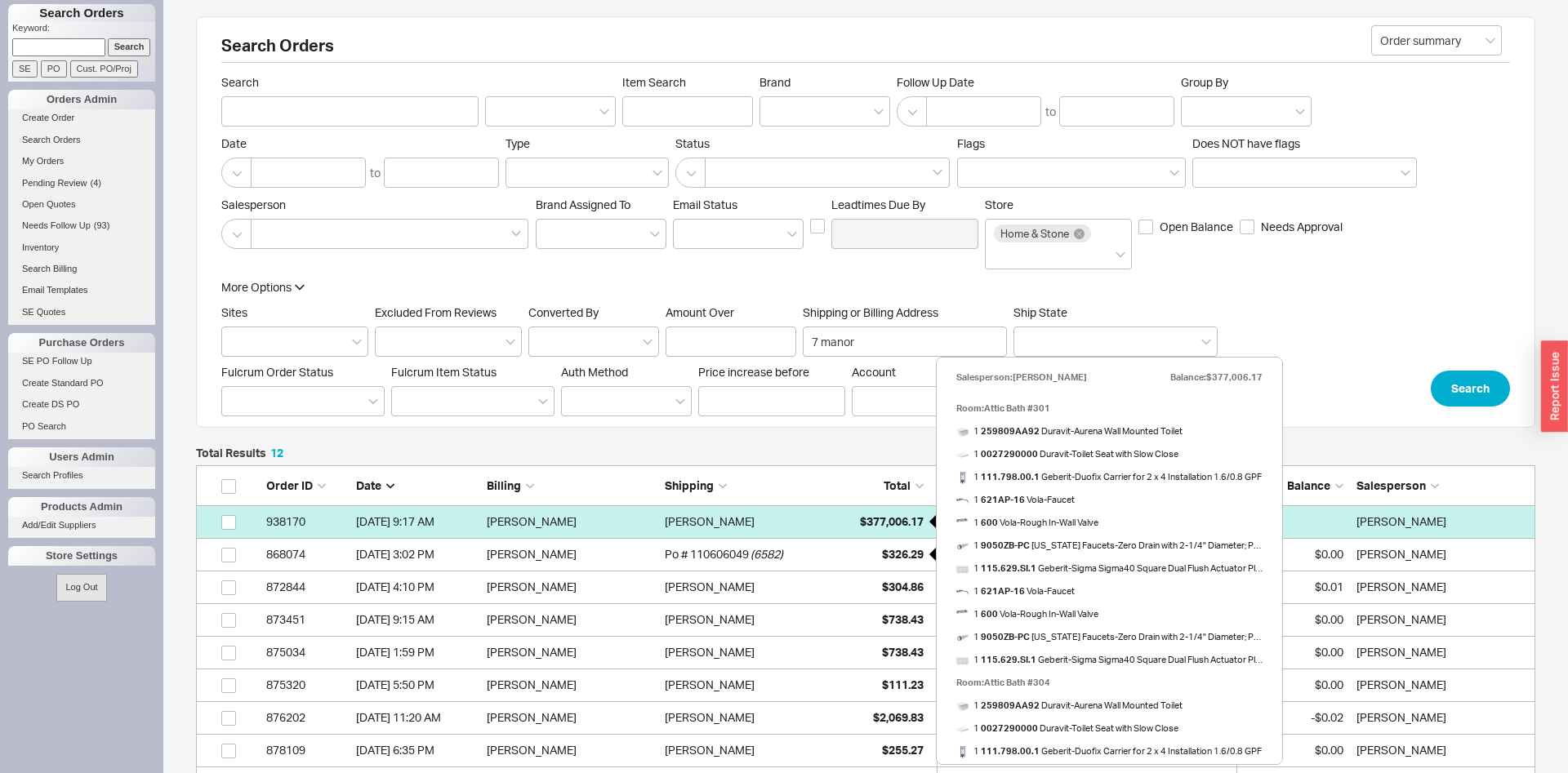
click at [898, 520] on span "$377,006.17" at bounding box center [891, 521] width 64 height 13
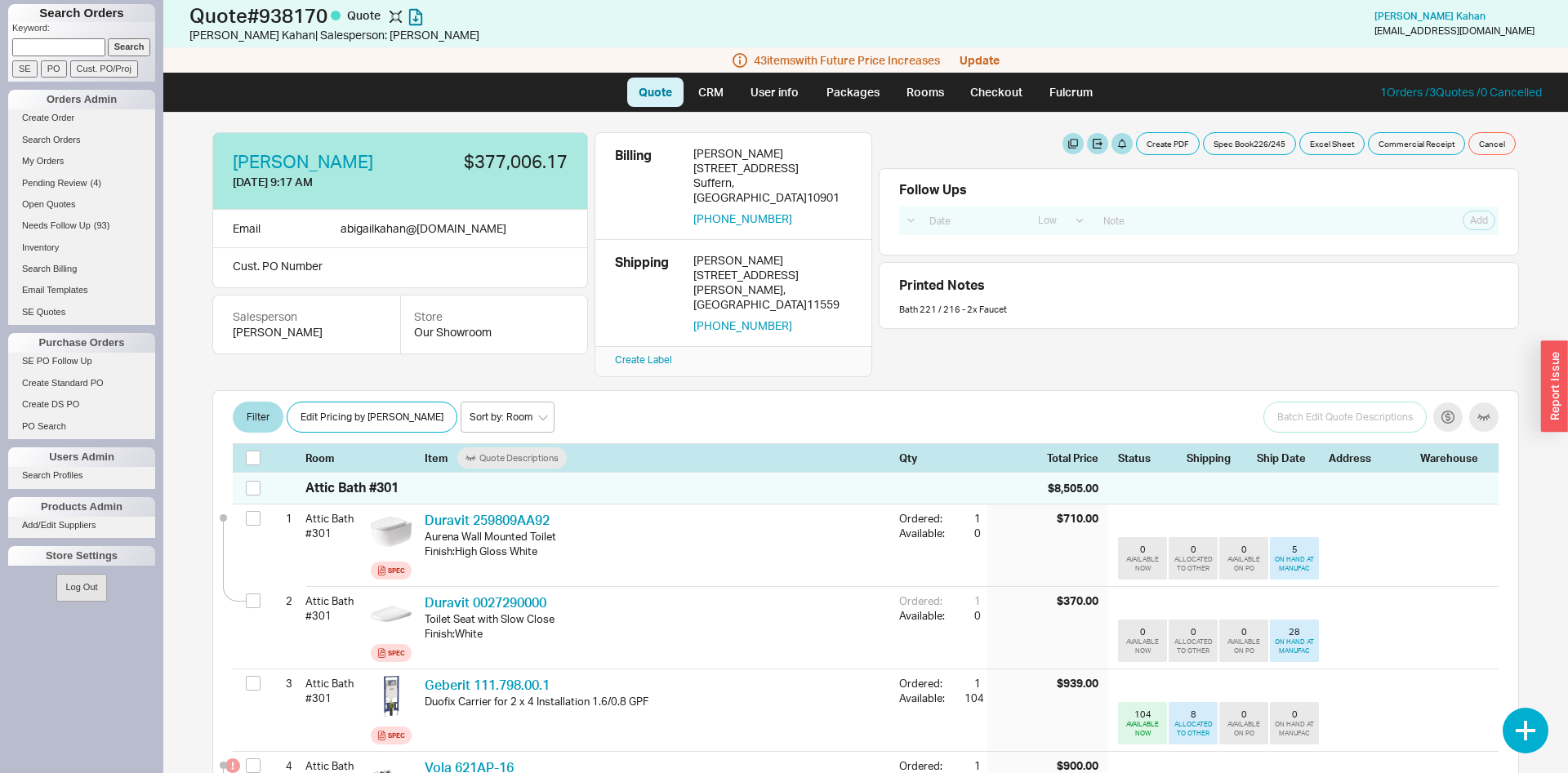
select select "LOW"
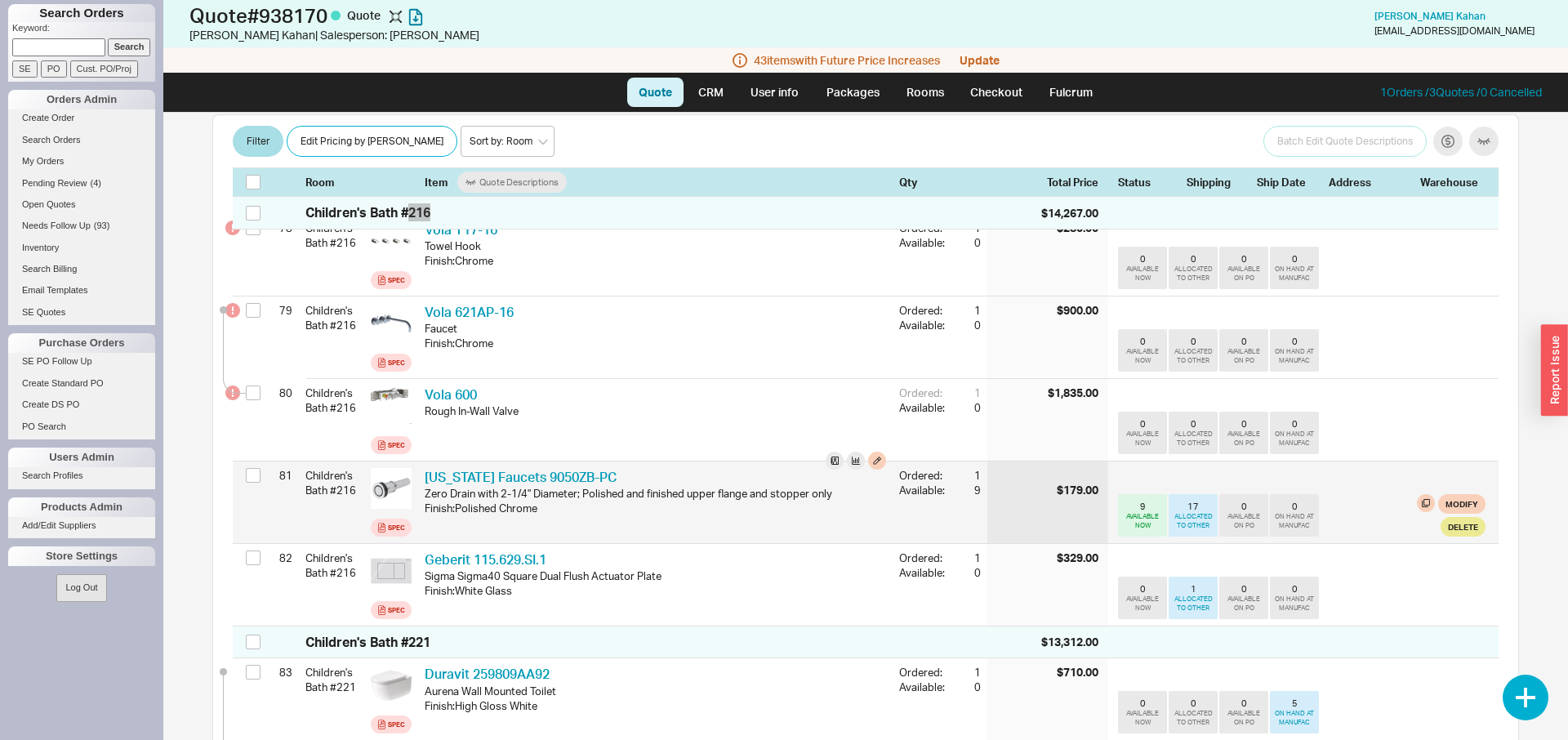
scroll to position [6809, 0]
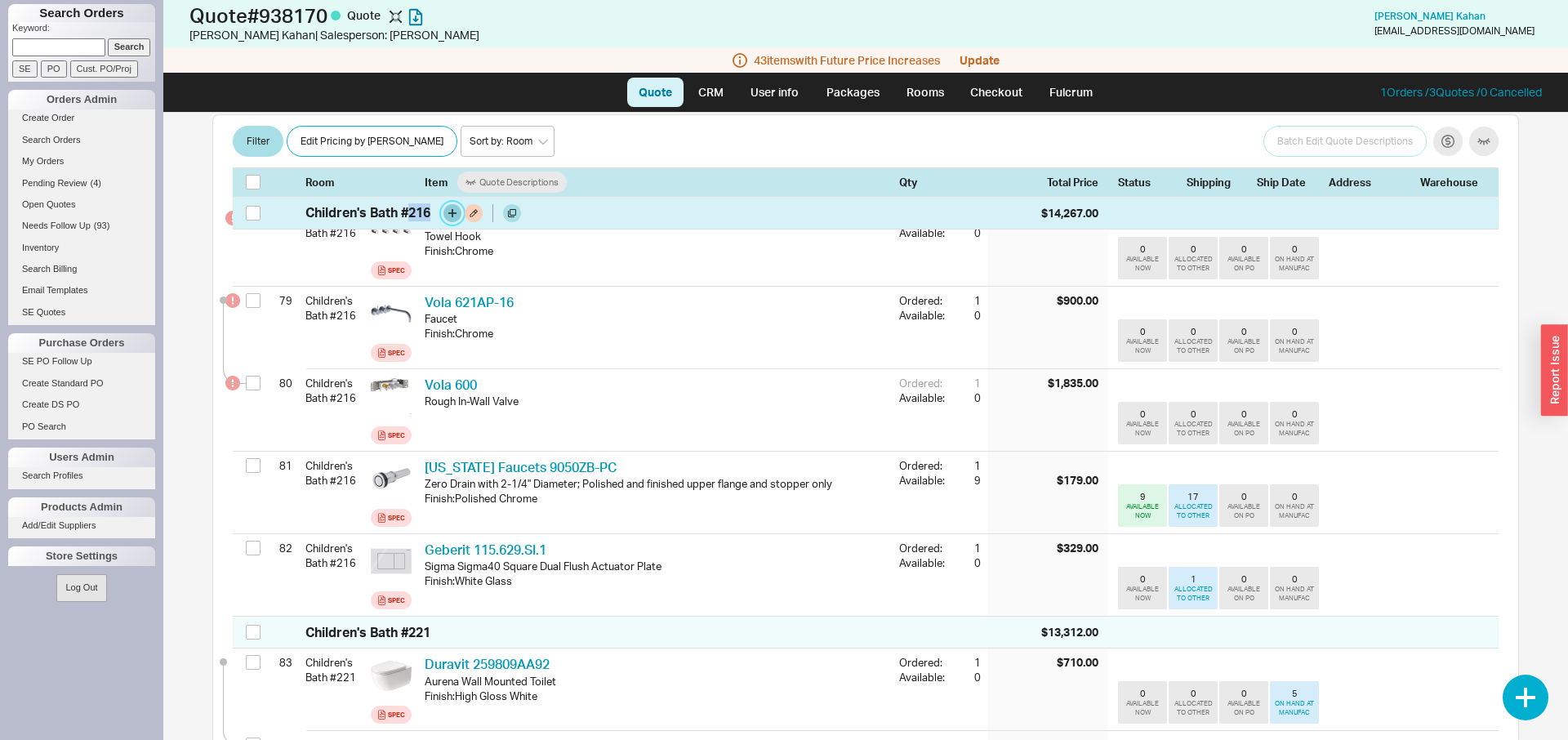
click at [458, 214] on button "button" at bounding box center [452, 213] width 18 height 18
